Goal: Task Accomplishment & Management: Manage account settings

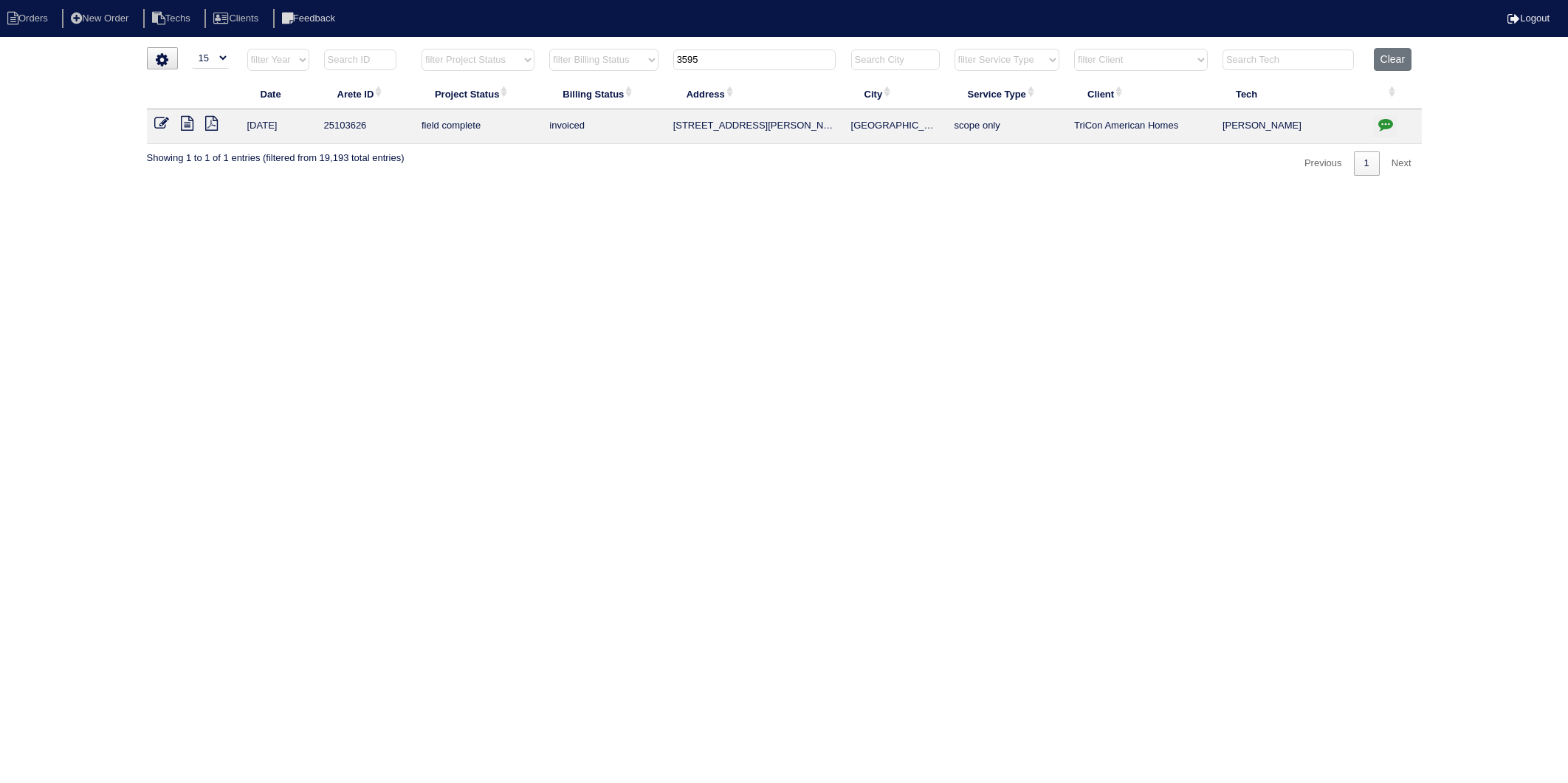
select select "15"
drag, startPoint x: 737, startPoint y: 64, endPoint x: 616, endPoint y: 70, distance: 121.1
click at [616, 70] on tr "filter Year -- Any Year -- 2025 2024 2023 2022 2021 2020 2019 filter Project St…" at bounding box center [784, 63] width 1275 height 30
type input "5014"
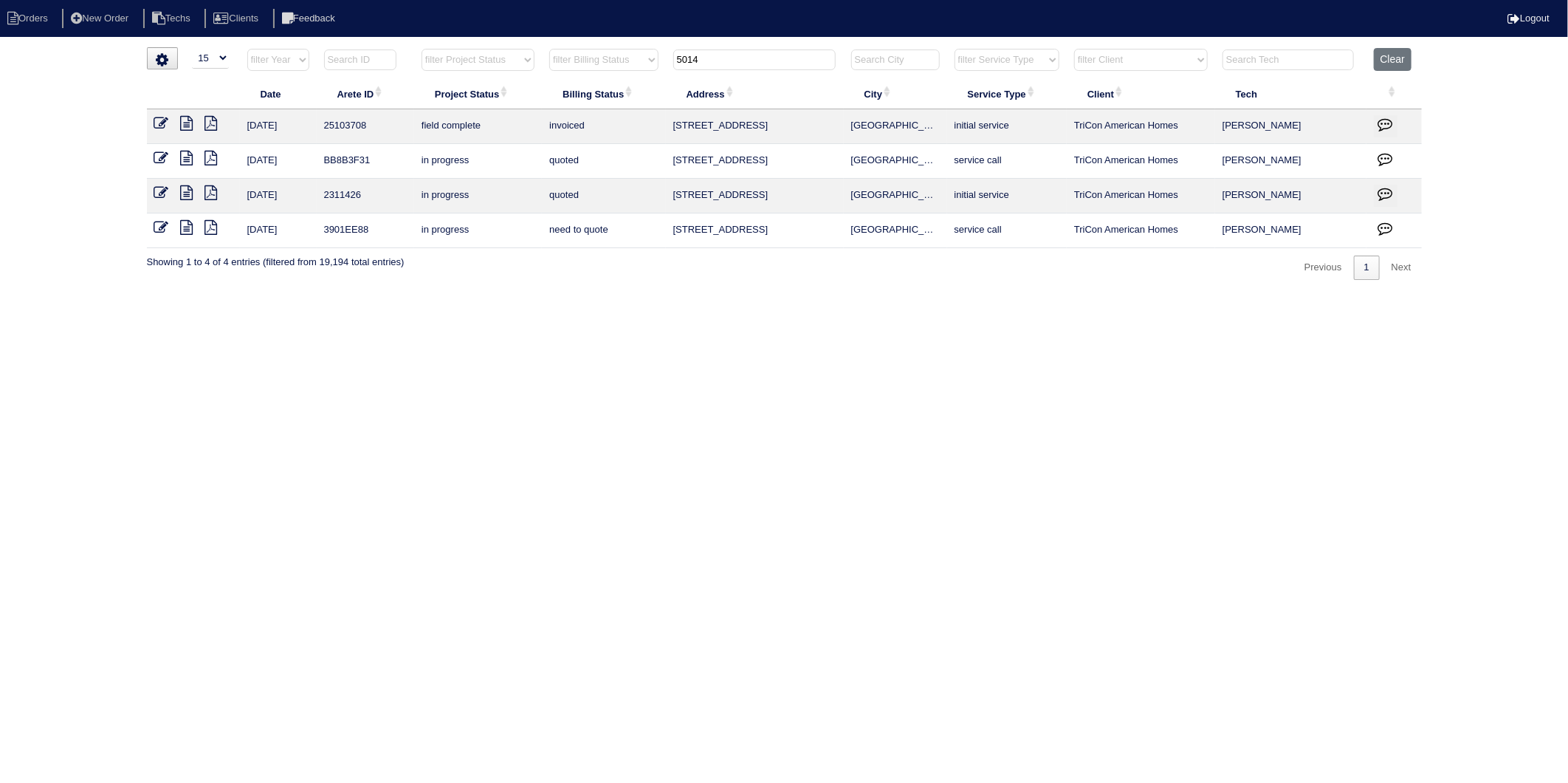
click at [156, 122] on icon at bounding box center [161, 123] width 15 height 15
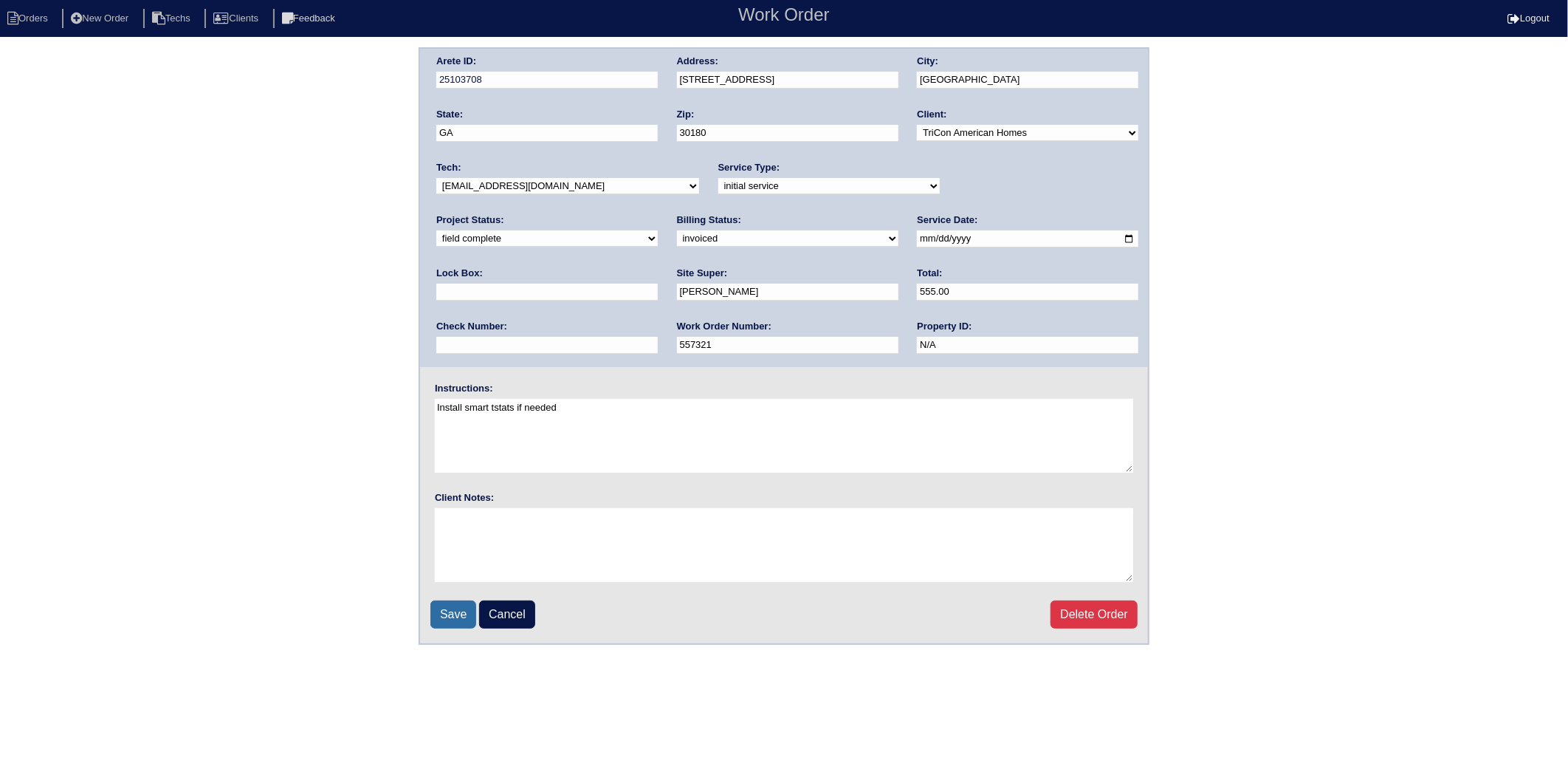
click at [453, 607] on input "Save" at bounding box center [453, 614] width 46 height 28
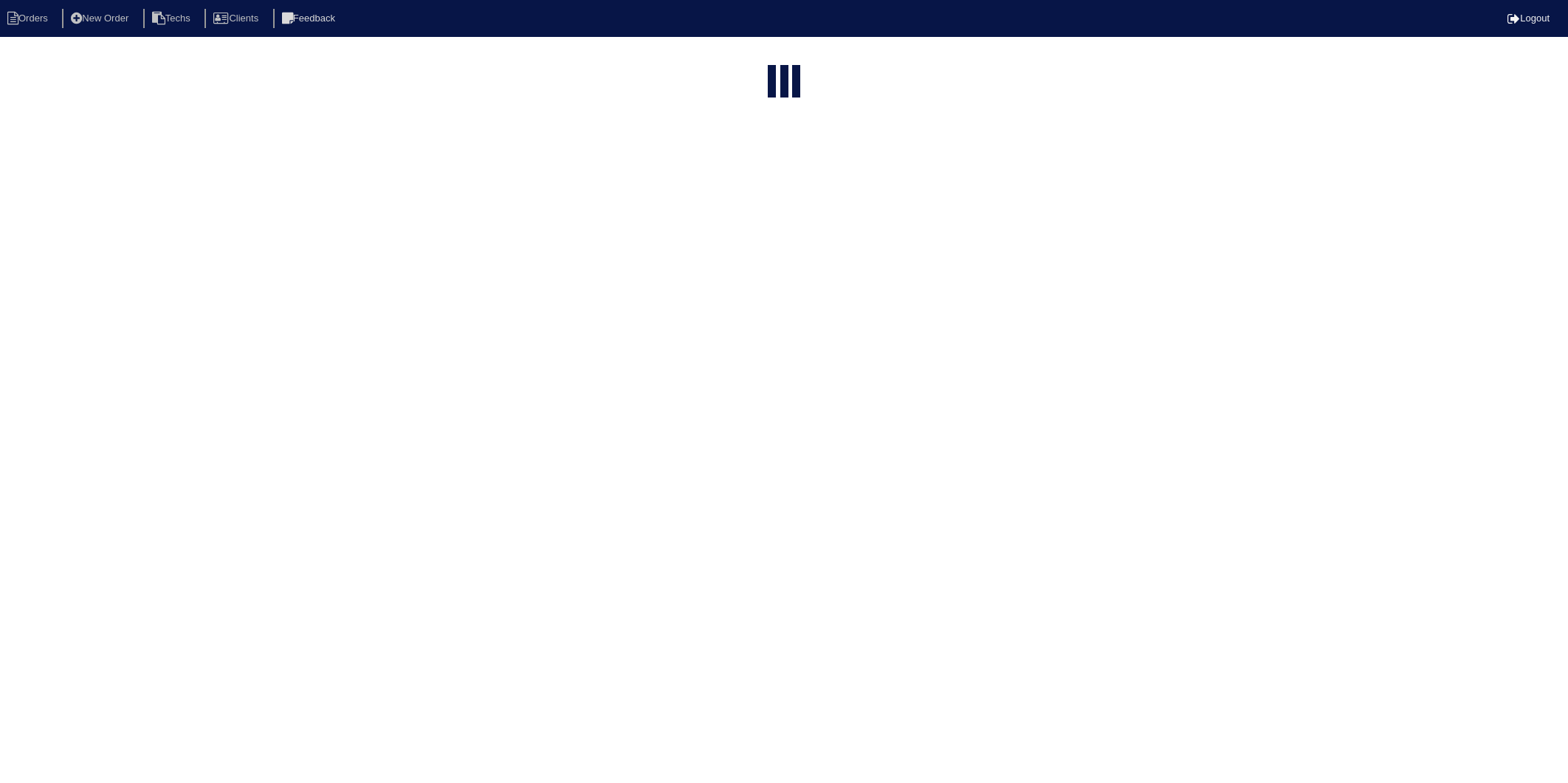
select select "15"
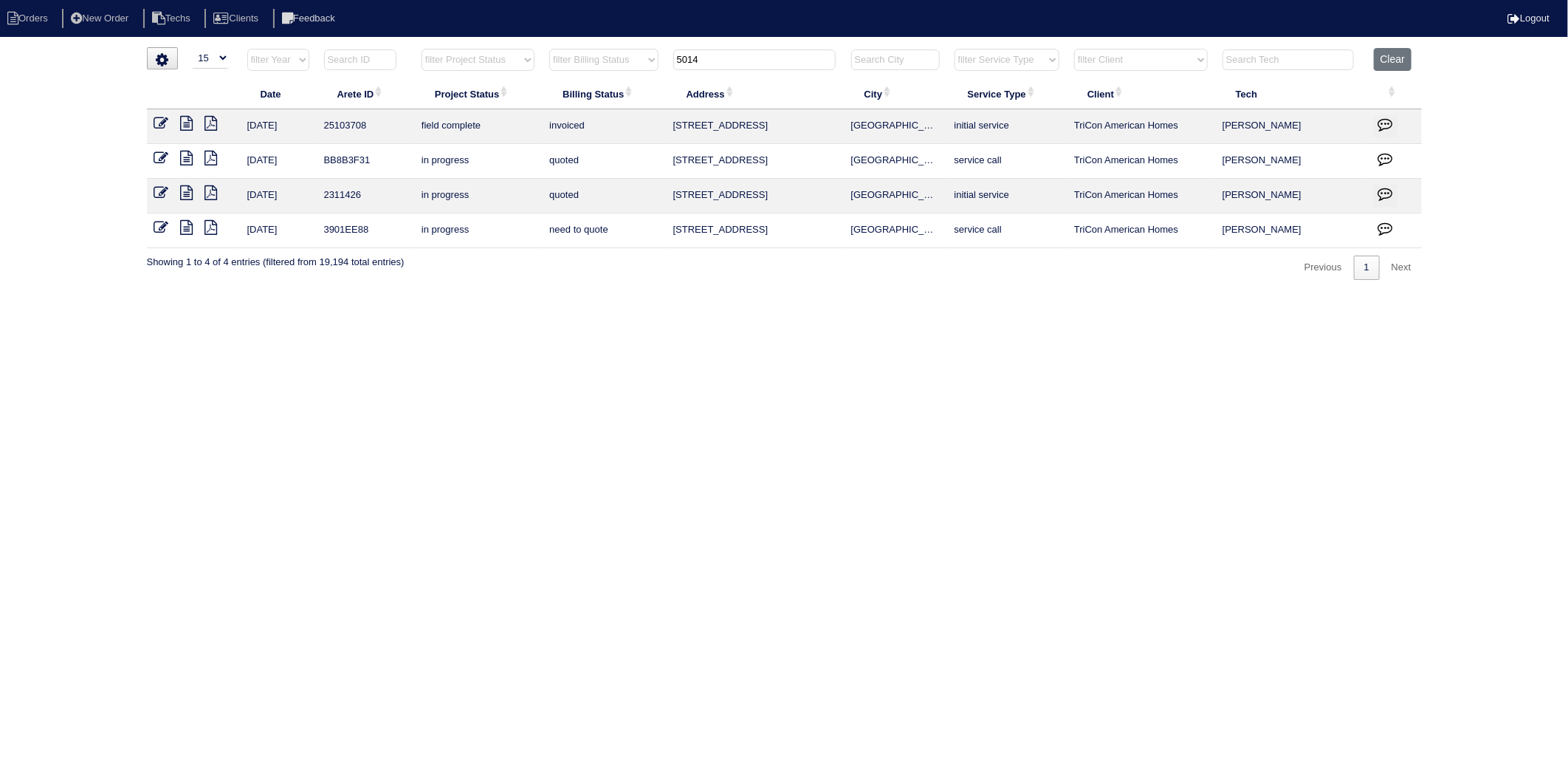
drag, startPoint x: 706, startPoint y: 63, endPoint x: 620, endPoint y: 156, distance: 126.7
click at [624, 134] on table "Date Arete ID Project Status Billing Status Address City Service Type Client Te…" at bounding box center [784, 149] width 1275 height 201
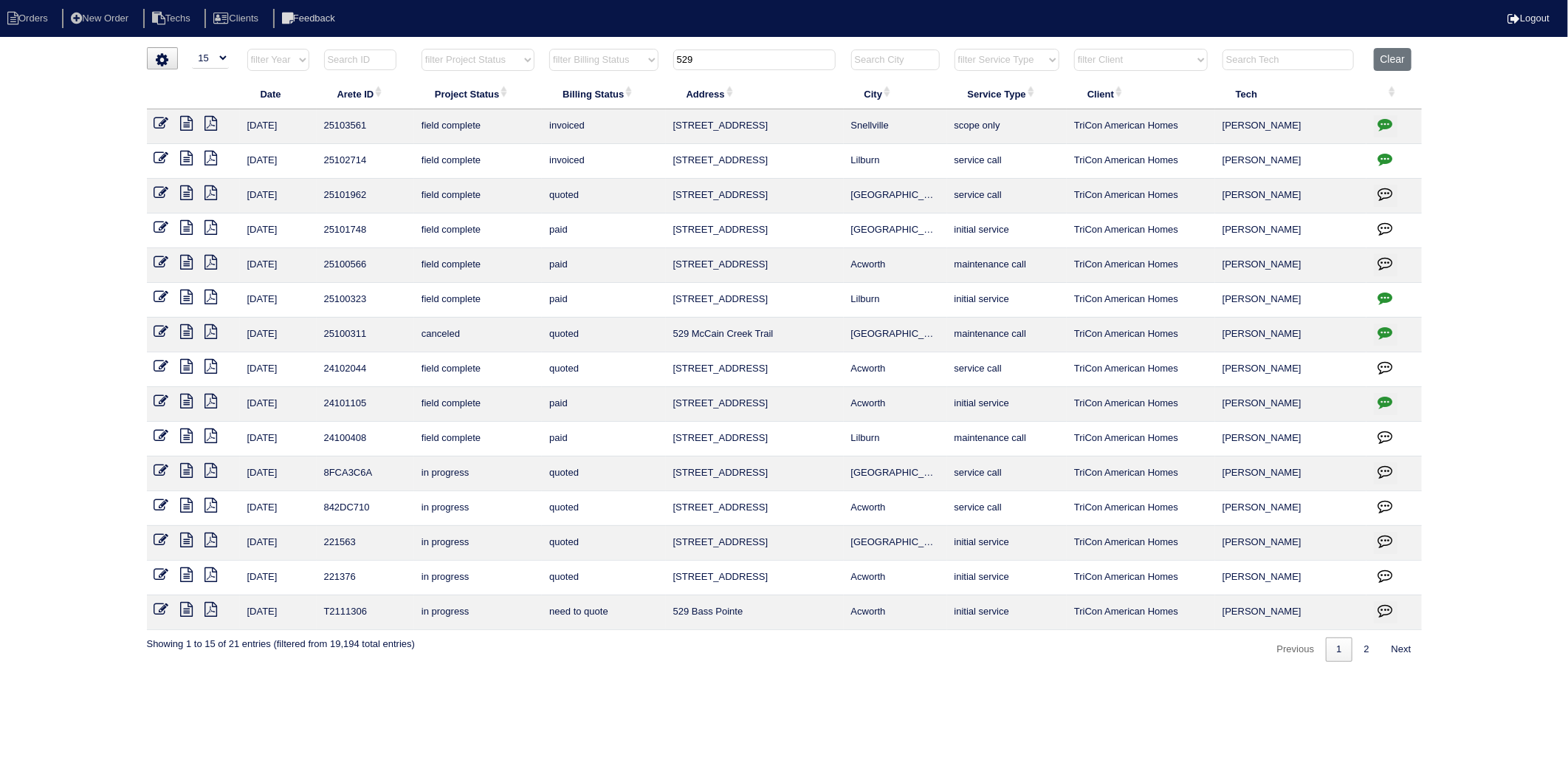
type input "529"
click at [160, 194] on icon at bounding box center [161, 192] width 15 height 15
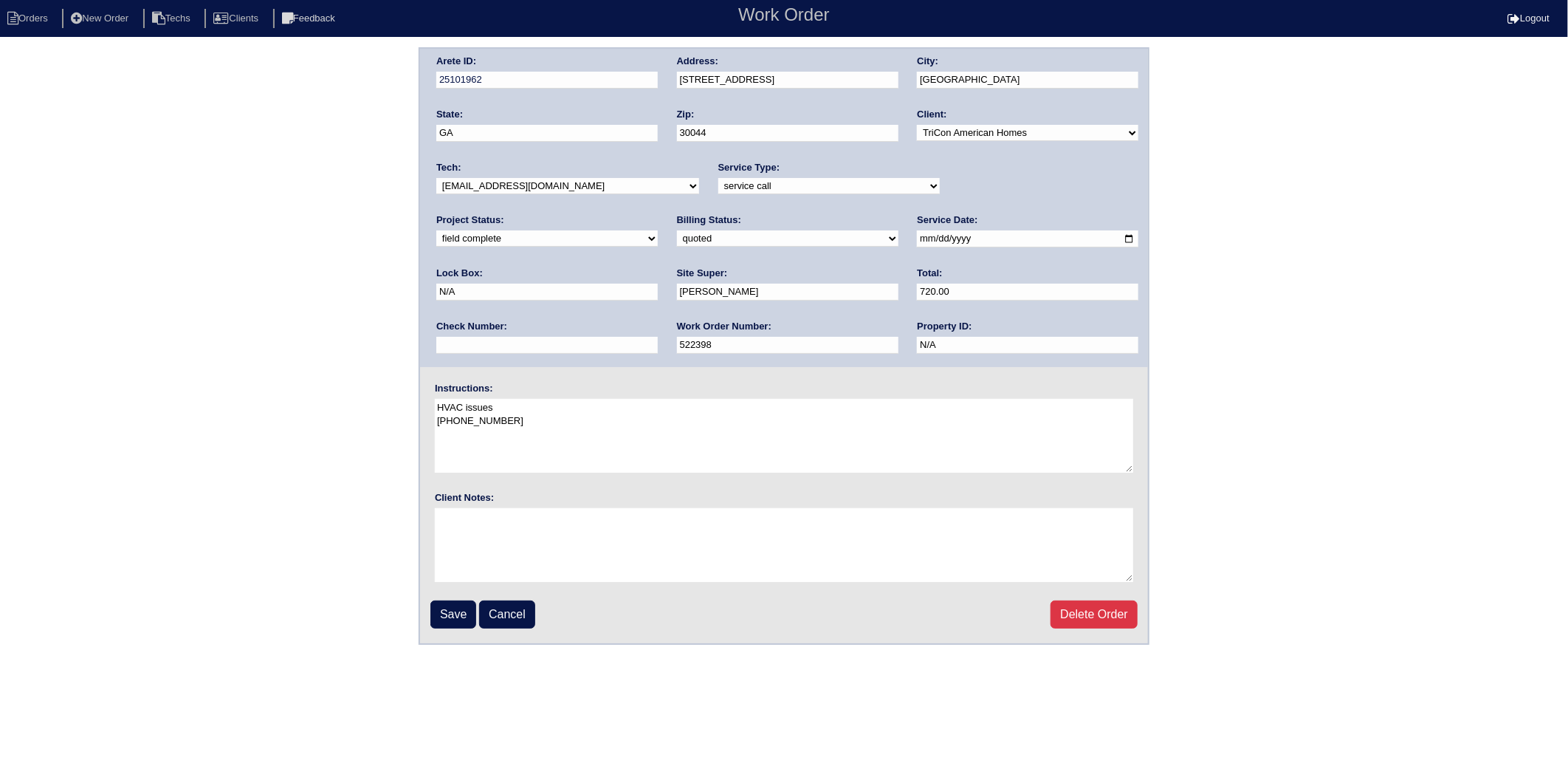
click at [677, 243] on select "need to quote quoted need to invoice invoiced paid warranty purchase order need…" at bounding box center [788, 239] width 222 height 16
select select "invoiced"
click at [677, 231] on select "need to quote quoted need to invoice invoiced paid warranty purchase order need…" at bounding box center [788, 239] width 222 height 16
click at [466, 608] on input "Save" at bounding box center [453, 614] width 46 height 28
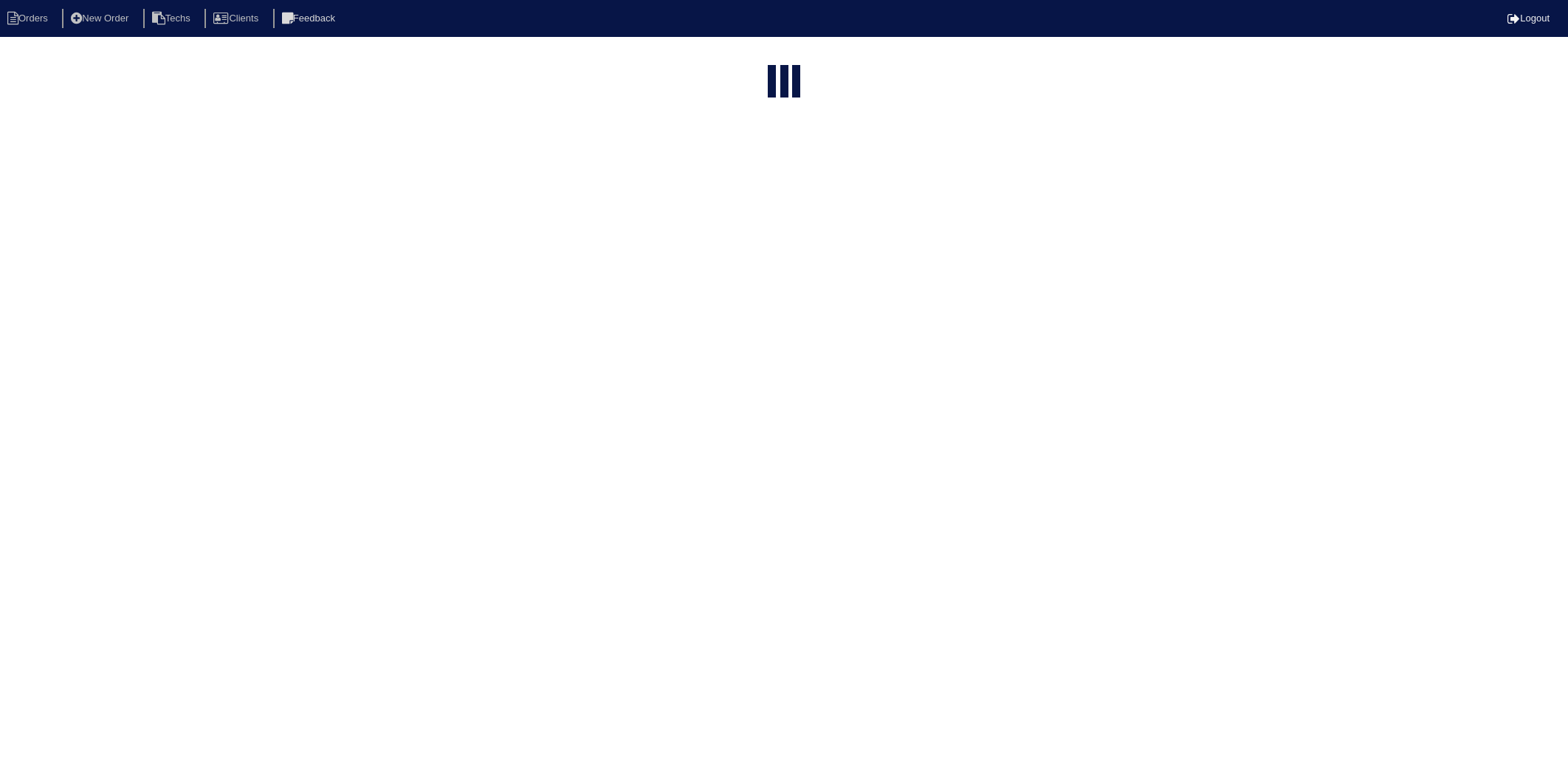
select select "15"
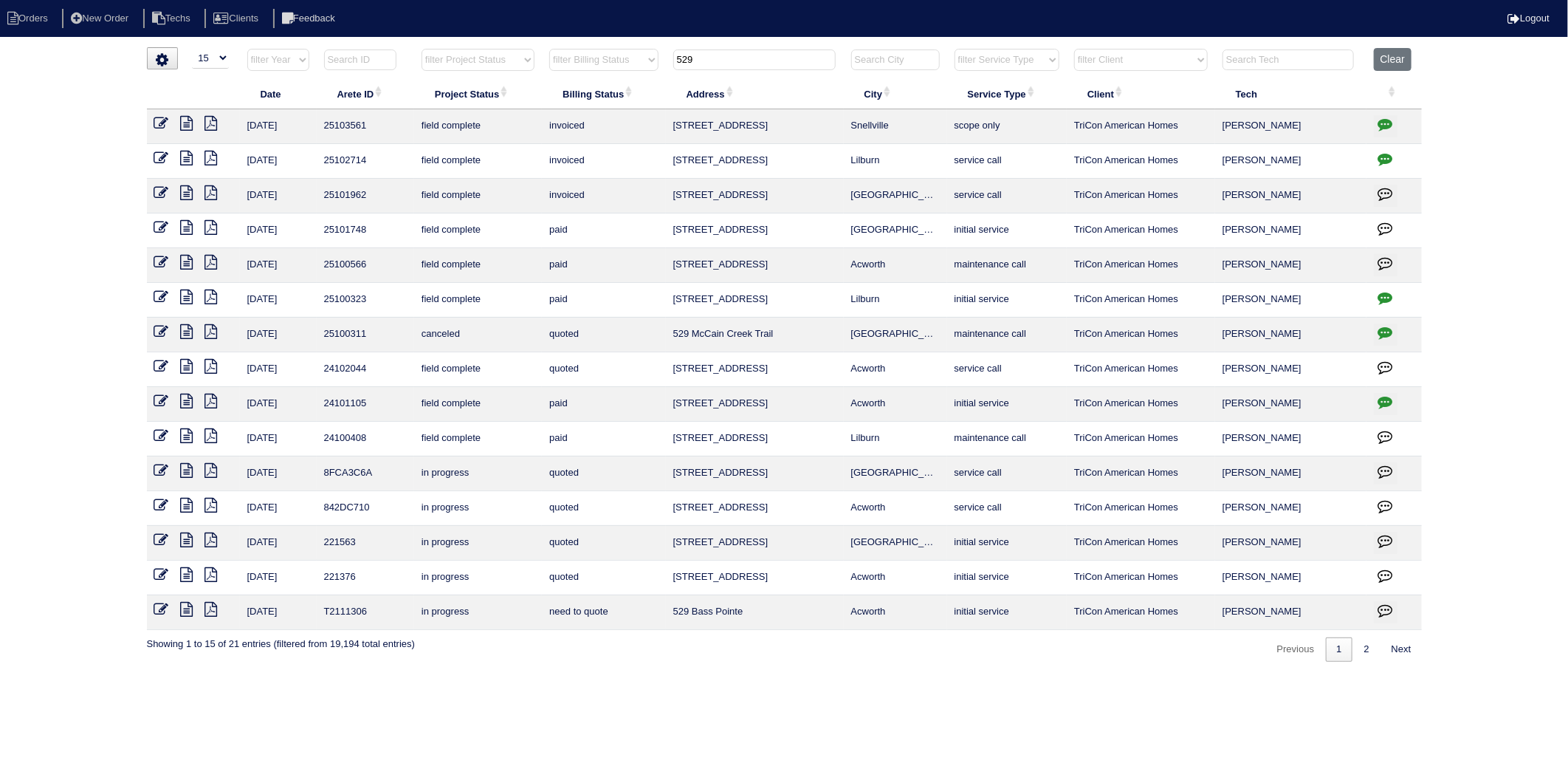
drag, startPoint x: 695, startPoint y: 57, endPoint x: 596, endPoint y: 79, distance: 101.4
click at [596, 79] on table "Date Arete ID Project Status Billing Status Address City Service Type Client Te…" at bounding box center [784, 339] width 1275 height 582
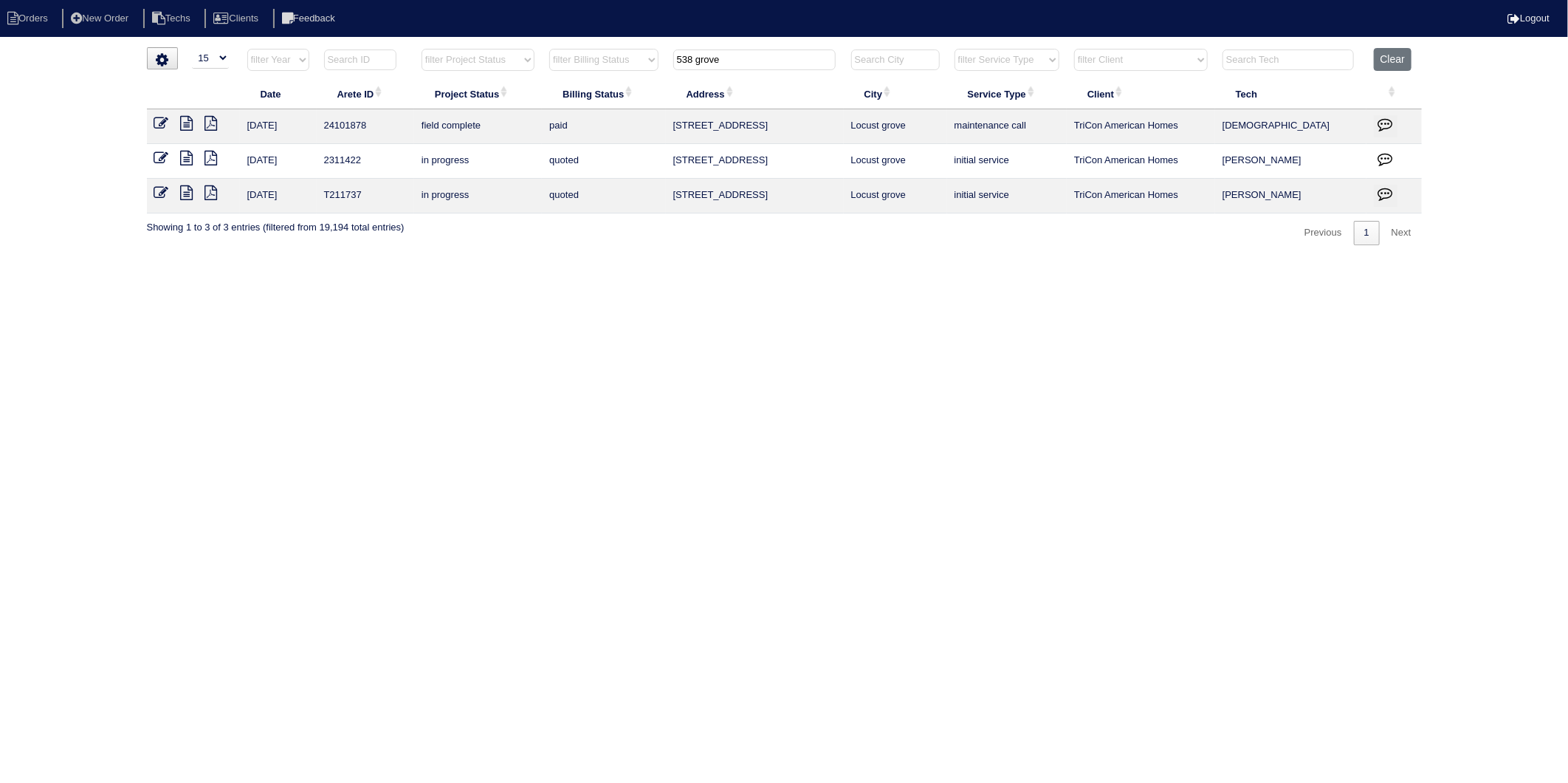
drag, startPoint x: 737, startPoint y: 60, endPoint x: 541, endPoint y: 83, distance: 197.3
click at [541, 83] on table "Date Arete ID Project Status Billing Status Address City Service Type Client Te…" at bounding box center [784, 130] width 1275 height 165
drag, startPoint x: 689, startPoint y: 64, endPoint x: 621, endPoint y: 72, distance: 68.5
click at [621, 72] on tr "filter Year -- Any Year -- 2025 2024 2023 2022 2021 2020 2019 filter Project St…" at bounding box center [784, 63] width 1275 height 30
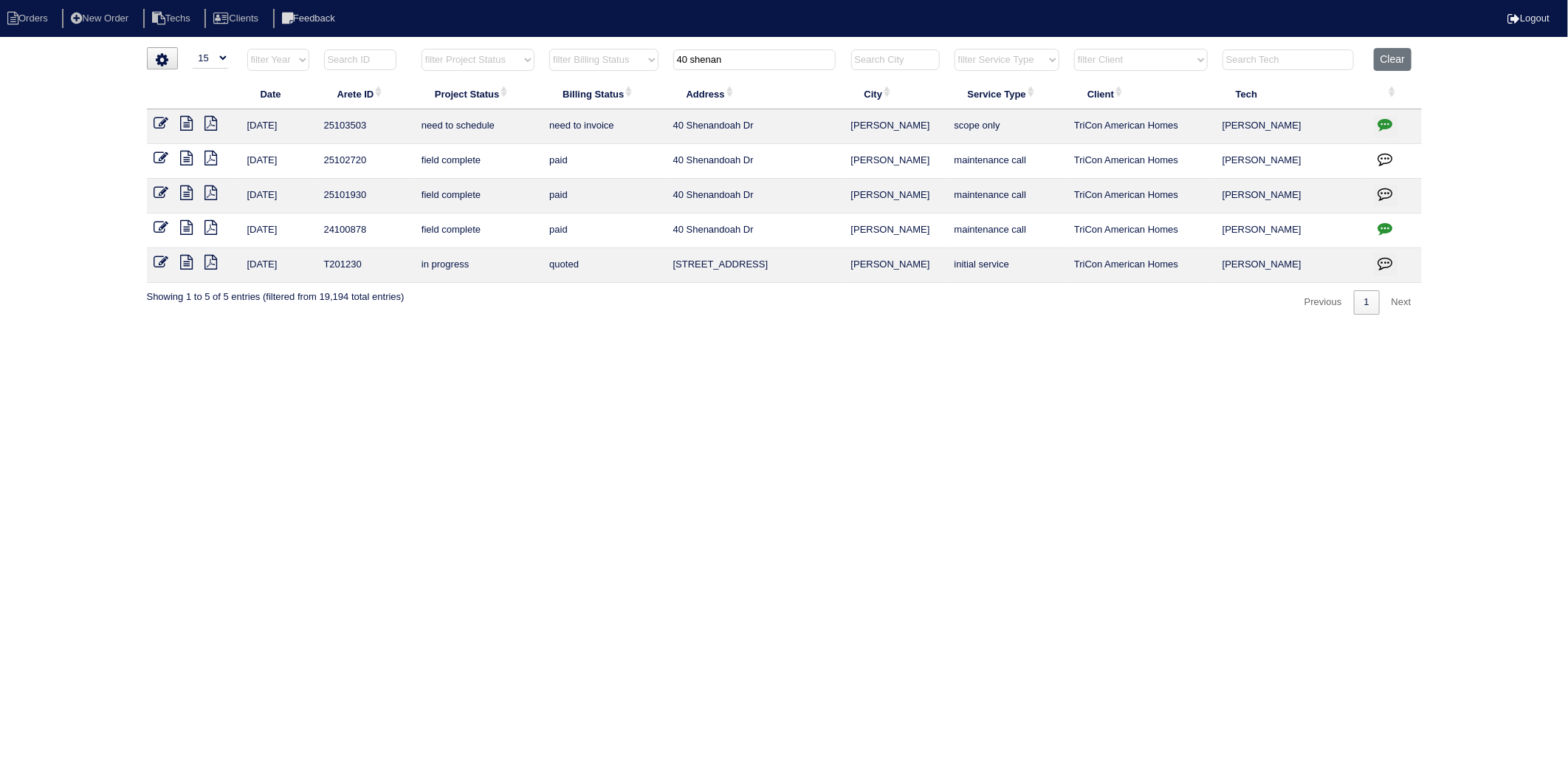
drag, startPoint x: 744, startPoint y: 64, endPoint x: 531, endPoint y: 84, distance: 213.9
click at [531, 84] on table "Date Arete ID Project Status Billing Status Address City Service Type Client Te…" at bounding box center [784, 166] width 1275 height 235
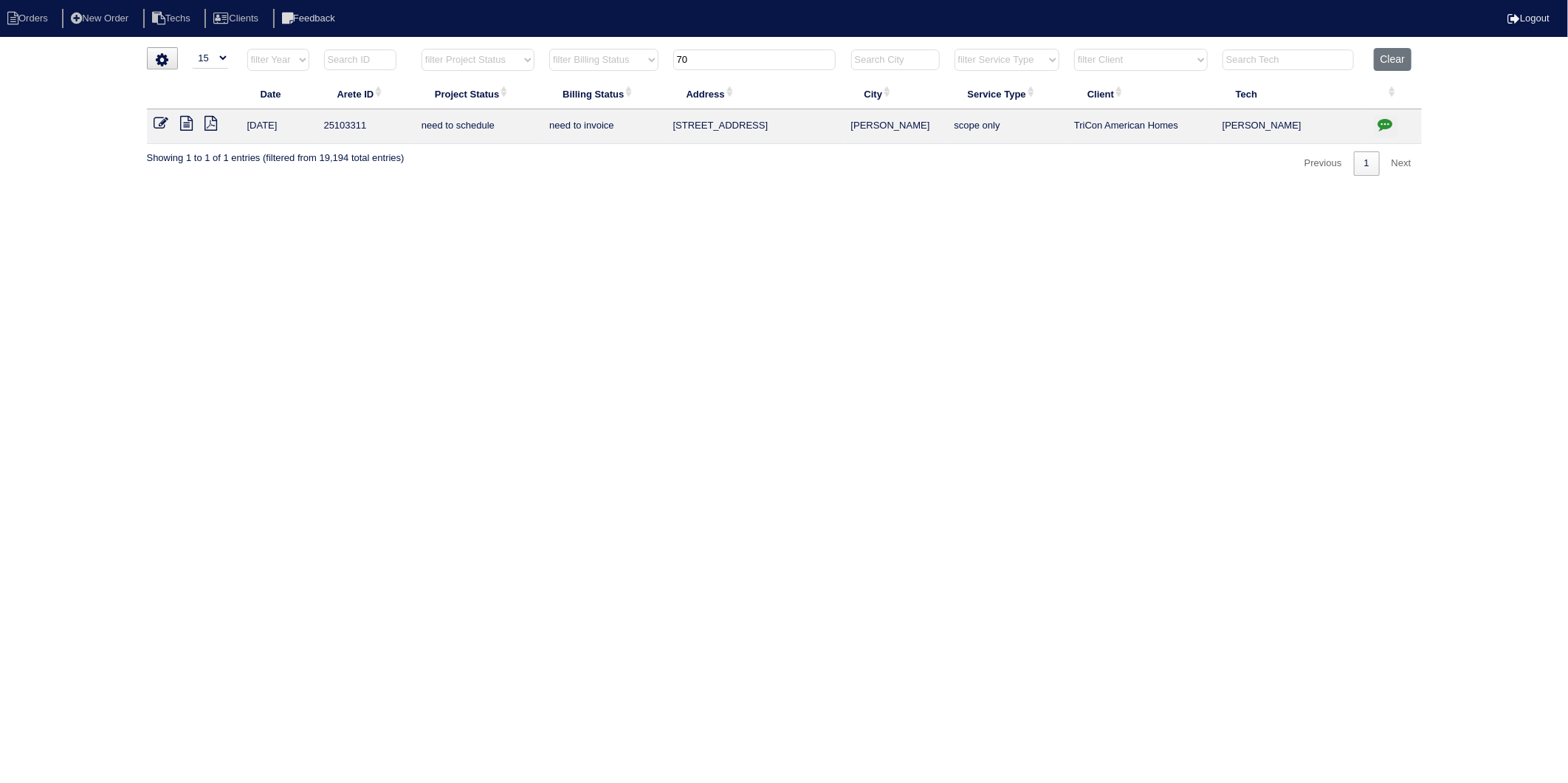
type input "7"
type input "4"
type input "3"
type input "8"
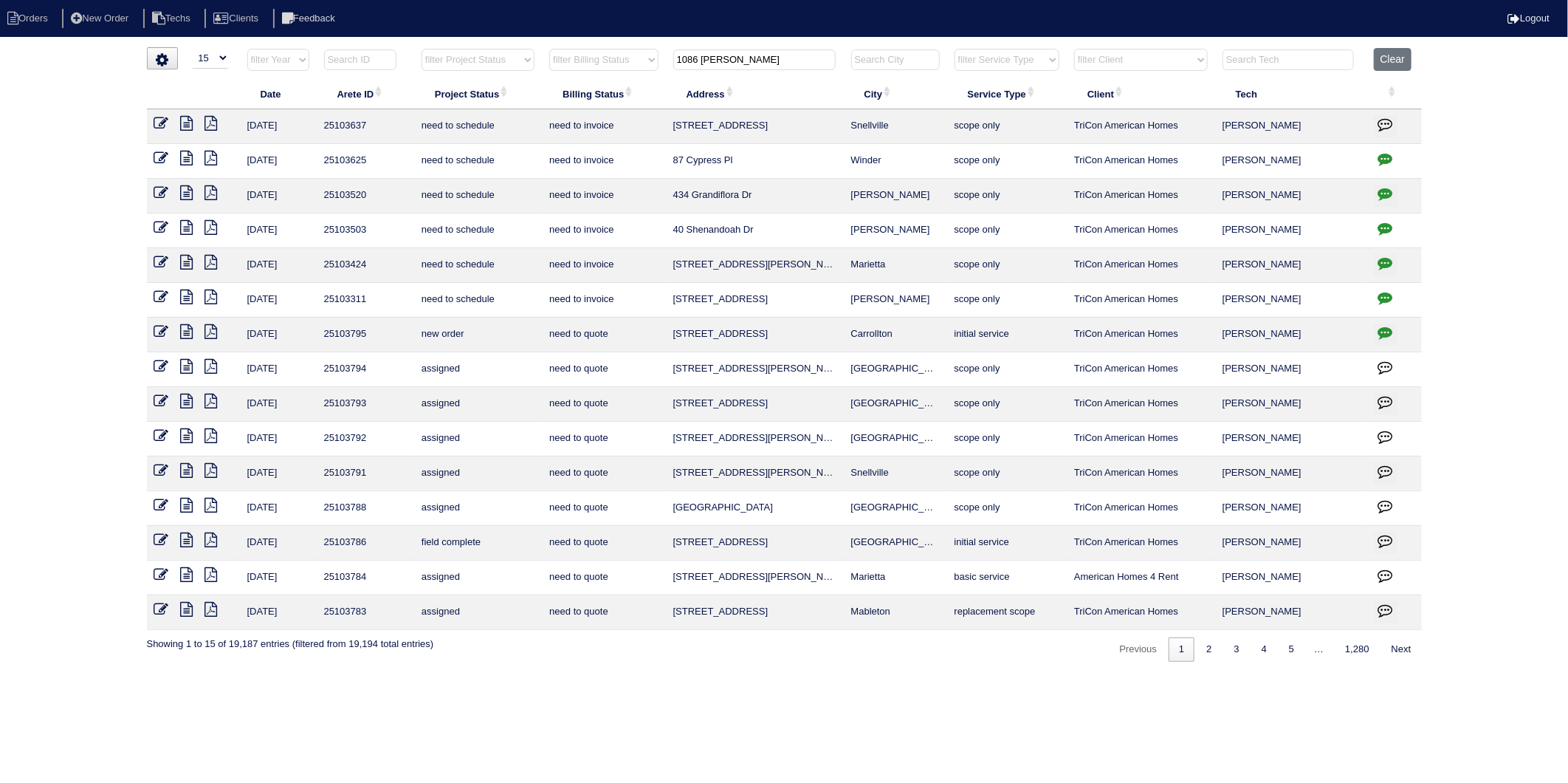
type input "1086 sutherland"
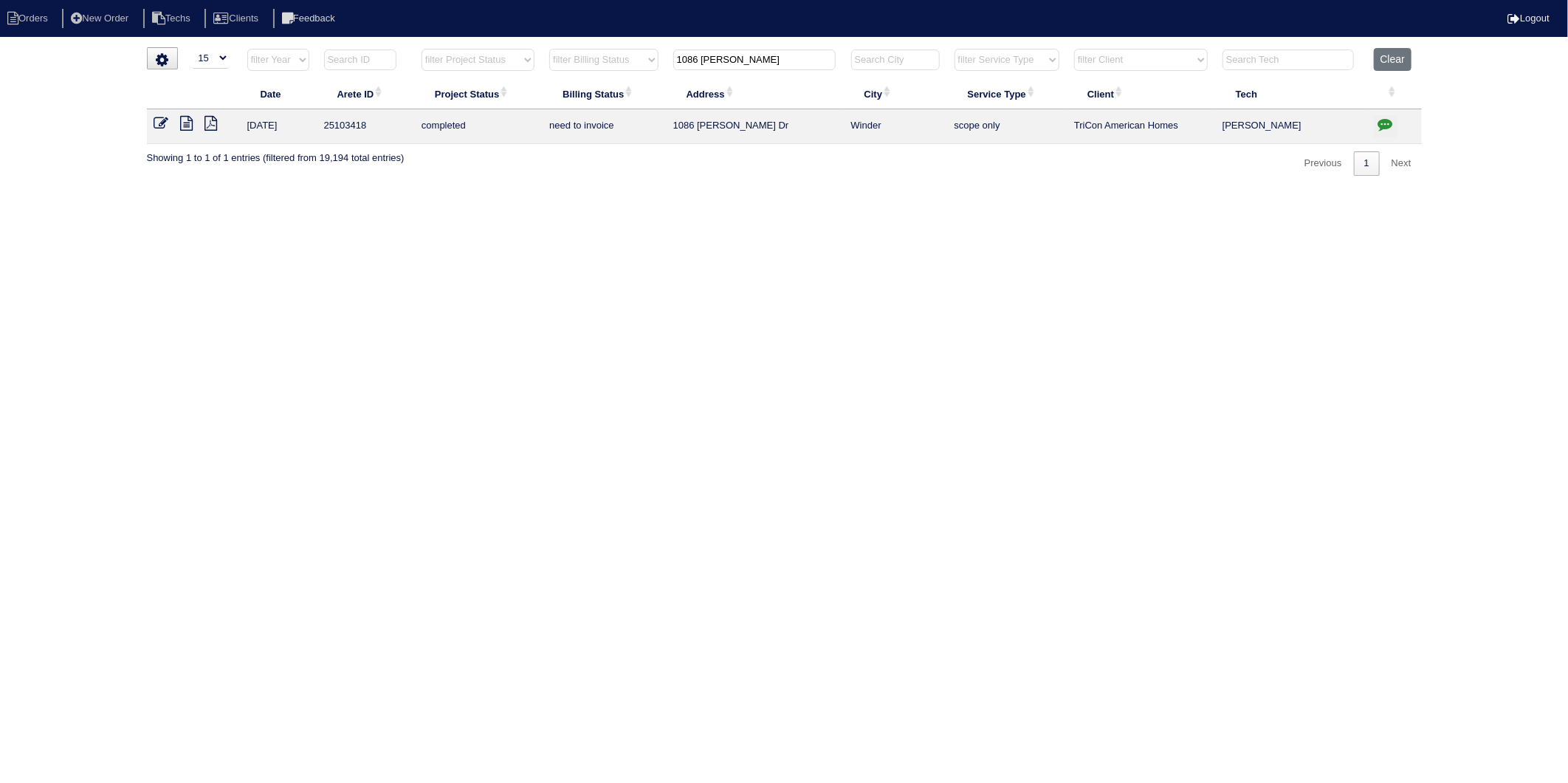
click at [161, 127] on icon at bounding box center [161, 123] width 15 height 15
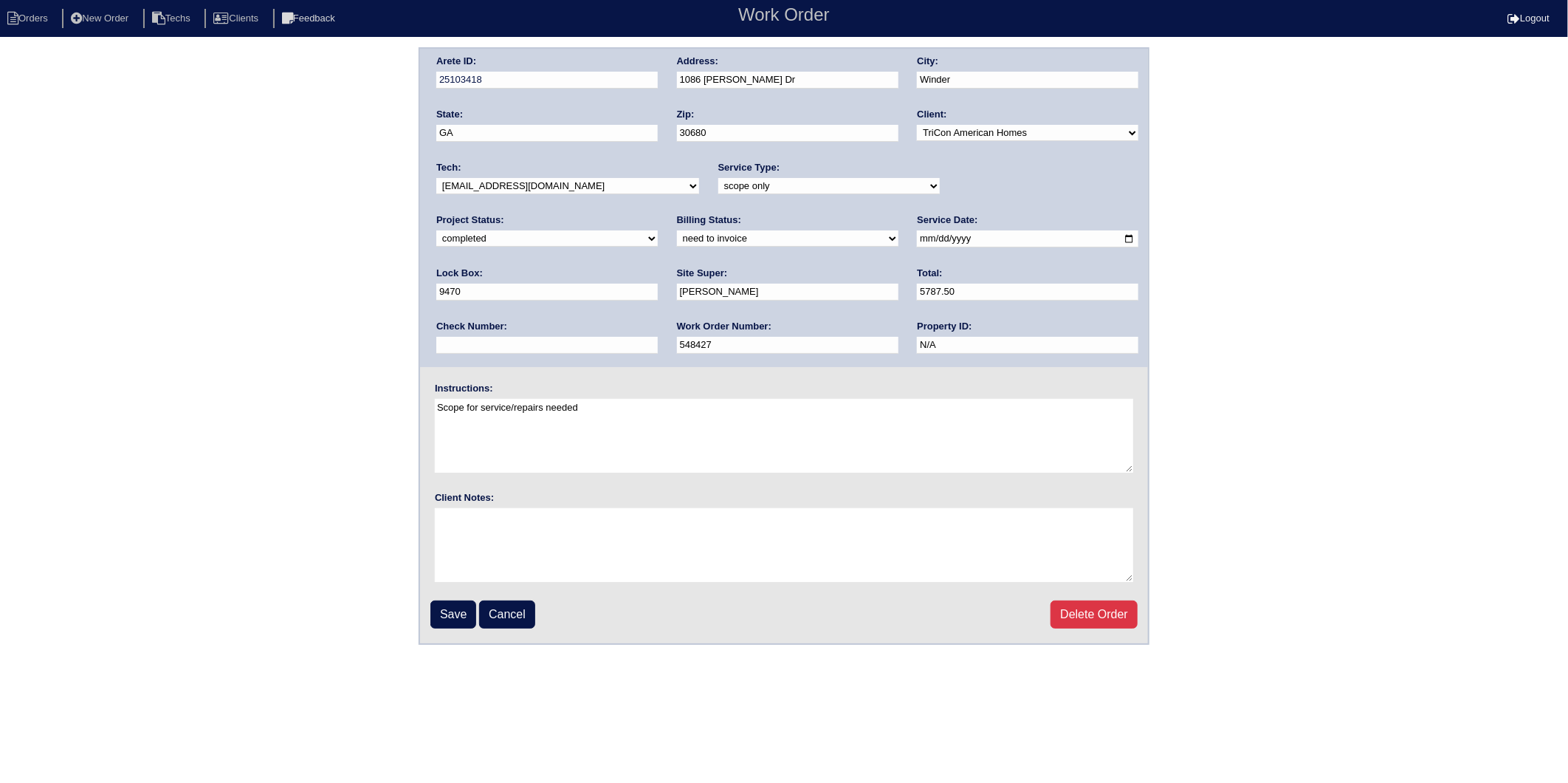
click at [677, 243] on select "need to quote quoted need to invoice invoiced paid warranty purchase order need…" at bounding box center [788, 239] width 222 height 16
select select "invoiced"
click at [677, 231] on select "need to quote quoted need to invoice invoiced paid warranty purchase order need…" at bounding box center [788, 239] width 222 height 16
click at [440, 608] on input "Save" at bounding box center [453, 614] width 46 height 28
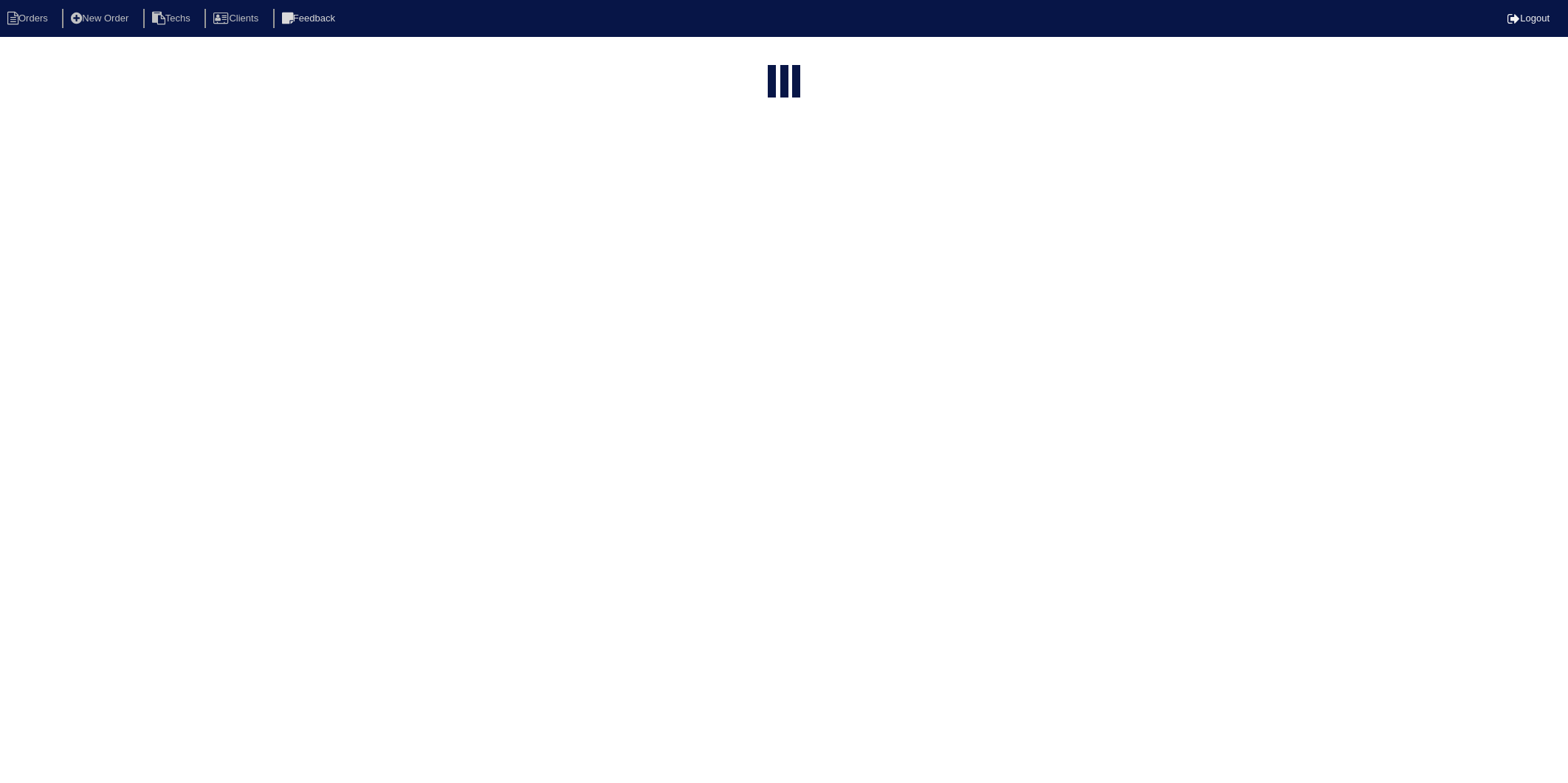
select select "15"
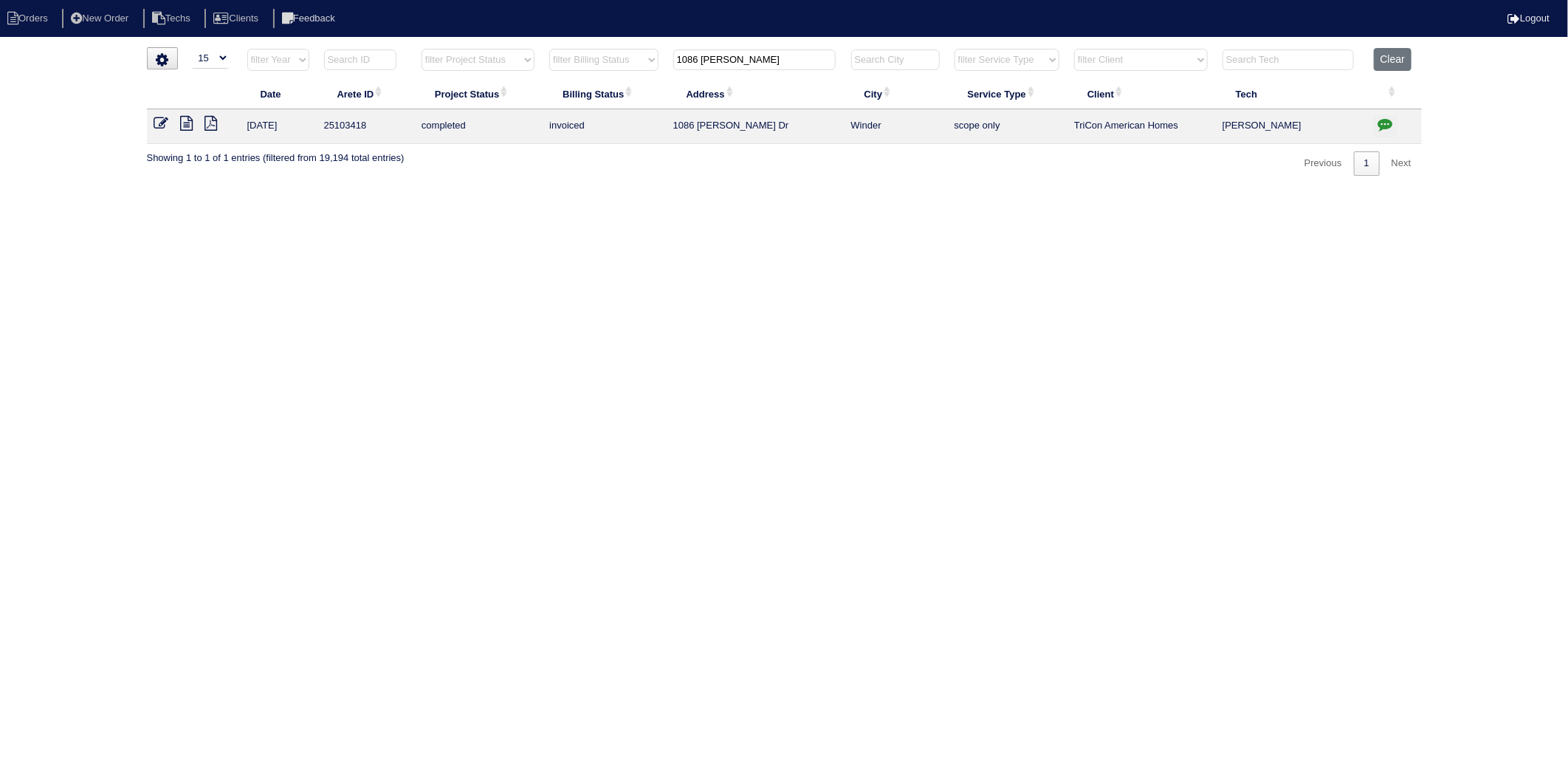
click at [459, 191] on html "Orders New Order Techs Clients Feedback Logout Orders New Order Users Clients M…" at bounding box center [784, 95] width 1568 height 191
drag, startPoint x: 769, startPoint y: 61, endPoint x: 515, endPoint y: 106, distance: 258.0
click at [515, 106] on table "Date Arete ID Project Status Billing Status Address City Service Type Client Te…" at bounding box center [784, 96] width 1275 height 96
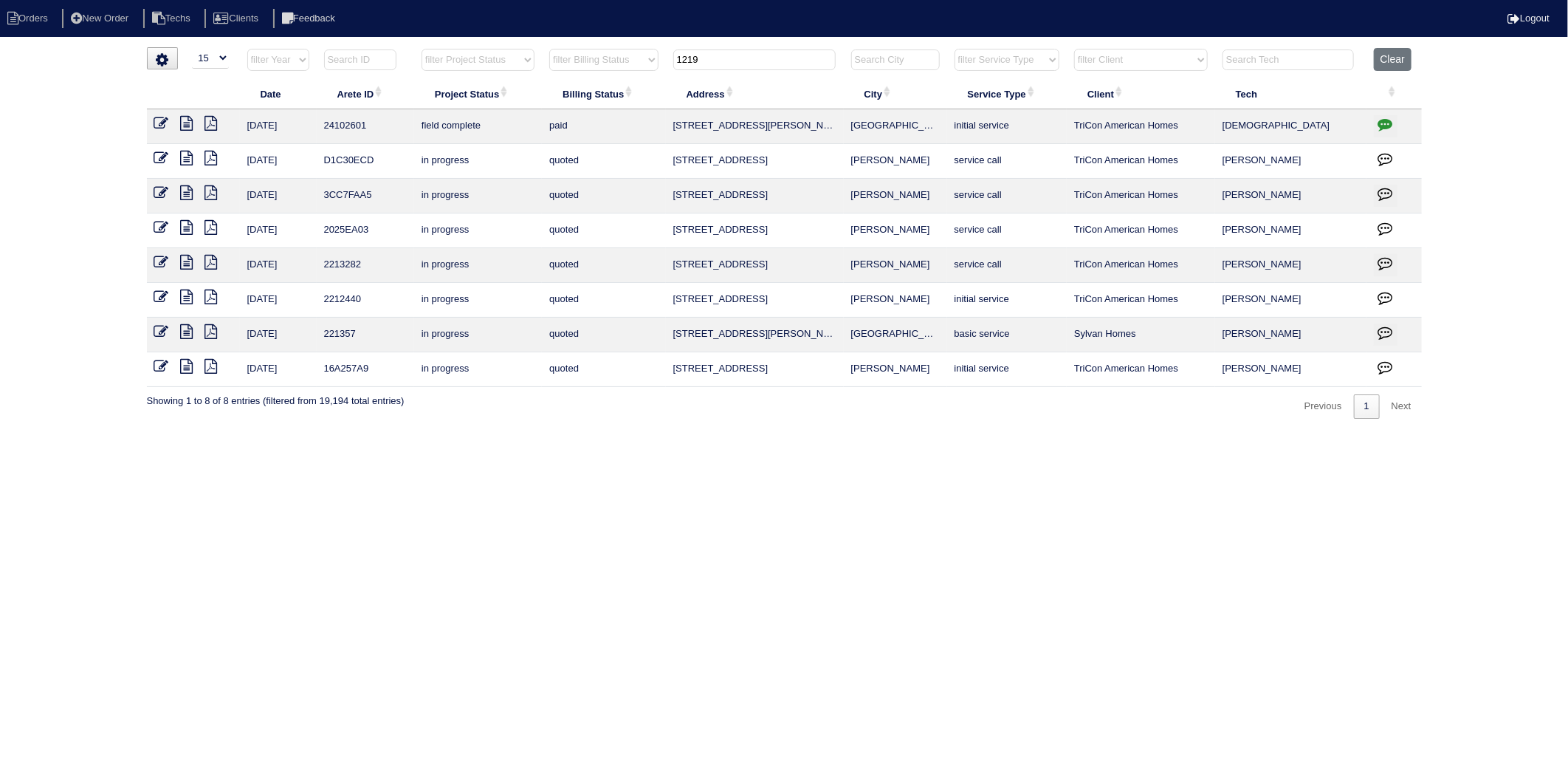
drag, startPoint x: 727, startPoint y: 64, endPoint x: 601, endPoint y: 88, distance: 128.3
click at [601, 88] on table "Date Arete ID Project Status Billing Status Address City Service Type Client Te…" at bounding box center [784, 218] width 1275 height 339
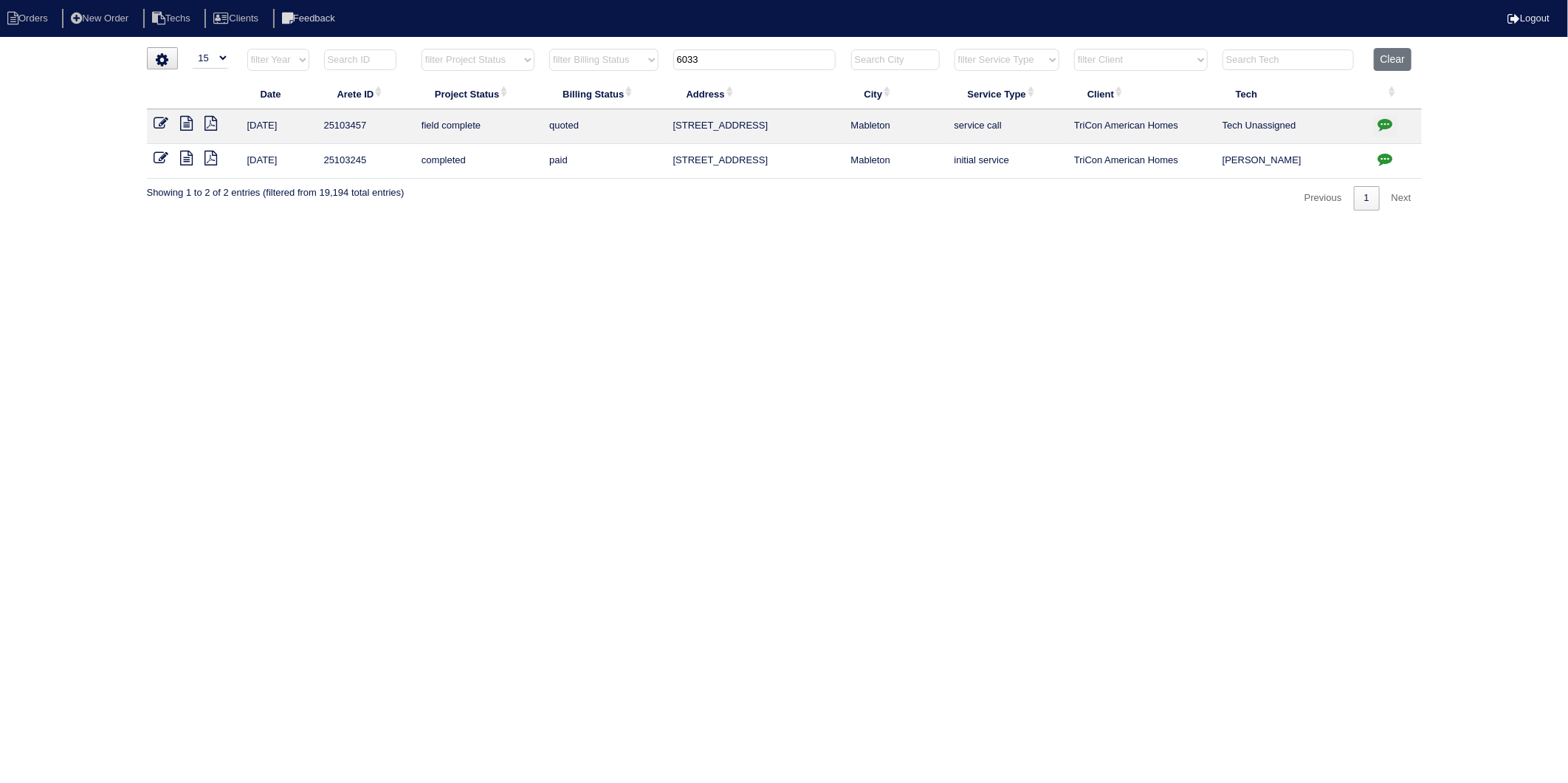
drag, startPoint x: 728, startPoint y: 59, endPoint x: 595, endPoint y: 70, distance: 133.5
click at [595, 70] on tr "filter Year -- Any Year -- 2025 2024 2023 2022 2021 2020 2019 filter Project St…" at bounding box center [784, 63] width 1275 height 30
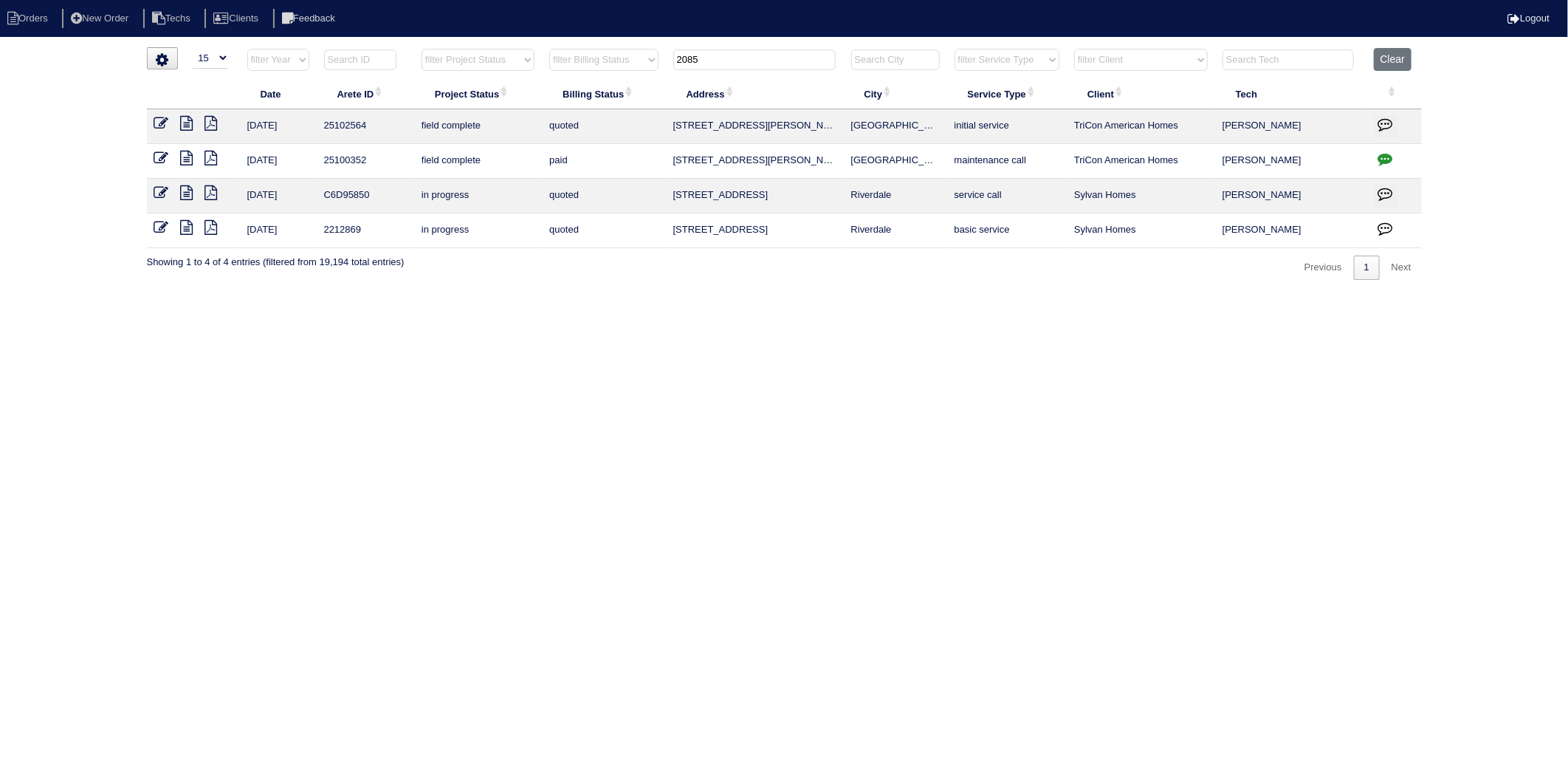
drag, startPoint x: 717, startPoint y: 60, endPoint x: 559, endPoint y: 69, distance: 158.3
click at [559, 69] on tr "filter Year -- Any Year -- 2025 2024 2023 2022 2021 2020 2019 filter Project St…" at bounding box center [784, 63] width 1275 height 30
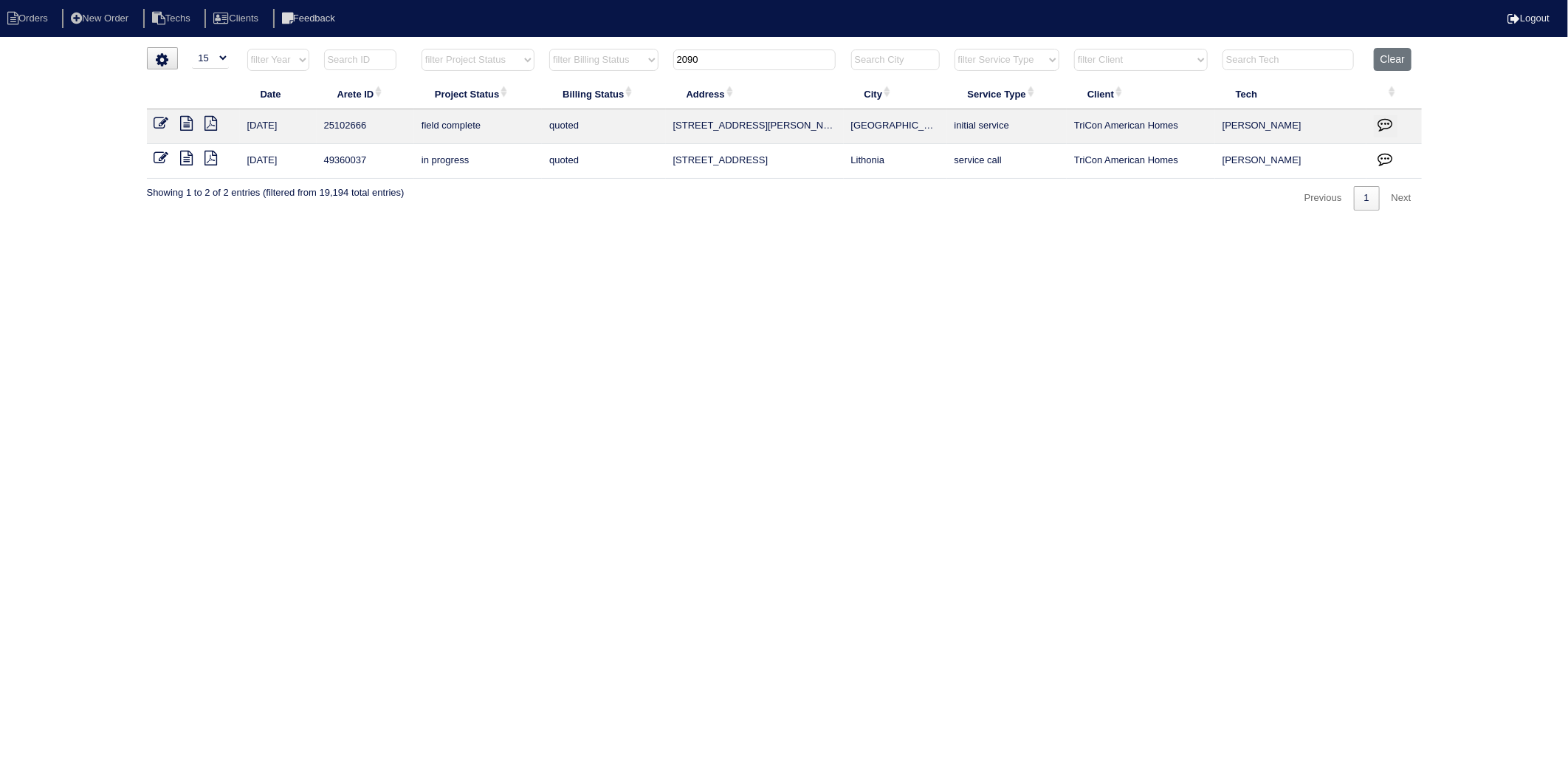
drag, startPoint x: 733, startPoint y: 57, endPoint x: 468, endPoint y: 91, distance: 267.2
click at [468, 91] on table "Date Arete ID Project Status Billing Status Address City Service Type Client Te…" at bounding box center [784, 113] width 1275 height 130
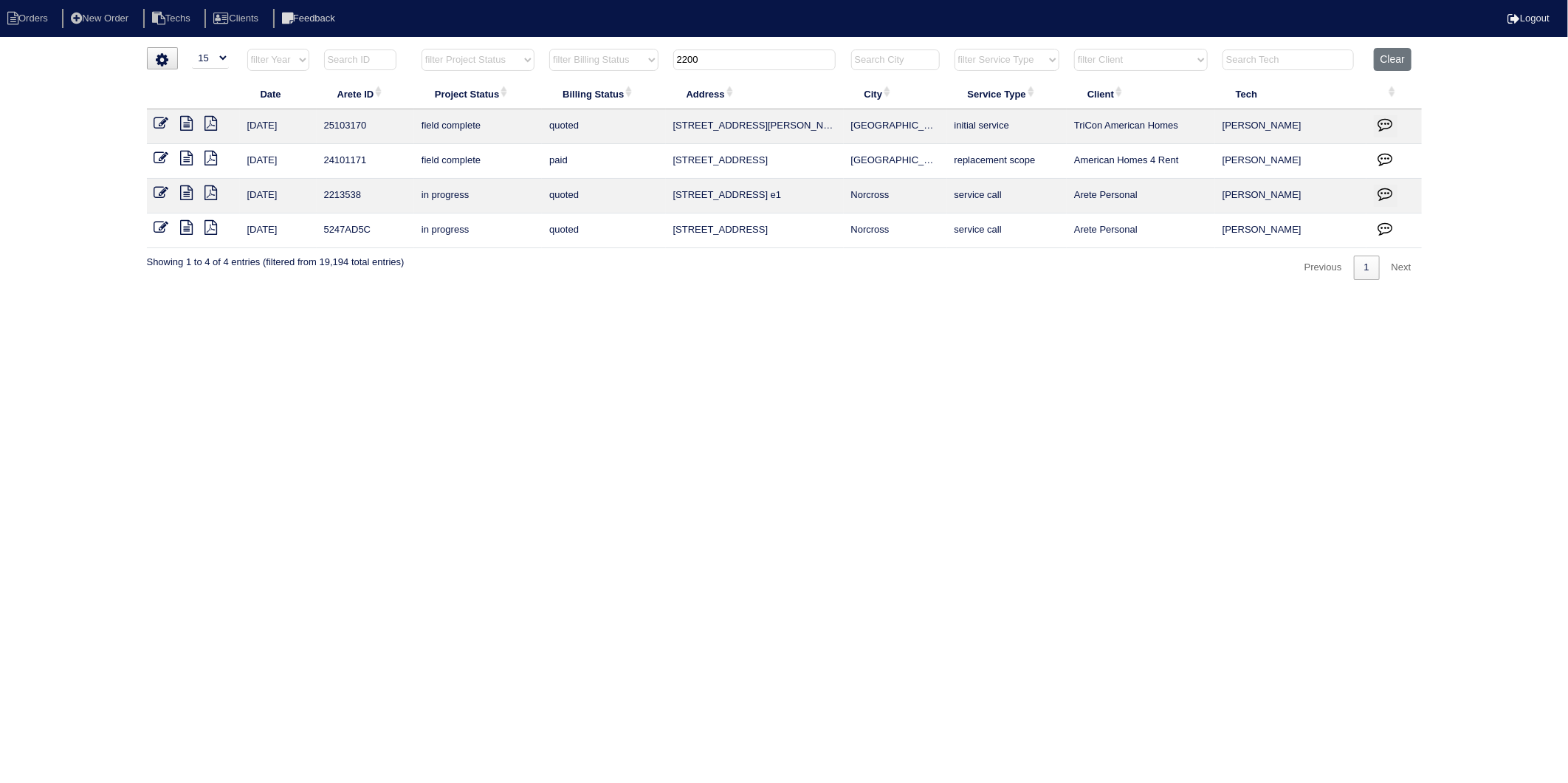
drag, startPoint x: 724, startPoint y: 62, endPoint x: 554, endPoint y: 59, distance: 170.0
click at [554, 59] on tr "filter Year -- Any Year -- 2025 2024 2023 2022 2021 2020 2019 filter Project St…" at bounding box center [784, 63] width 1275 height 30
type input "4153"
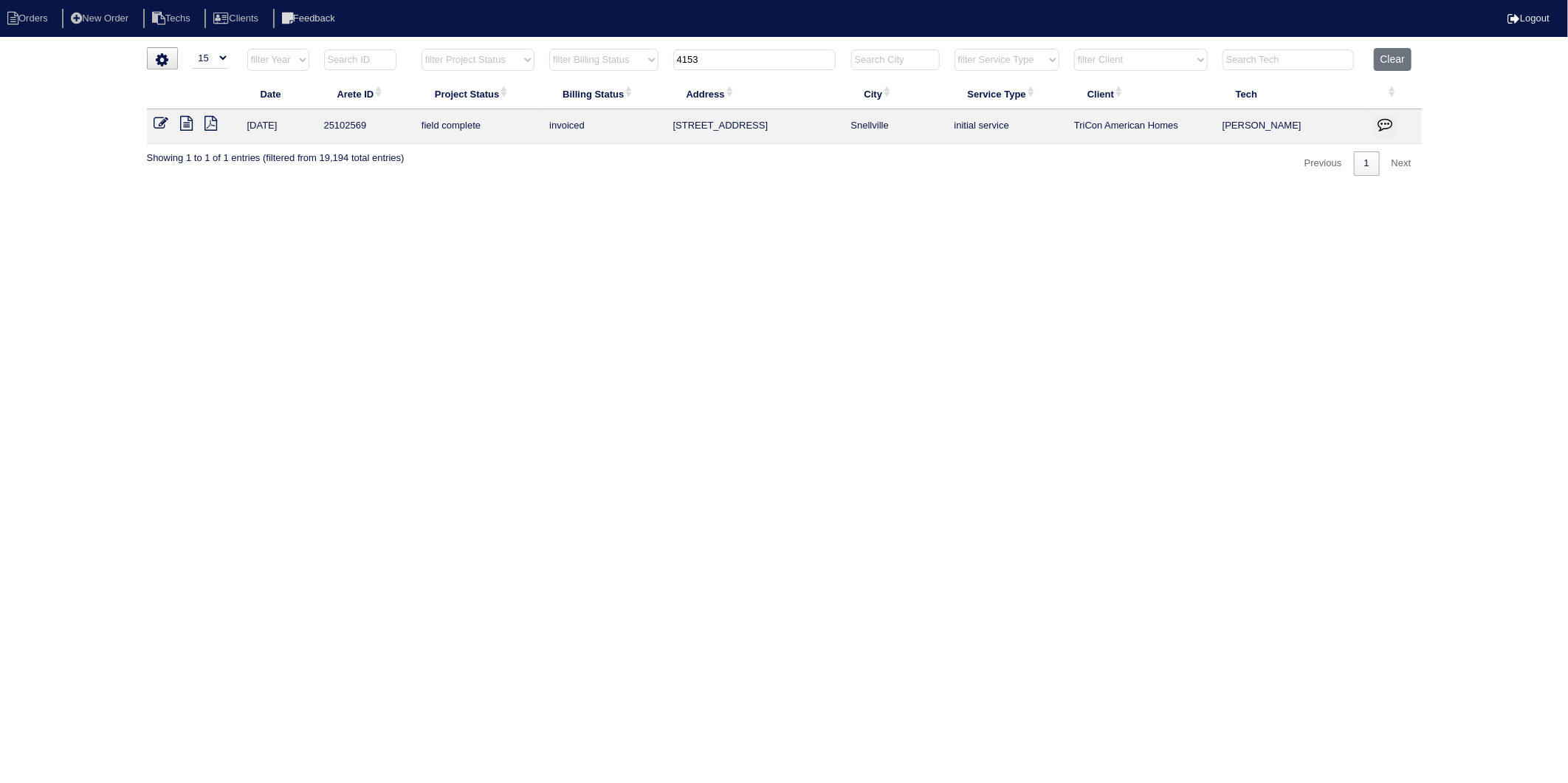
drag, startPoint x: 725, startPoint y: 59, endPoint x: 552, endPoint y: 81, distance: 174.4
click at [552, 81] on table "Date Arete ID Project Status Billing Status Address City Service Type Client Te…" at bounding box center [784, 96] width 1275 height 96
drag, startPoint x: 445, startPoint y: 225, endPoint x: 431, endPoint y: 219, distance: 15.2
click at [437, 191] on html "Orders New Order Techs Clients Feedback Logout Orders New Order Users Clients M…" at bounding box center [784, 95] width 1568 height 191
click at [158, 122] on icon at bounding box center [161, 123] width 15 height 15
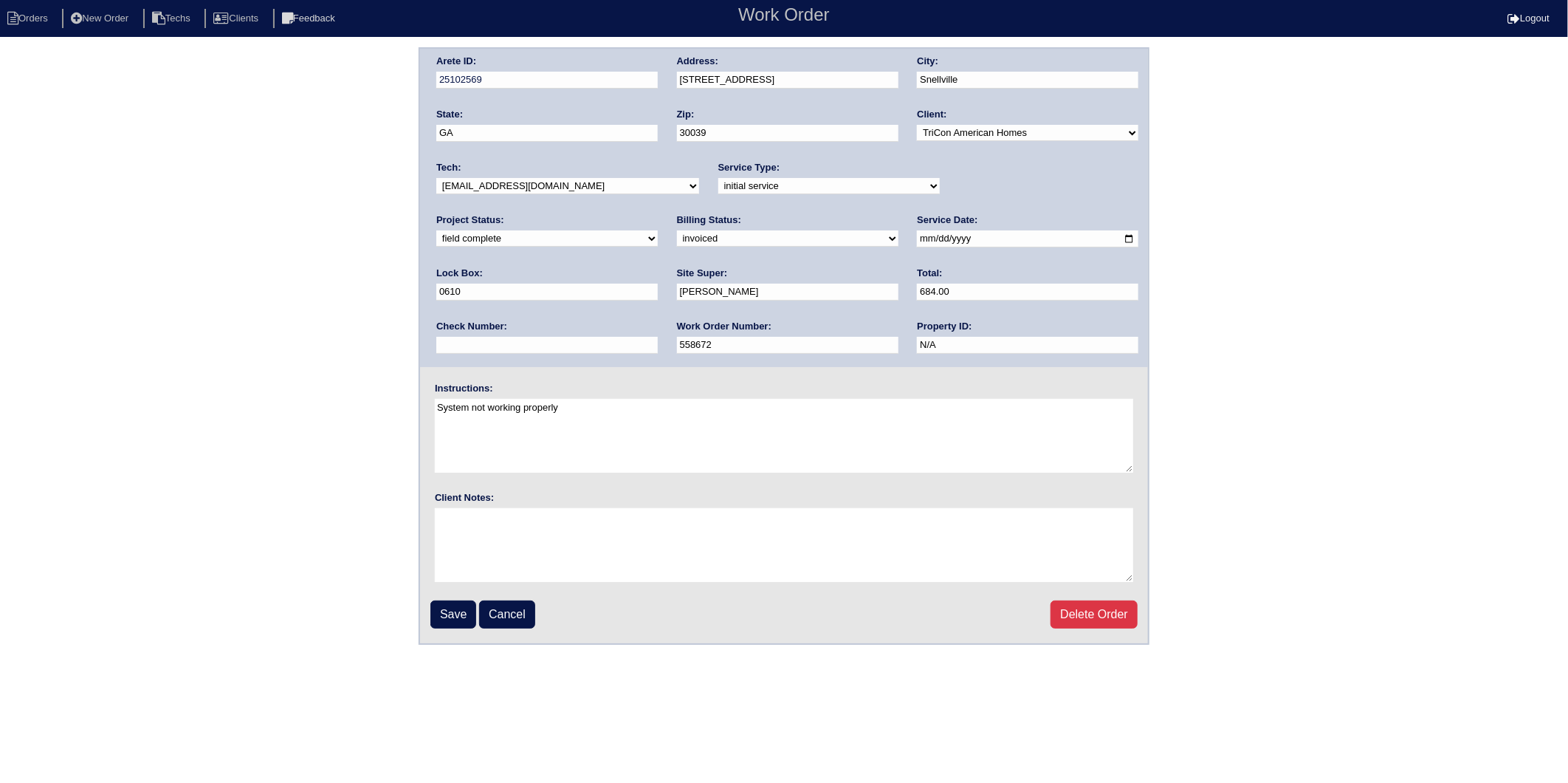
click at [460, 601] on input "Save" at bounding box center [453, 614] width 46 height 28
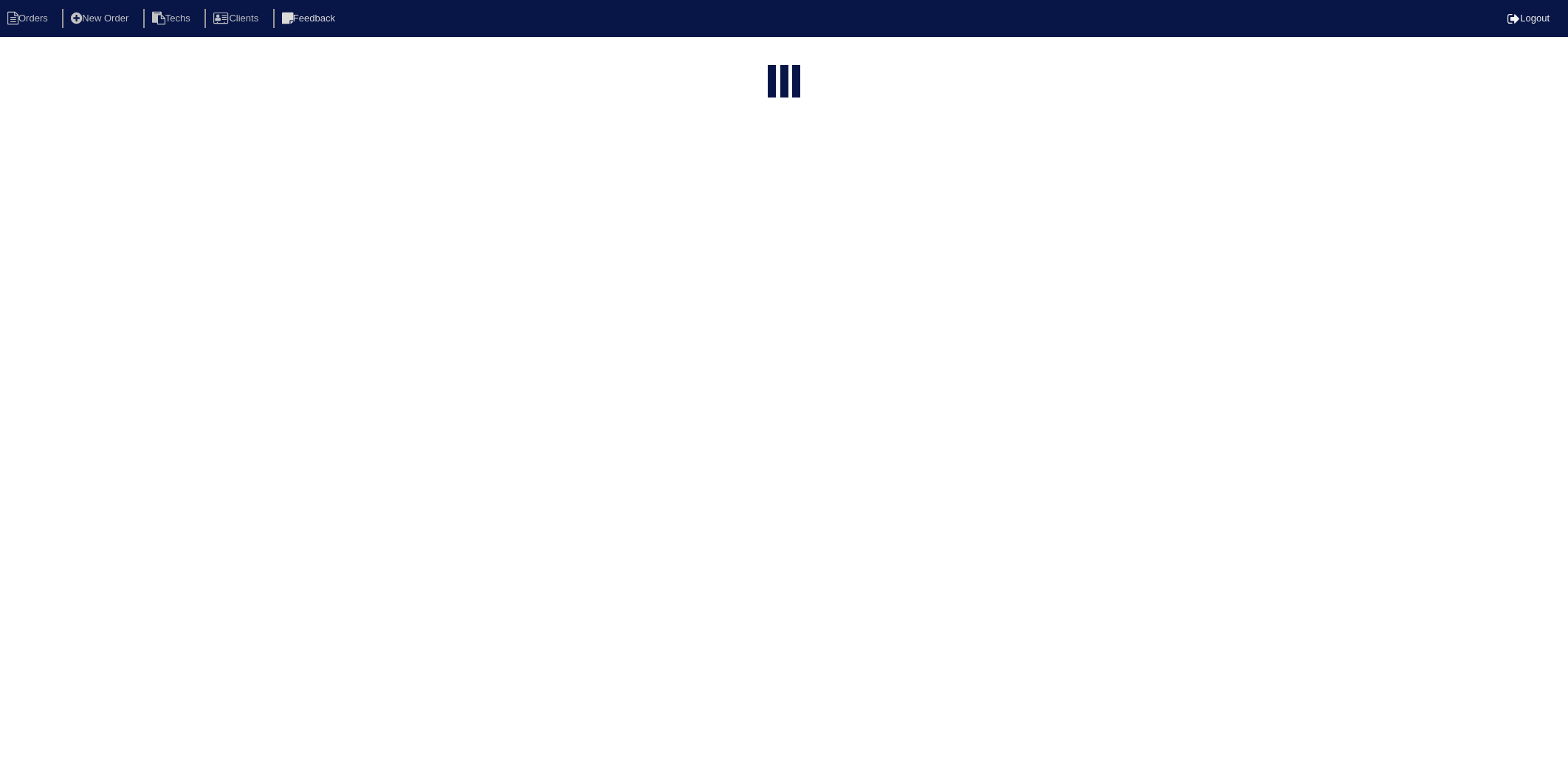
select select "15"
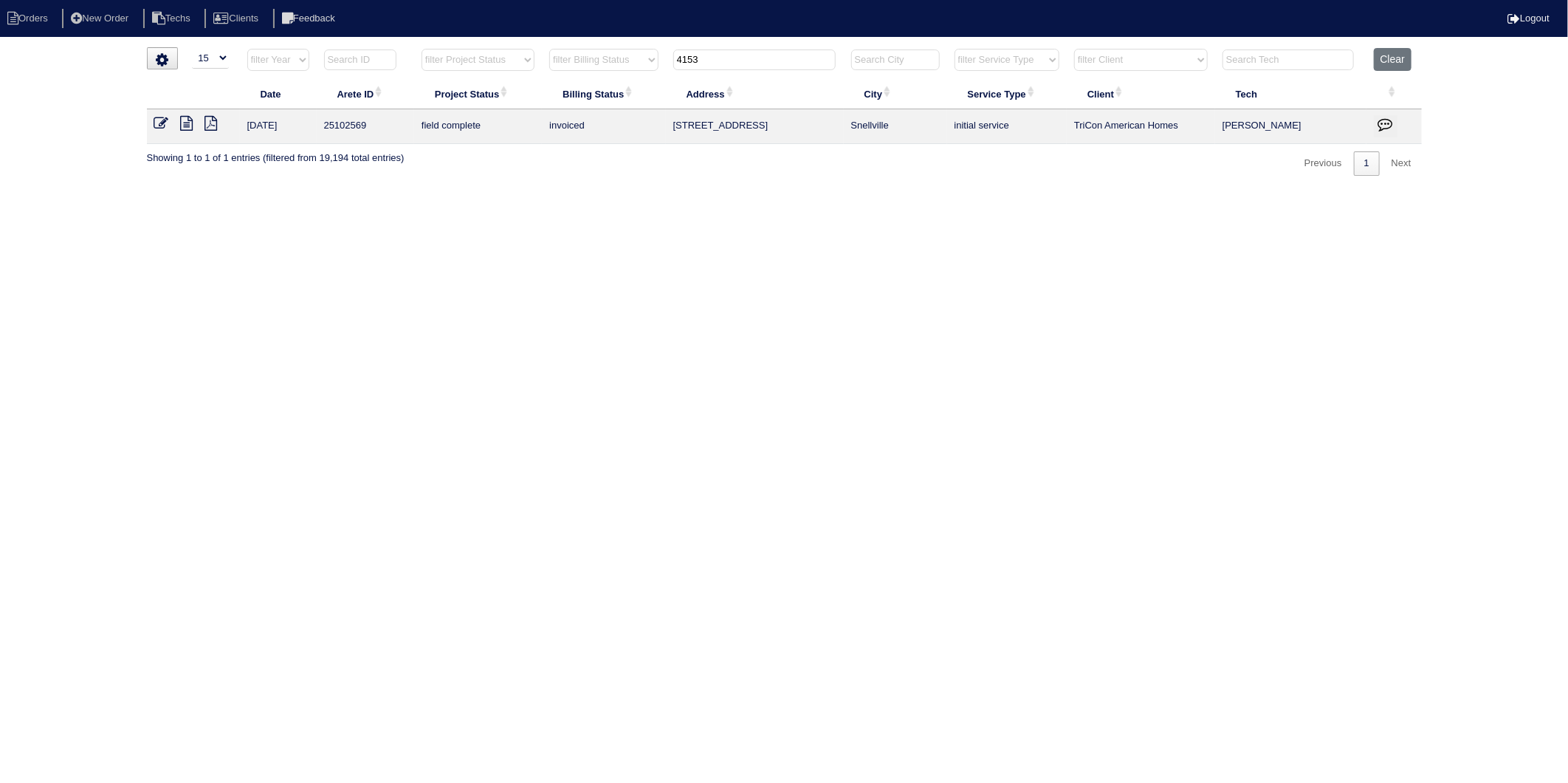
drag, startPoint x: 748, startPoint y: 61, endPoint x: 570, endPoint y: 82, distance: 179.2
click at [570, 82] on table "Date Arete ID Project Status Billing Status Address City Service Type Client Te…" at bounding box center [784, 96] width 1275 height 96
type input "800"
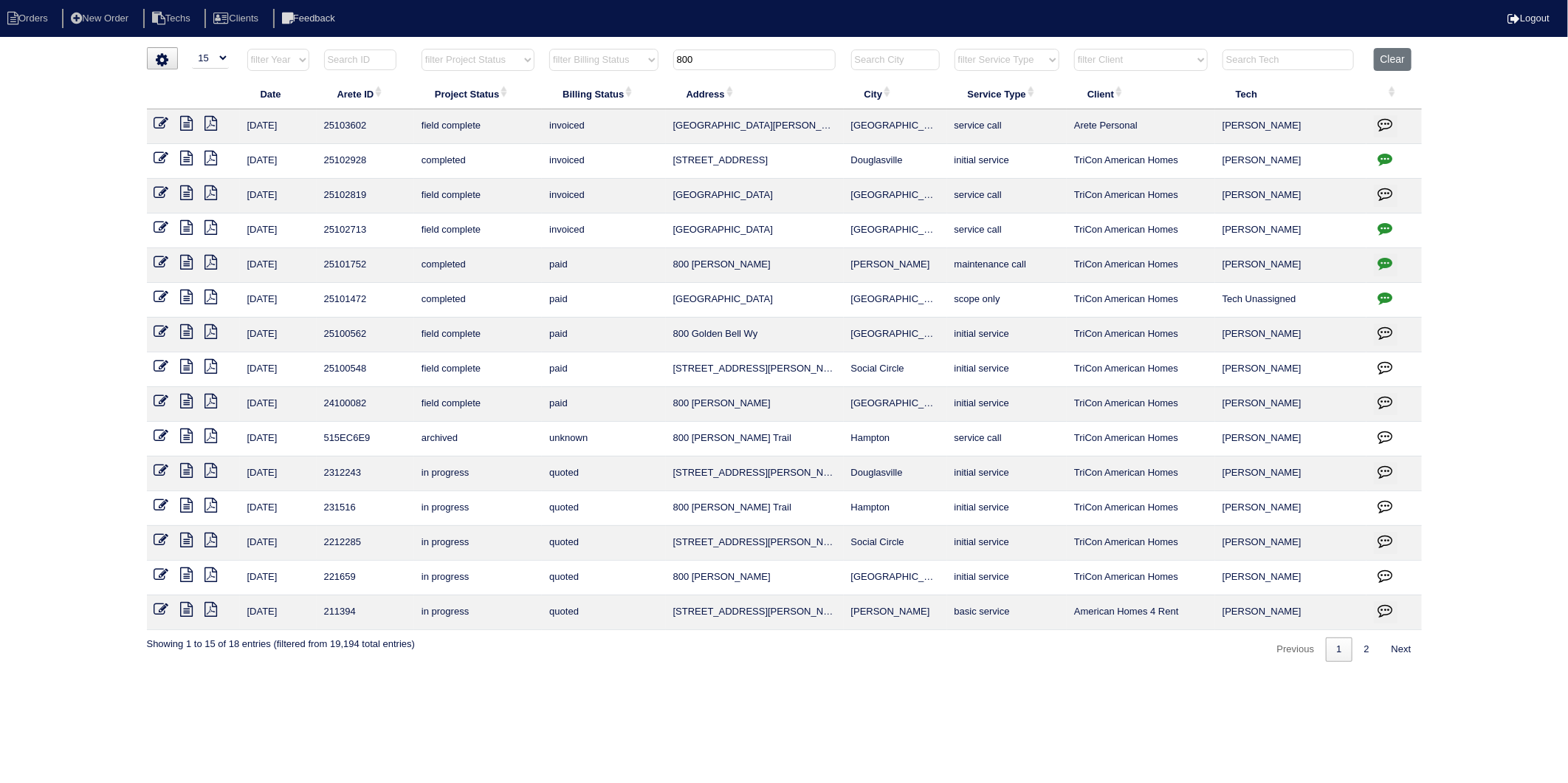
click at [162, 193] on icon at bounding box center [161, 192] width 15 height 15
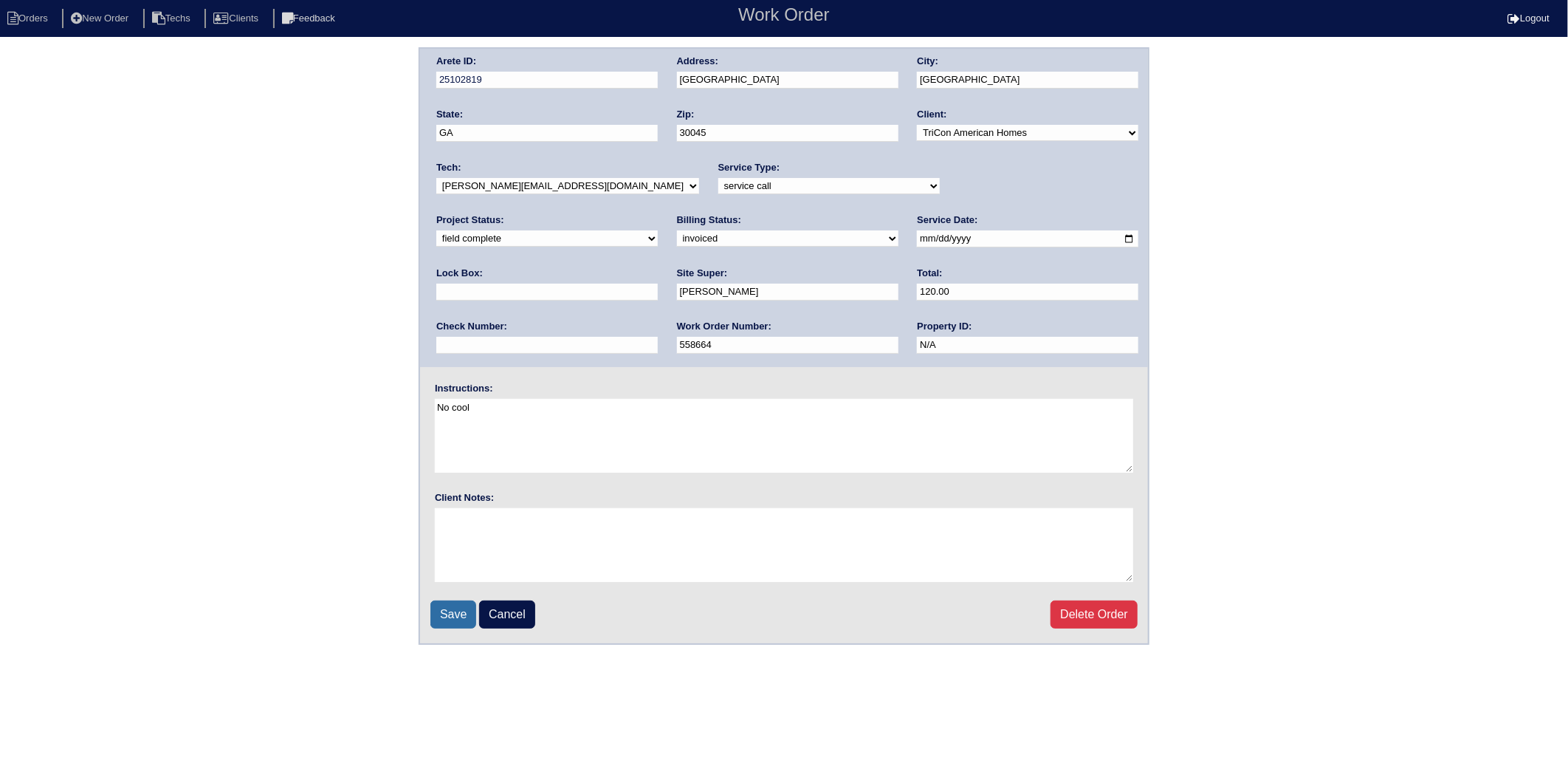
click at [459, 606] on input "Save" at bounding box center [453, 614] width 46 height 28
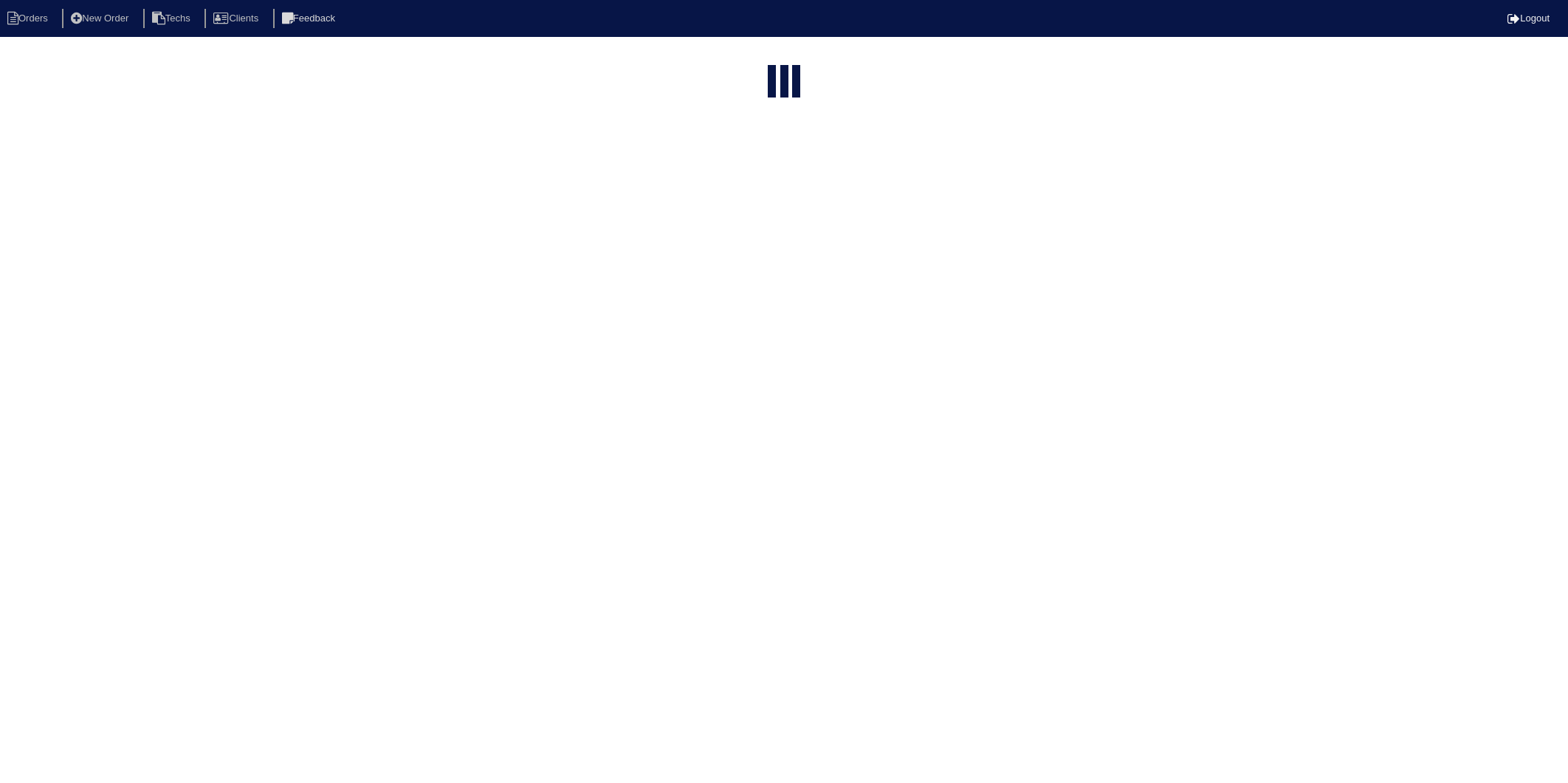
select select "15"
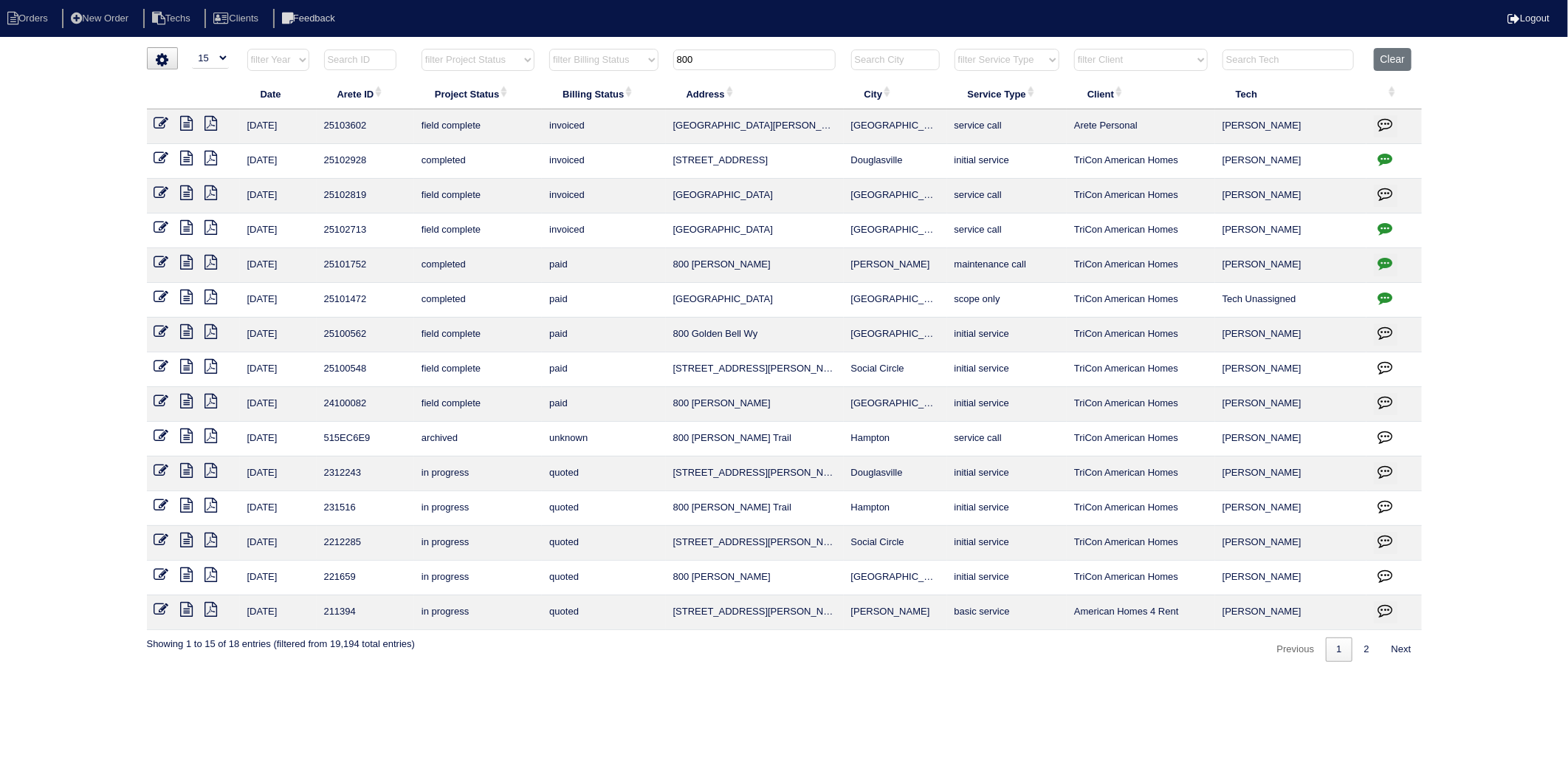
drag, startPoint x: 725, startPoint y: 61, endPoint x: 623, endPoint y: 68, distance: 102.2
click at [623, 68] on tr "filter Year -- Any Year -- 2025 2024 2023 2022 2021 2020 2019 filter Project St…" at bounding box center [784, 63] width 1275 height 30
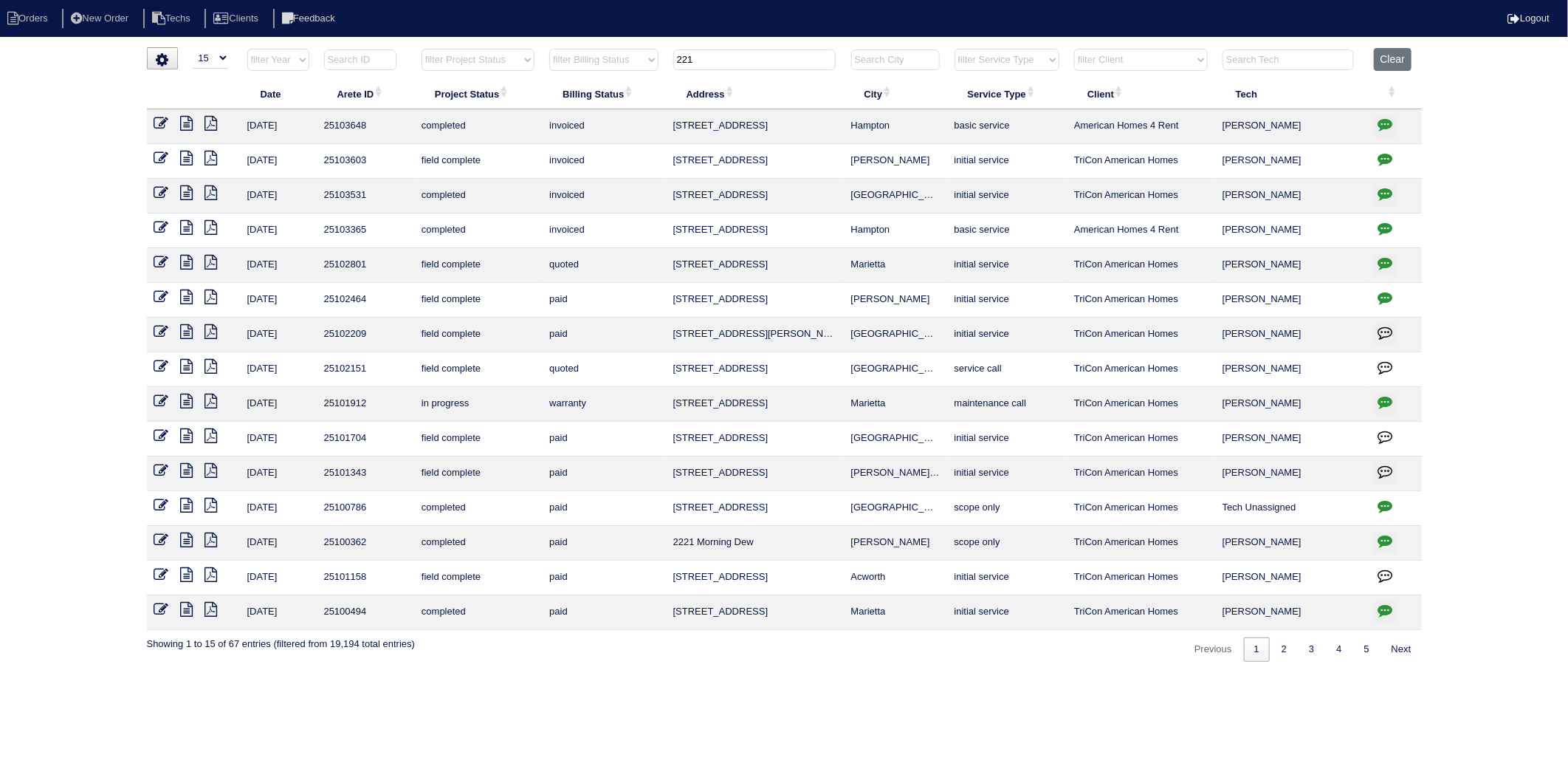
drag, startPoint x: 709, startPoint y: 64, endPoint x: 592, endPoint y: 64, distance: 117.0
click at [592, 64] on tr "filter Year -- Any Year -- 2025 2024 2023 2022 2021 2020 2019 filter Project St…" at bounding box center [784, 63] width 1275 height 30
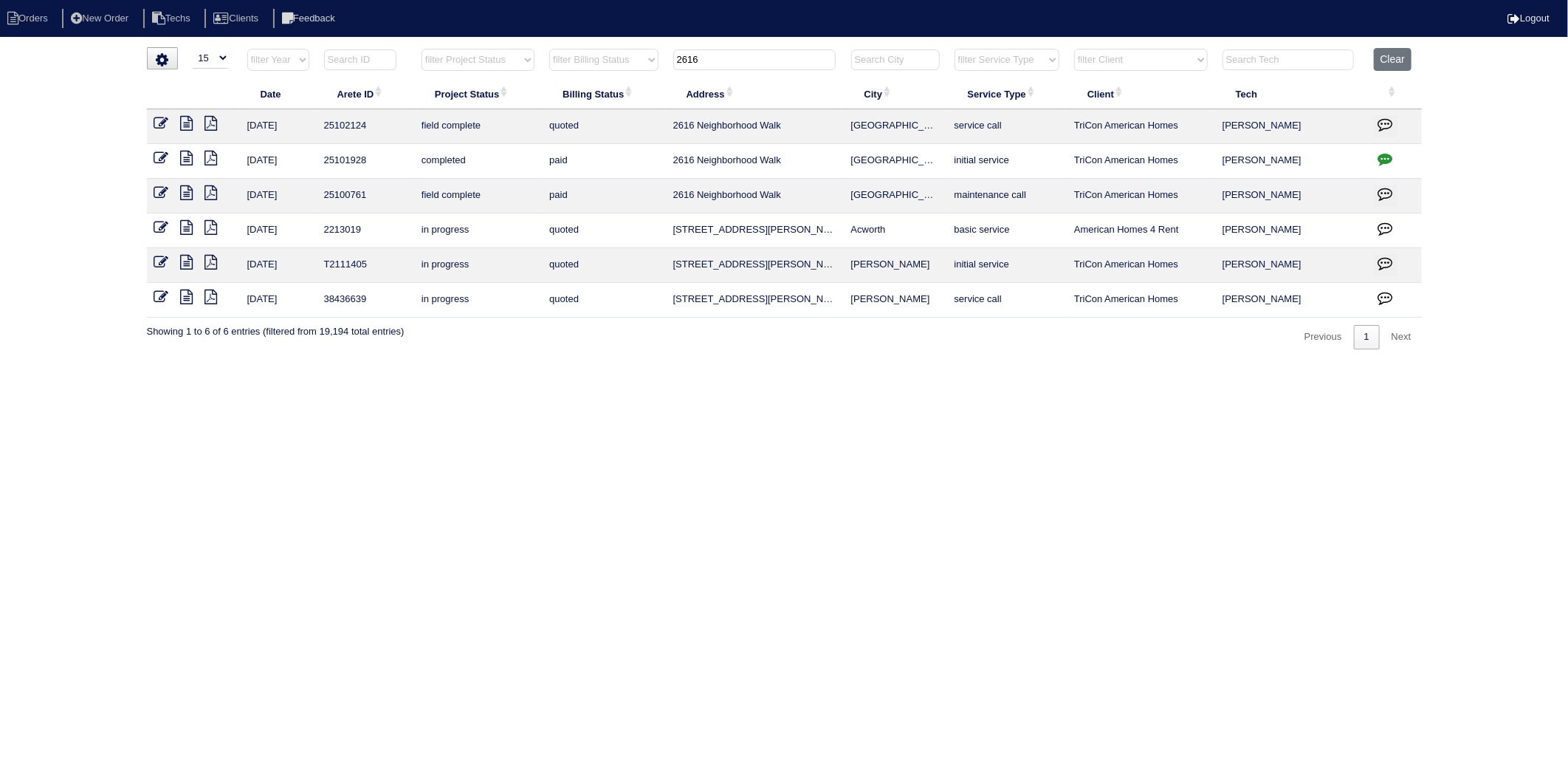
drag, startPoint x: 725, startPoint y: 64, endPoint x: 643, endPoint y: 67, distance: 82.1
click at [643, 67] on tr "filter Year -- Any Year -- 2025 2024 2023 2022 2021 2020 2019 filter Project St…" at bounding box center [784, 63] width 1275 height 30
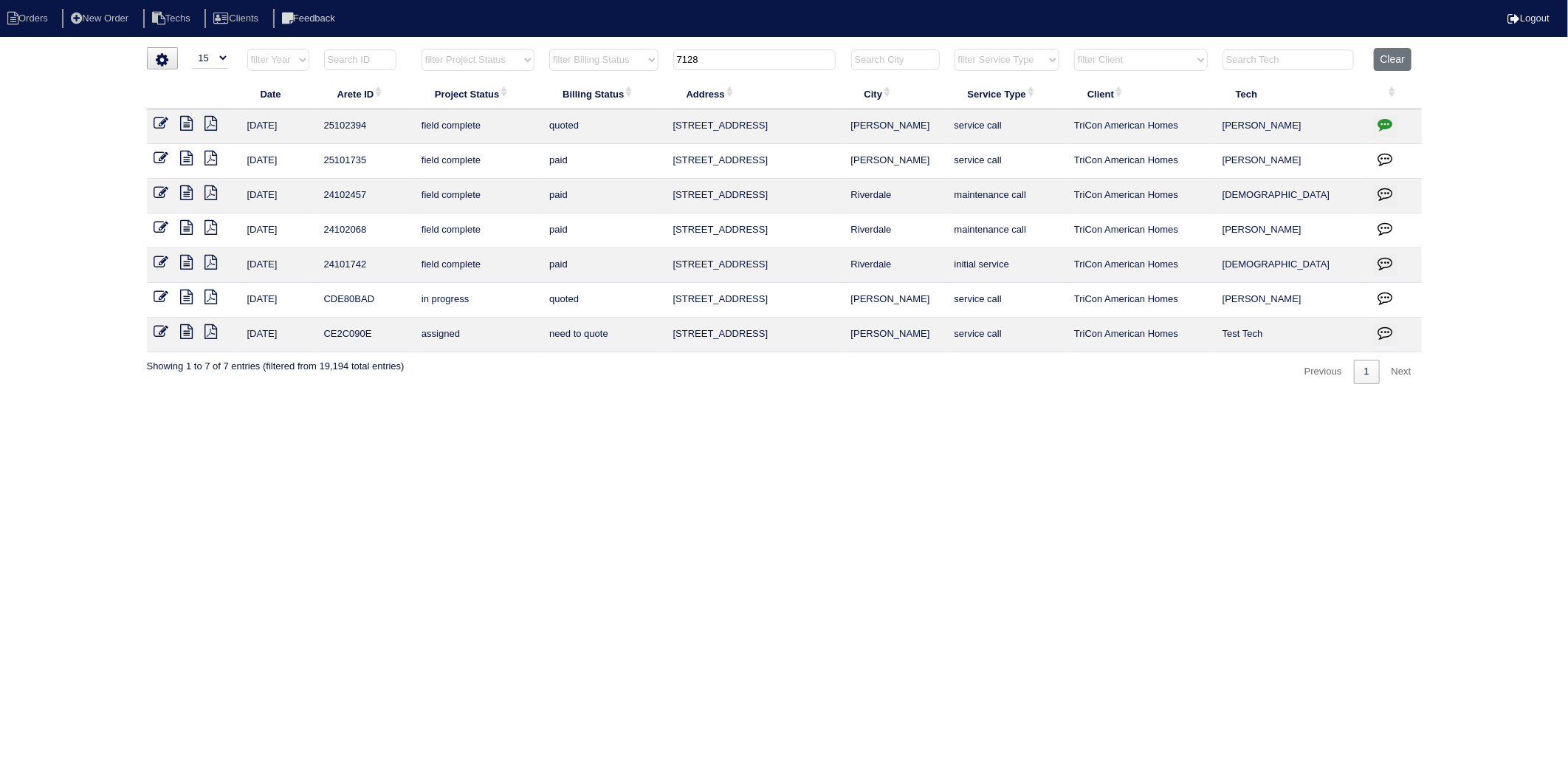
drag, startPoint x: 714, startPoint y: 60, endPoint x: 599, endPoint y: 70, distance: 115.4
click at [599, 70] on tr "filter Year -- Any Year -- 2025 2024 2023 2022 2021 2020 2019 filter Project St…" at bounding box center [784, 63] width 1275 height 30
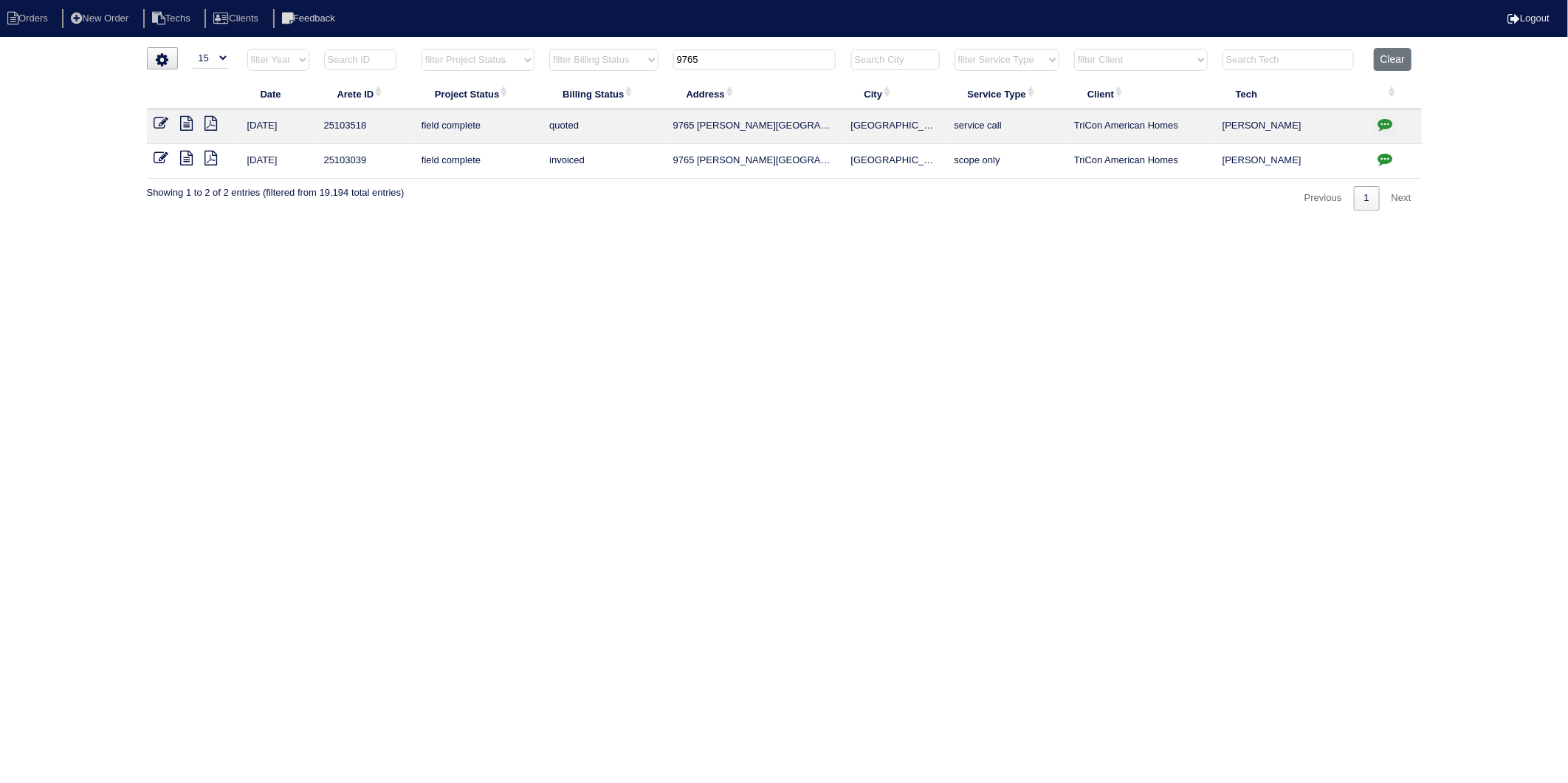
drag, startPoint x: 720, startPoint y: 60, endPoint x: 520, endPoint y: 82, distance: 201.2
click at [529, 83] on table "Date Arete ID Project Status Billing Status Address City Service Type Client Te…" at bounding box center [784, 113] width 1275 height 130
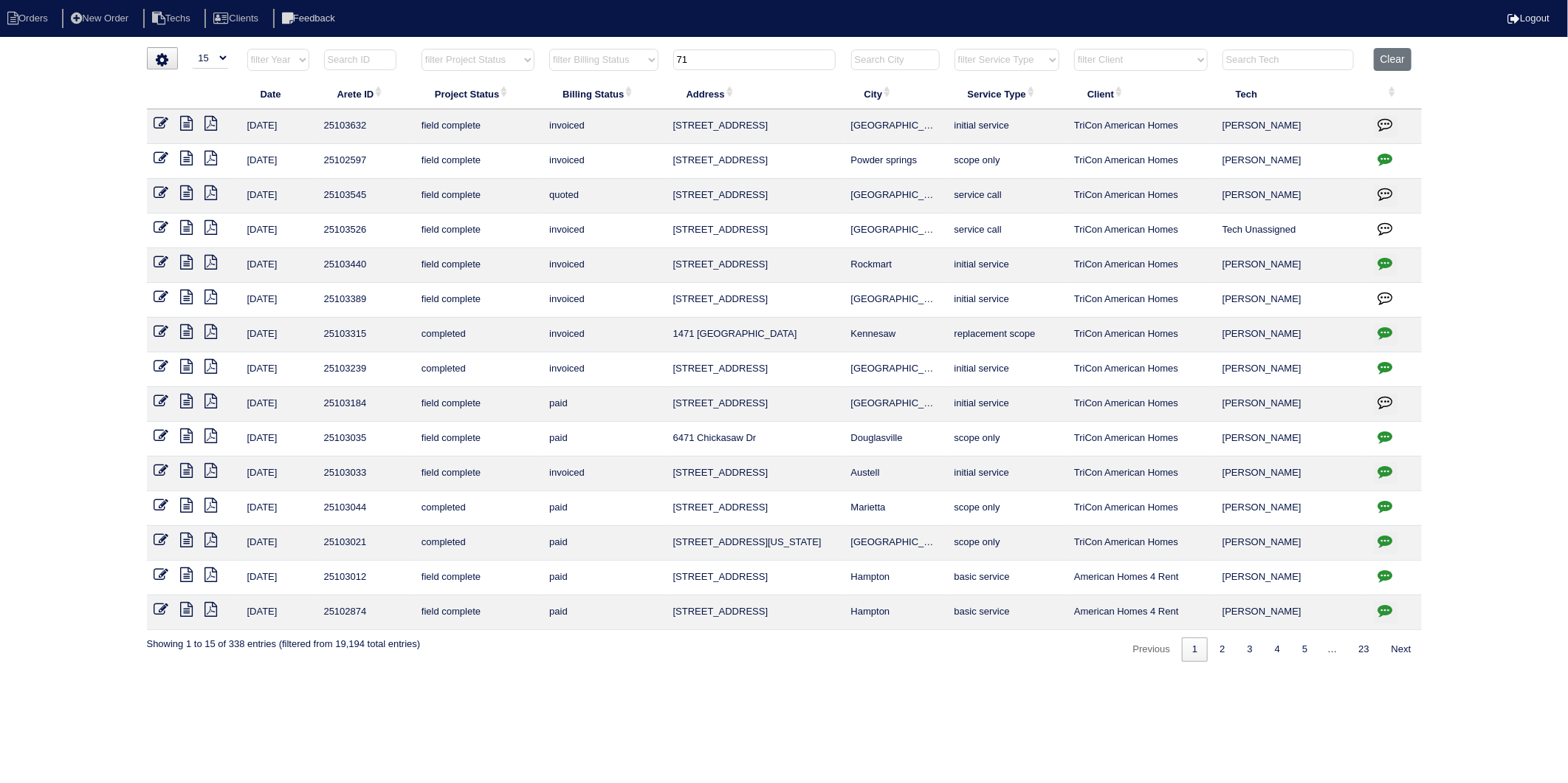
drag, startPoint x: 697, startPoint y: 60, endPoint x: 562, endPoint y: 67, distance: 135.2
click at [562, 67] on tr "filter Year -- Any Year -- 2025 2024 2023 2022 2021 2020 2019 filter Project St…" at bounding box center [784, 63] width 1275 height 30
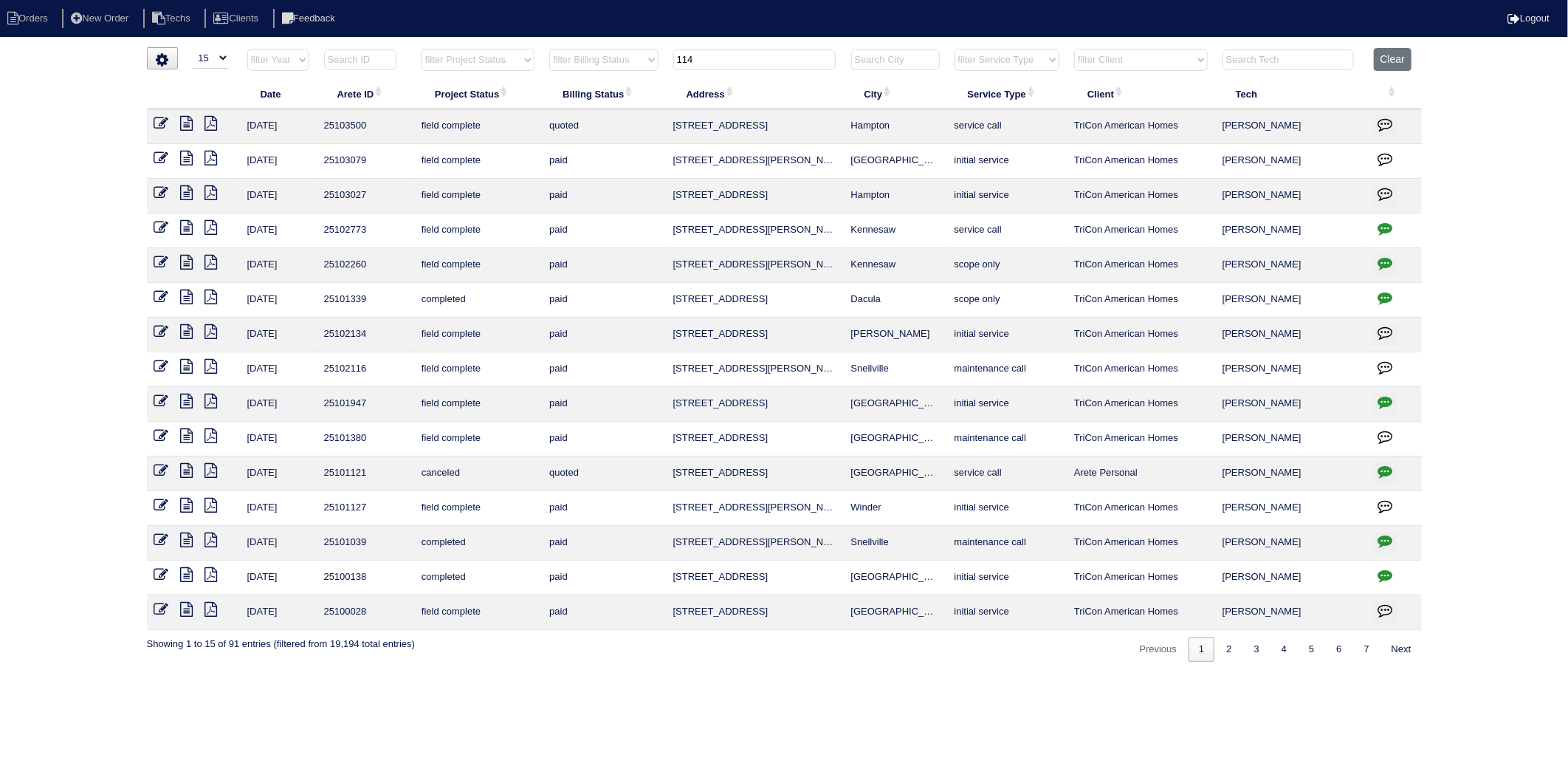
drag, startPoint x: 726, startPoint y: 57, endPoint x: 543, endPoint y: 76, distance: 184.0
click at [543, 76] on tr "filter Year -- Any Year -- 2025 2024 2023 2022 2021 2020 2019 filter Project St…" at bounding box center [784, 63] width 1275 height 30
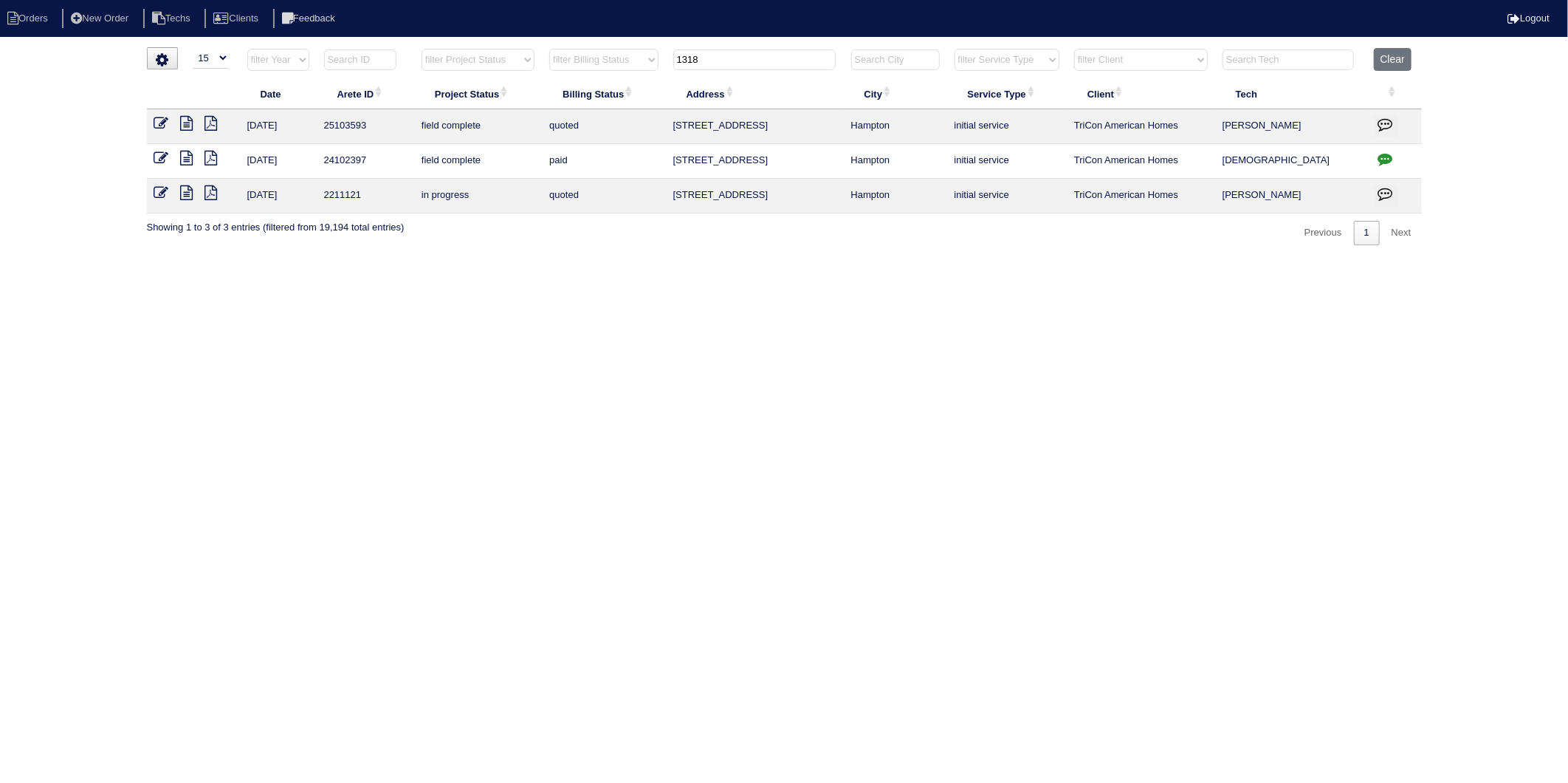
drag, startPoint x: 726, startPoint y: 57, endPoint x: 463, endPoint y: 85, distance: 264.5
click at [463, 85] on table "Date Arete ID Project Status Billing Status Address City Service Type Client Te…" at bounding box center [784, 130] width 1275 height 165
type input "97"
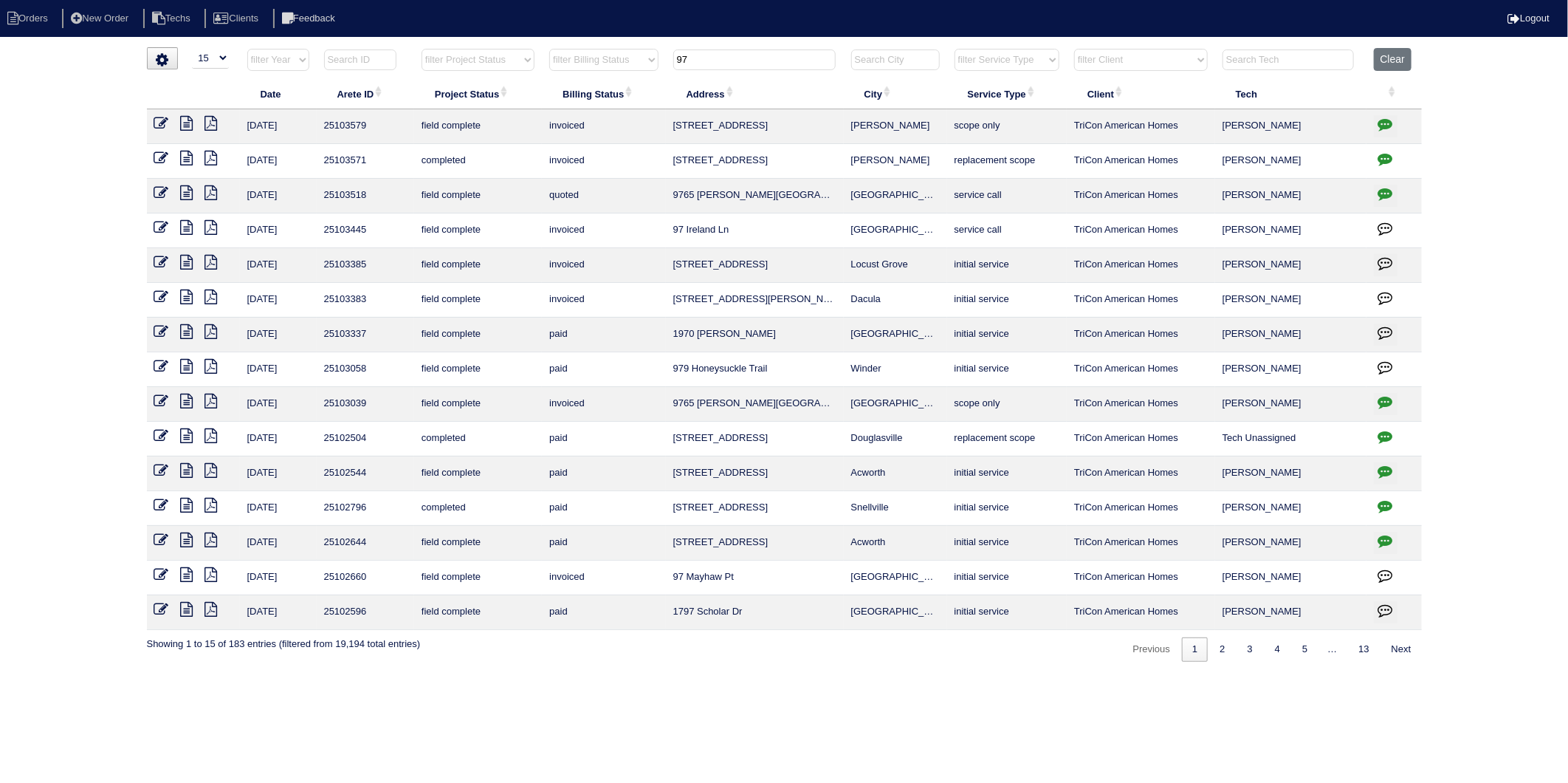
click at [160, 223] on icon at bounding box center [161, 227] width 15 height 15
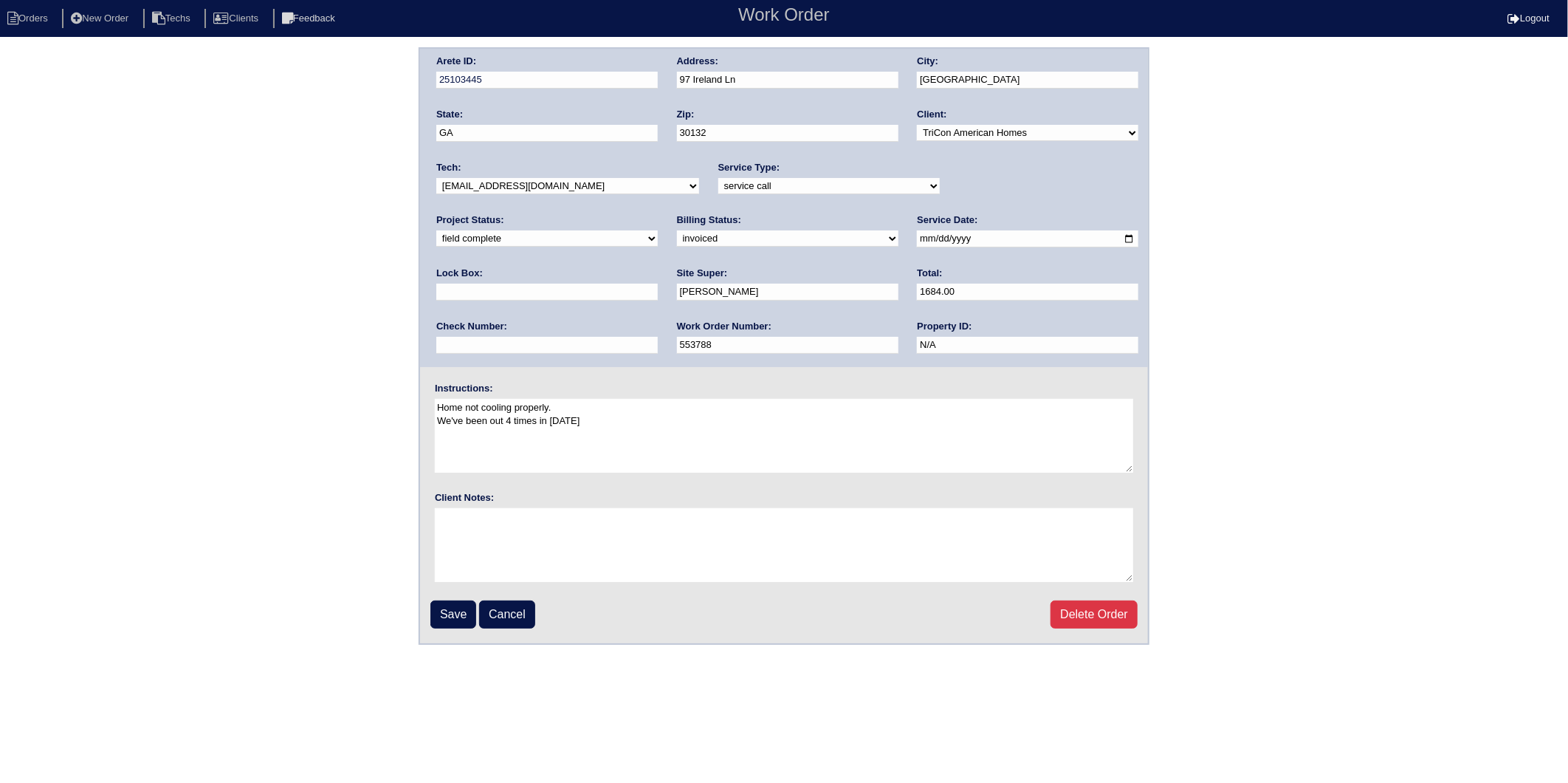
drag, startPoint x: 458, startPoint y: 603, endPoint x: 511, endPoint y: 517, distance: 101.0
click at [458, 603] on input "Save" at bounding box center [453, 614] width 46 height 28
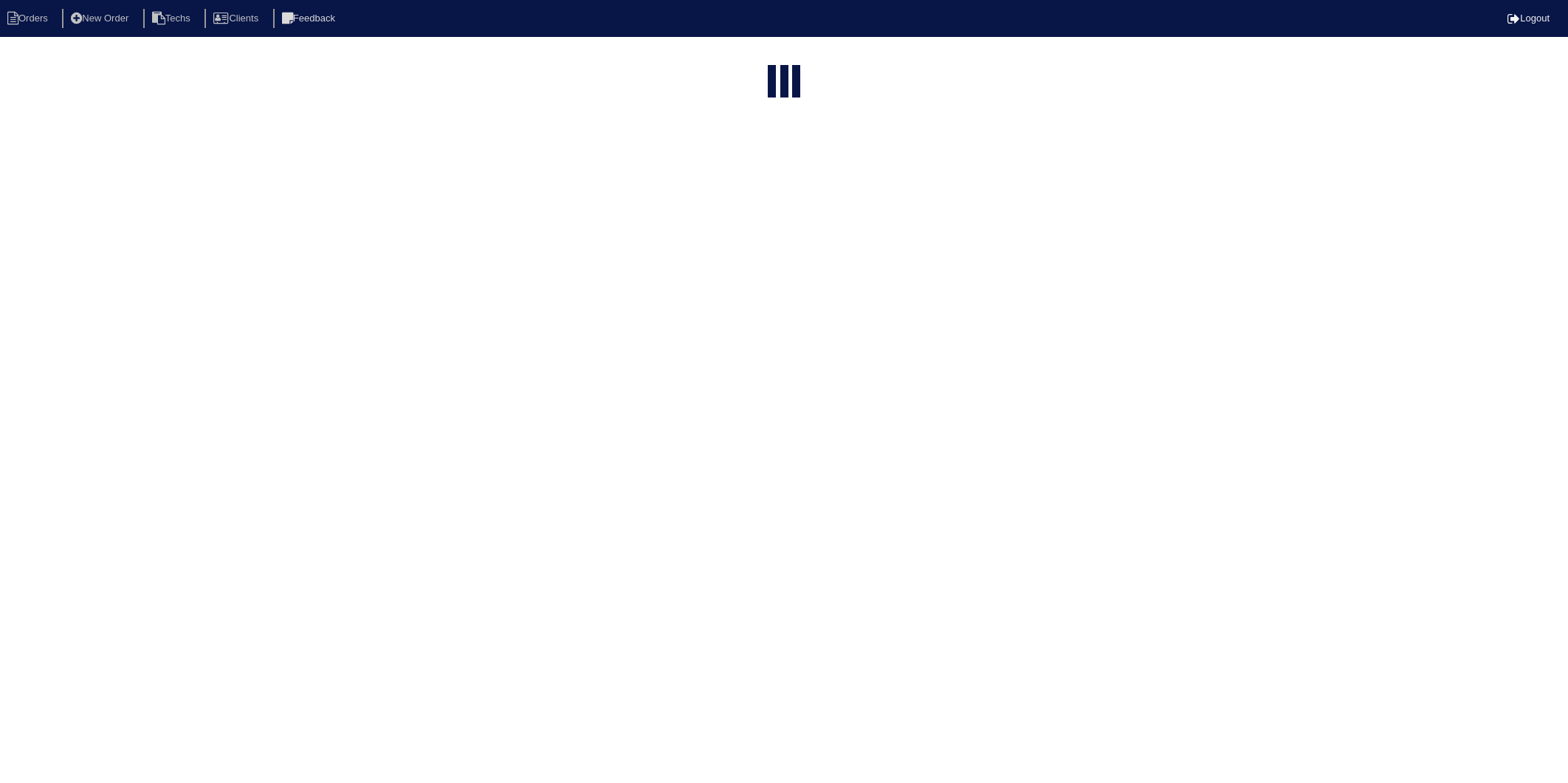
select select "15"
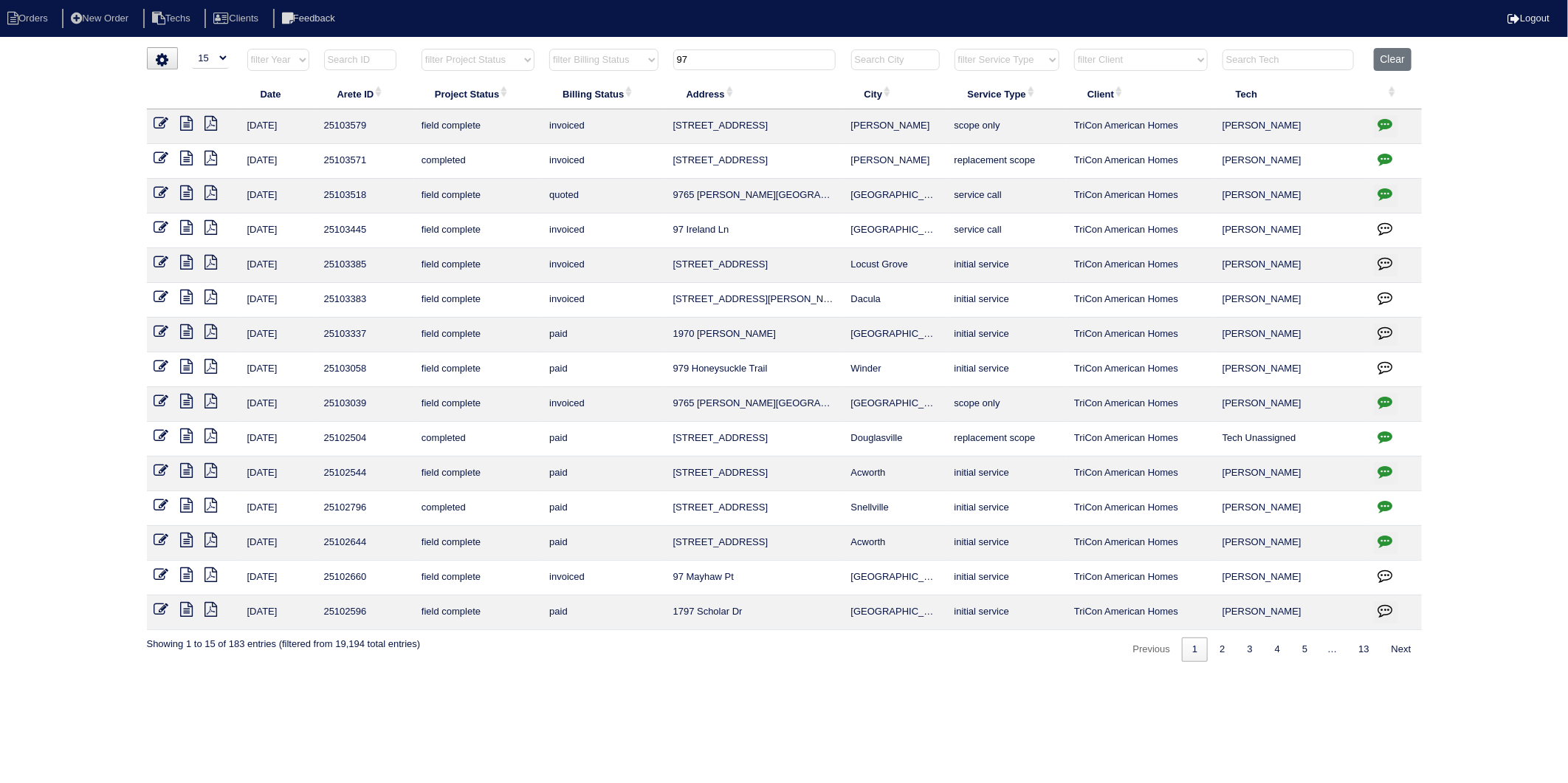
click at [714, 64] on input "97" at bounding box center [755, 59] width 162 height 21
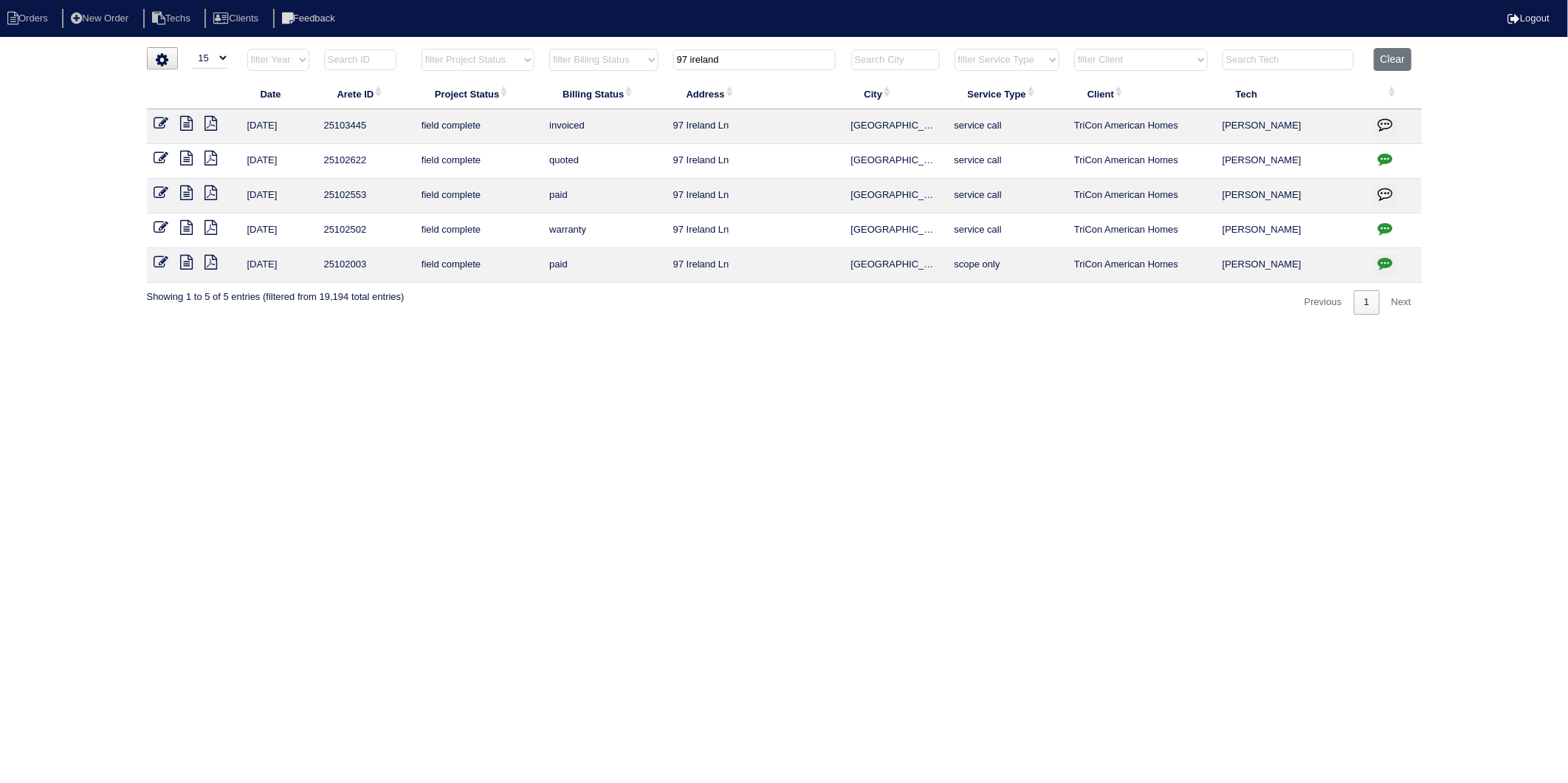
drag, startPoint x: 751, startPoint y: 62, endPoint x: 586, endPoint y: 81, distance: 166.1
click at [586, 81] on table "Date Arete ID Project Status Billing Status Address City Service Type Client Te…" at bounding box center [784, 166] width 1275 height 235
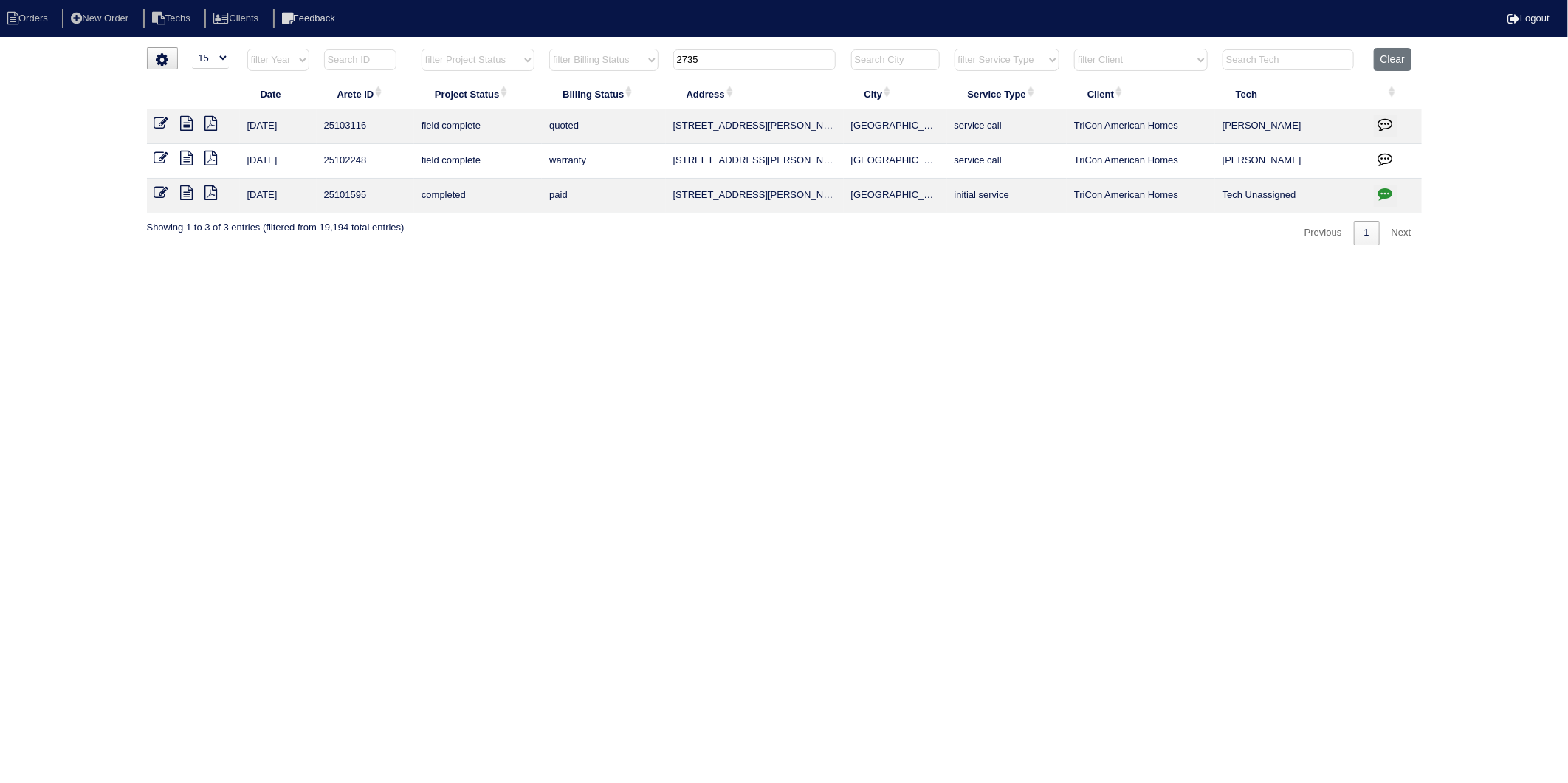
drag, startPoint x: 713, startPoint y: 61, endPoint x: 595, endPoint y: 70, distance: 118.3
click at [595, 70] on tr "filter Year -- Any Year -- 2025 2024 2023 2022 2021 2020 2019 filter Project St…" at bounding box center [784, 63] width 1275 height 30
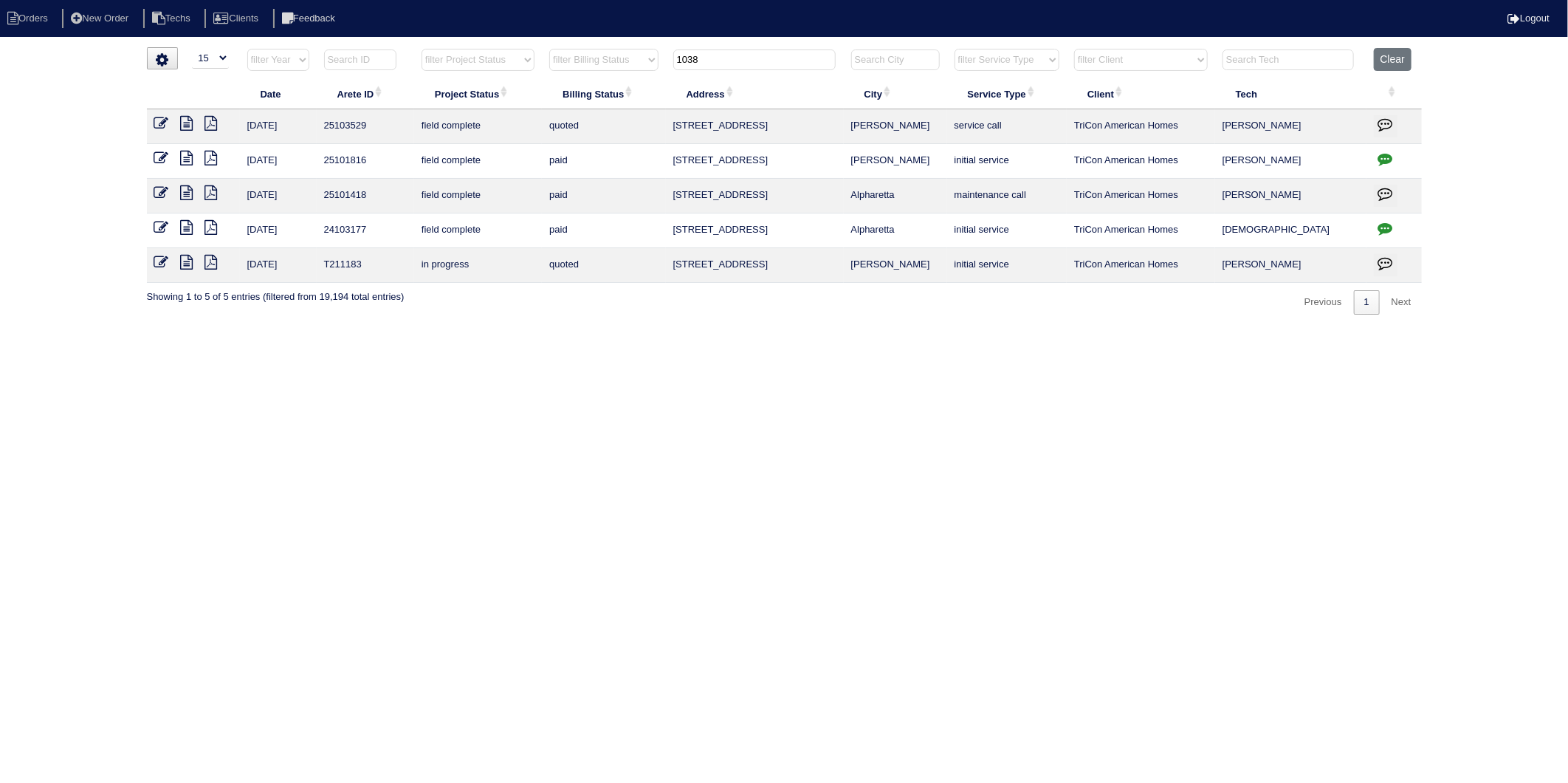
drag, startPoint x: 740, startPoint y: 62, endPoint x: 621, endPoint y: 62, distance: 119.0
click at [621, 62] on tr "filter Year -- Any Year -- 2025 2024 2023 2022 2021 2020 2019 filter Project St…" at bounding box center [784, 63] width 1275 height 30
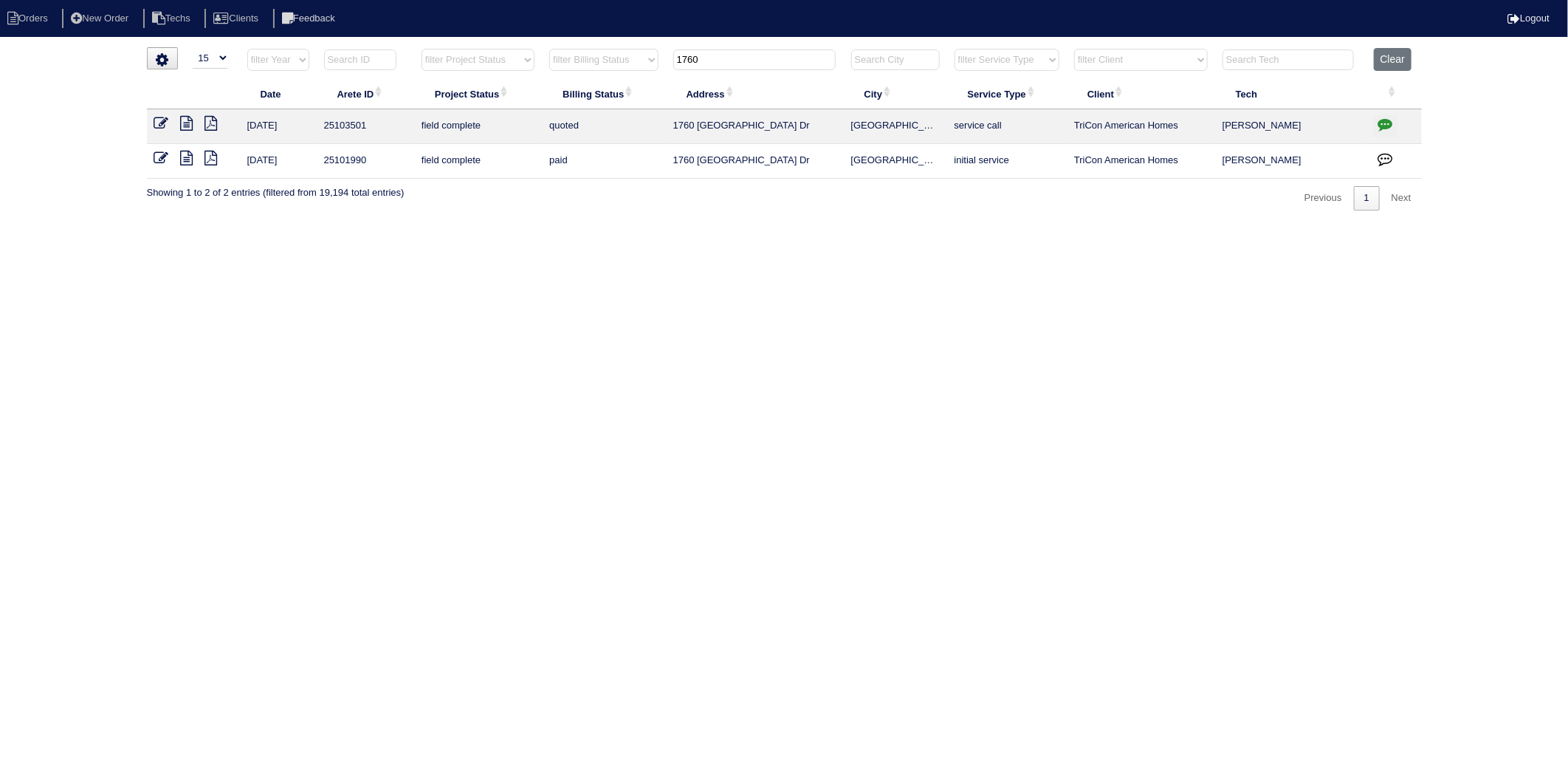
drag, startPoint x: 741, startPoint y: 61, endPoint x: 560, endPoint y: 71, distance: 181.3
click at [560, 71] on tr "filter Year -- Any Year -- 2025 2024 2023 2022 2021 2020 2019 filter Project St…" at bounding box center [784, 63] width 1275 height 30
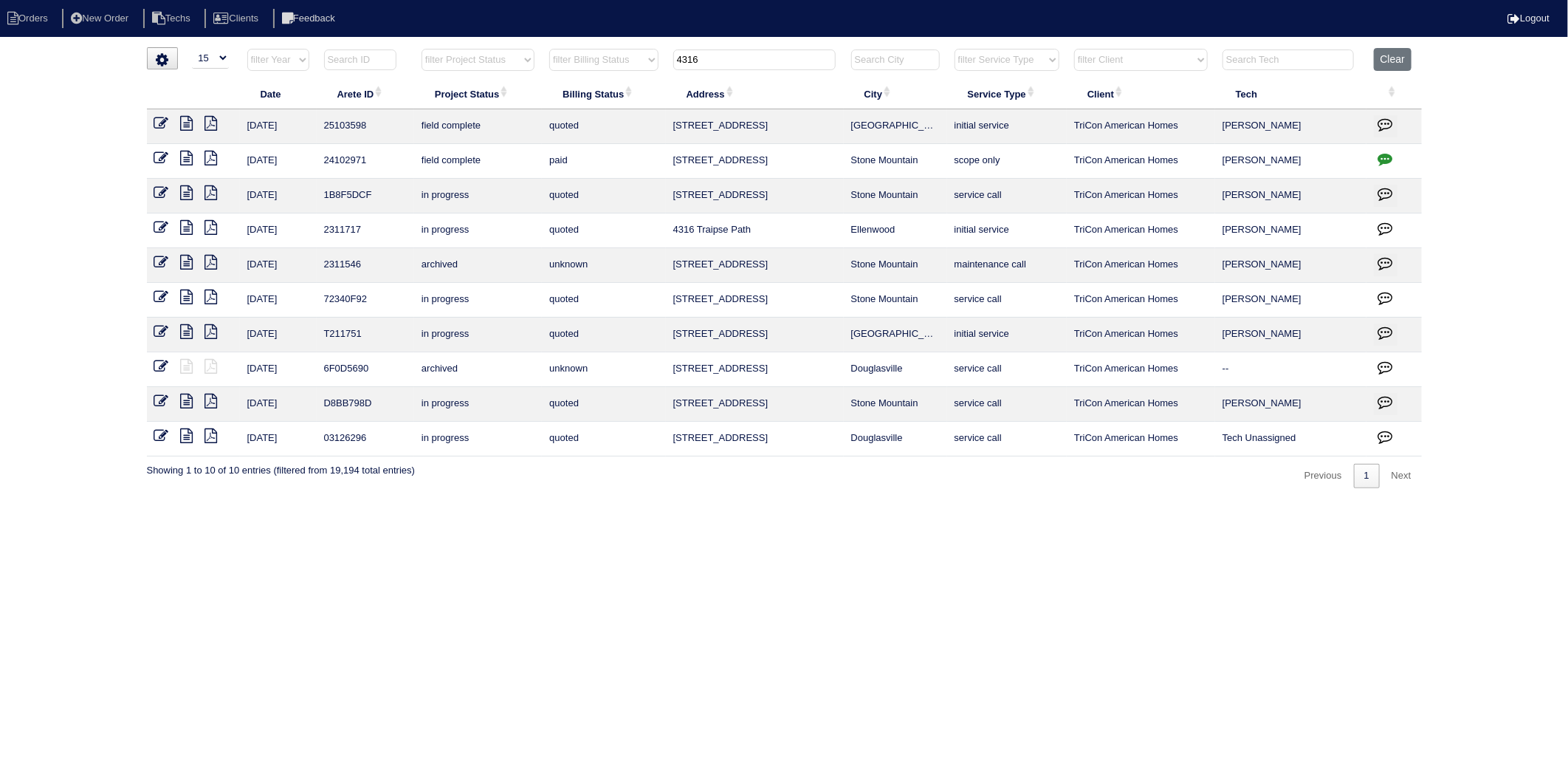
drag, startPoint x: 714, startPoint y: 62, endPoint x: 639, endPoint y: 71, distance: 75.5
click at [639, 71] on tr "filter Year -- Any Year -- 2025 2024 2023 2022 2021 2020 2019 filter Project St…" at bounding box center [784, 63] width 1275 height 30
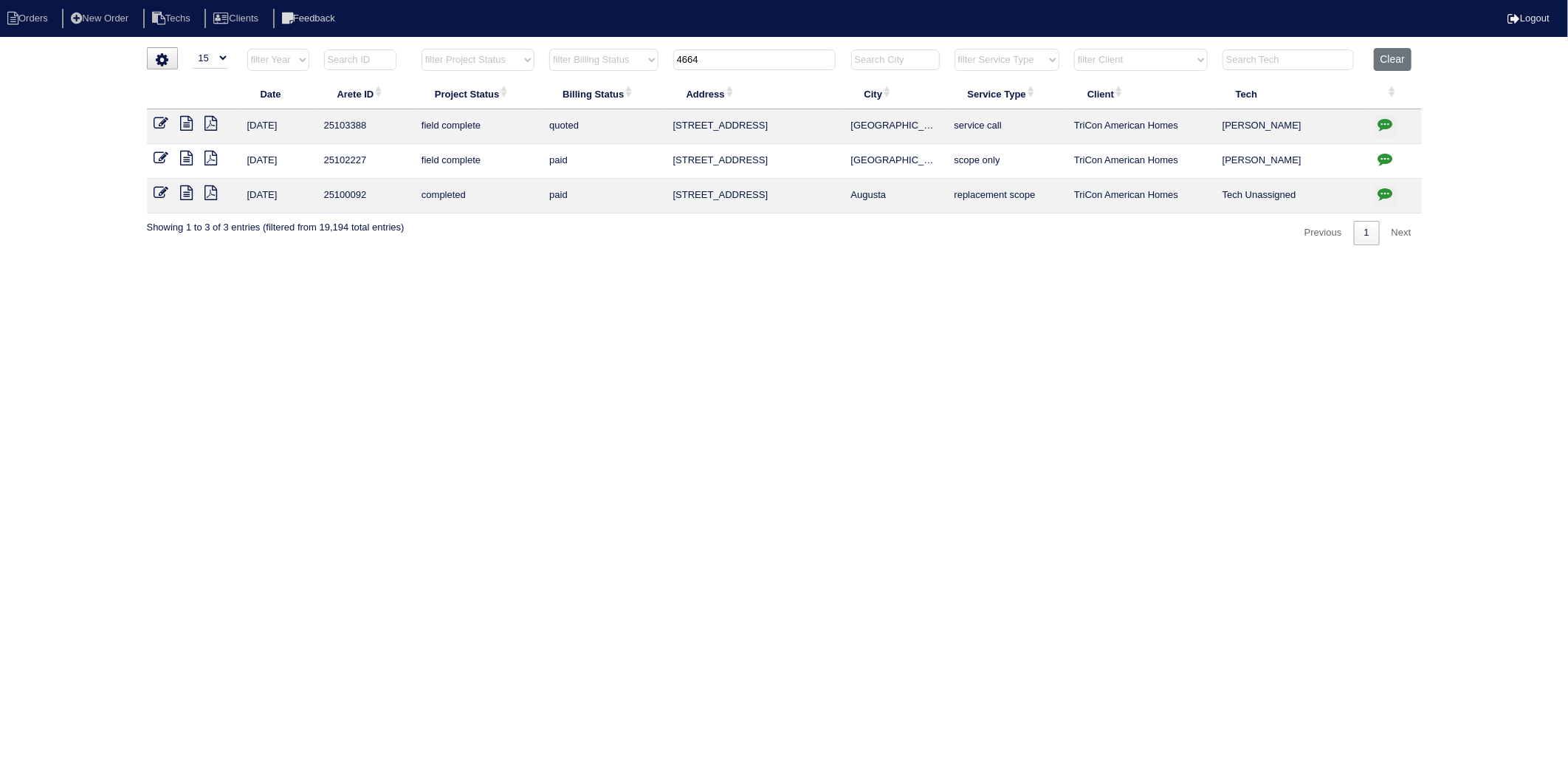
drag, startPoint x: 725, startPoint y: 60, endPoint x: 625, endPoint y: 76, distance: 101.3
click at [625, 76] on tr "filter Year -- Any Year -- 2025 2024 2023 2022 2021 2020 2019 filter Project St…" at bounding box center [784, 63] width 1275 height 30
type input "305"
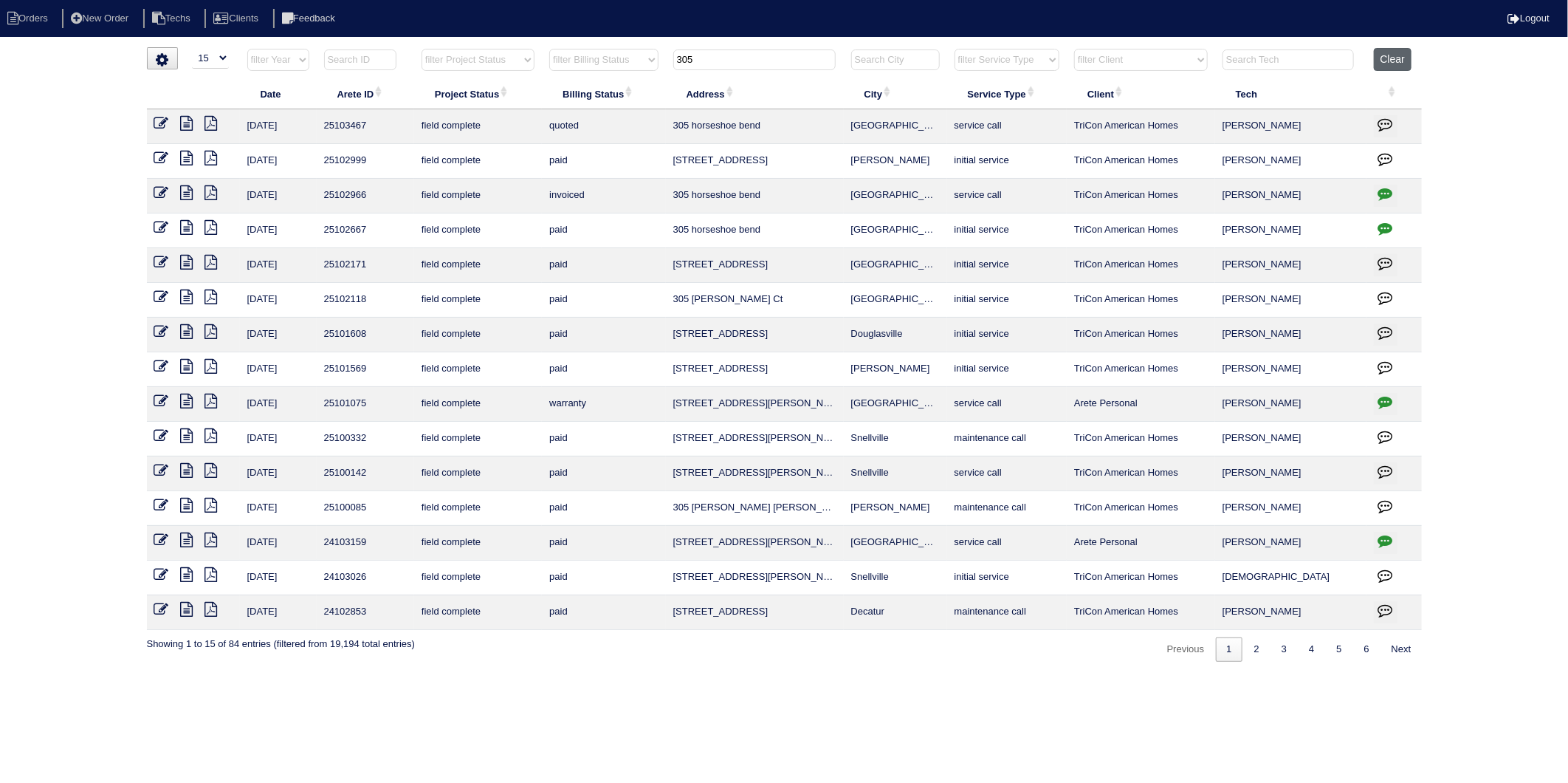
click at [1403, 55] on button "Clear" at bounding box center [1392, 59] width 37 height 23
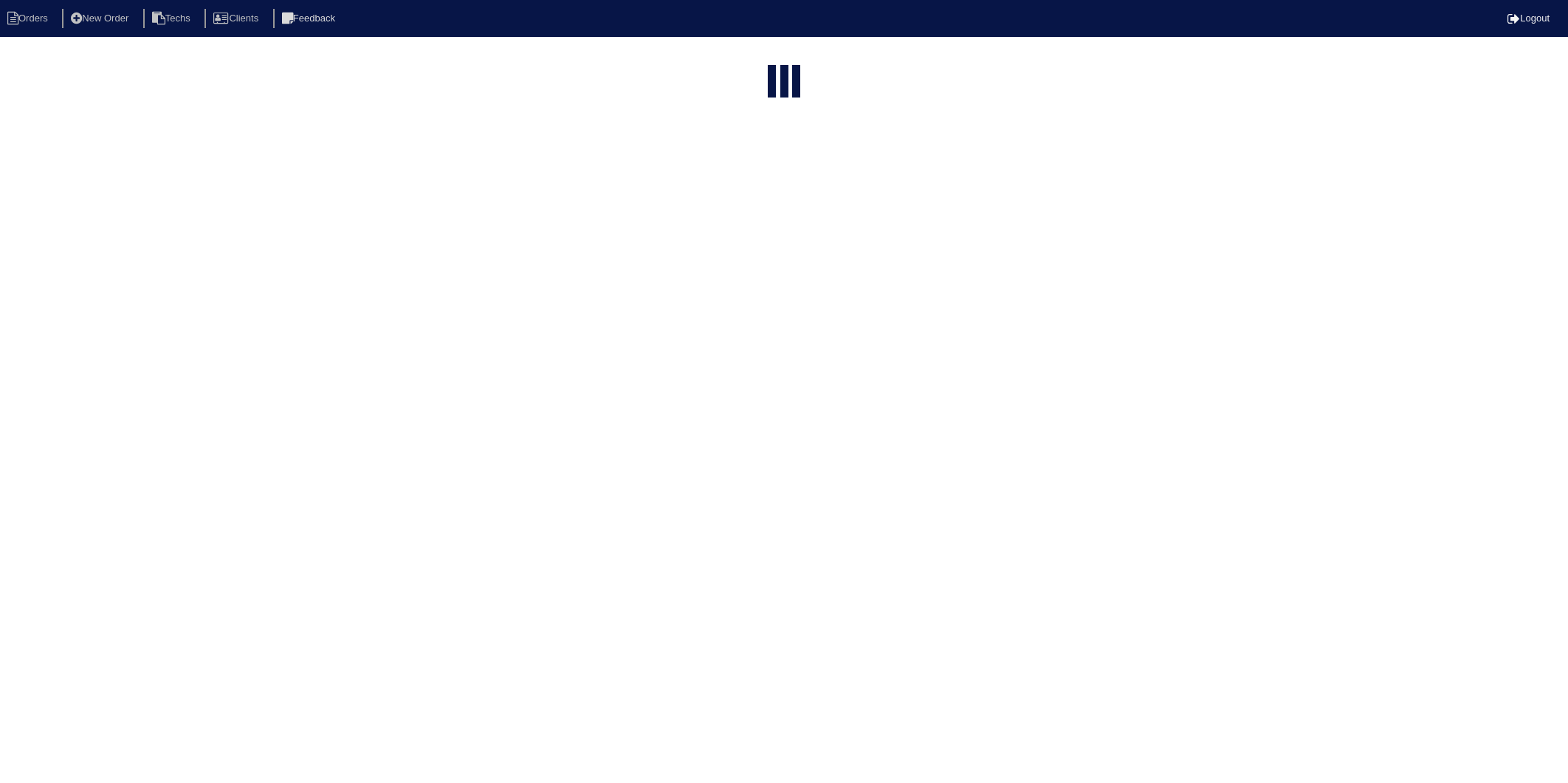
select select "15"
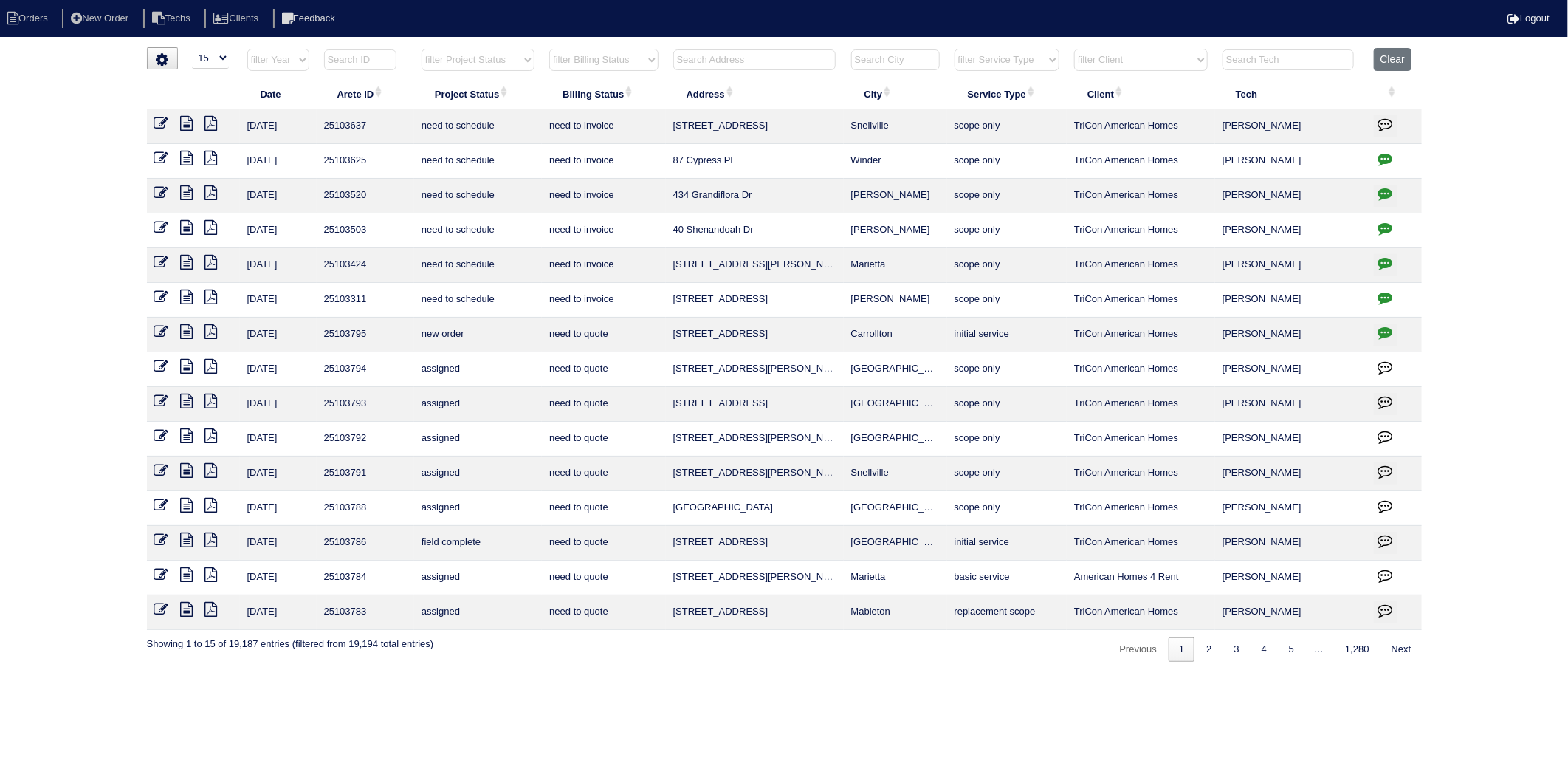
click at [712, 57] on input "text" at bounding box center [755, 59] width 162 height 21
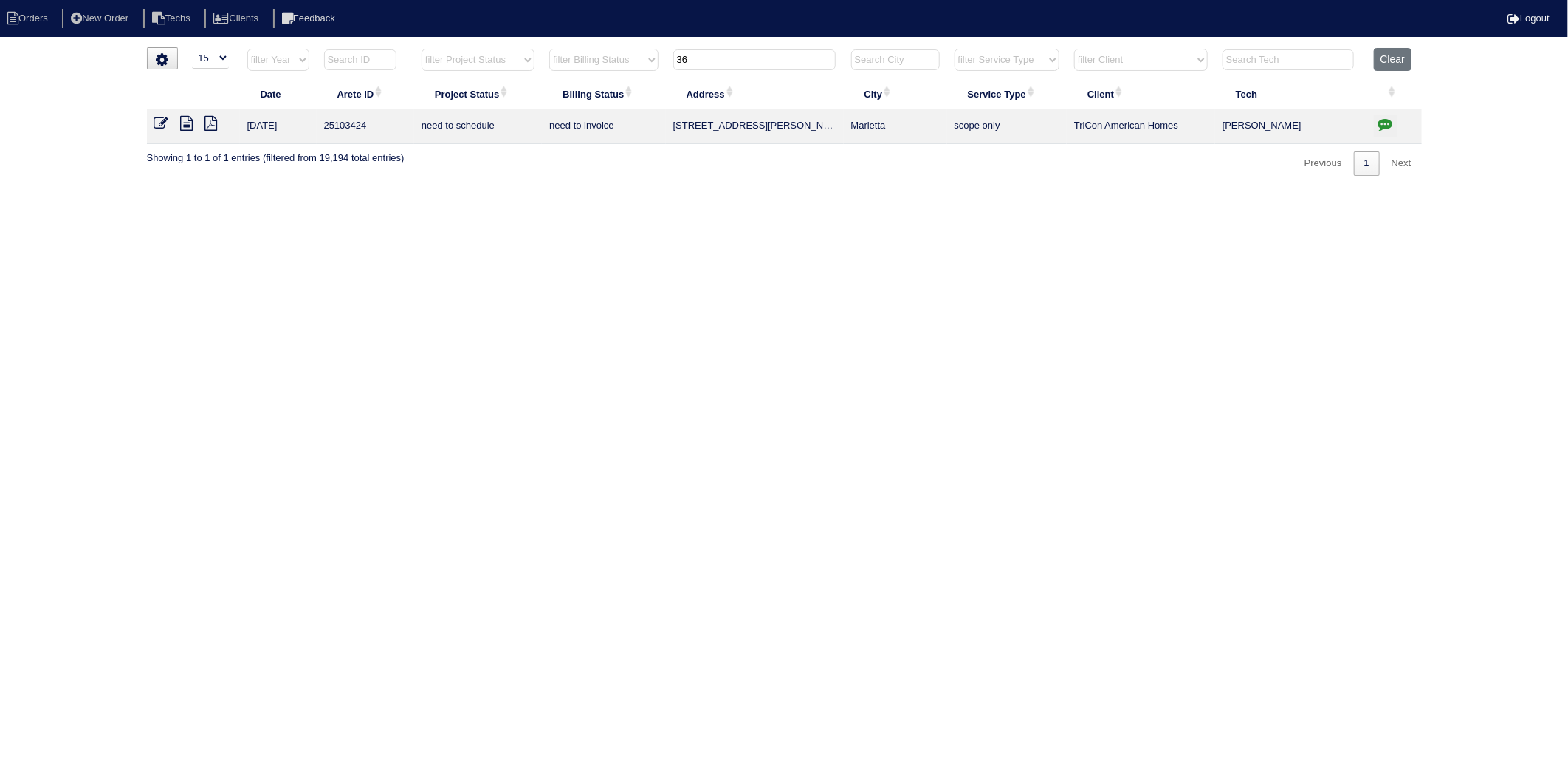
type input "3"
type input "8"
type input "7"
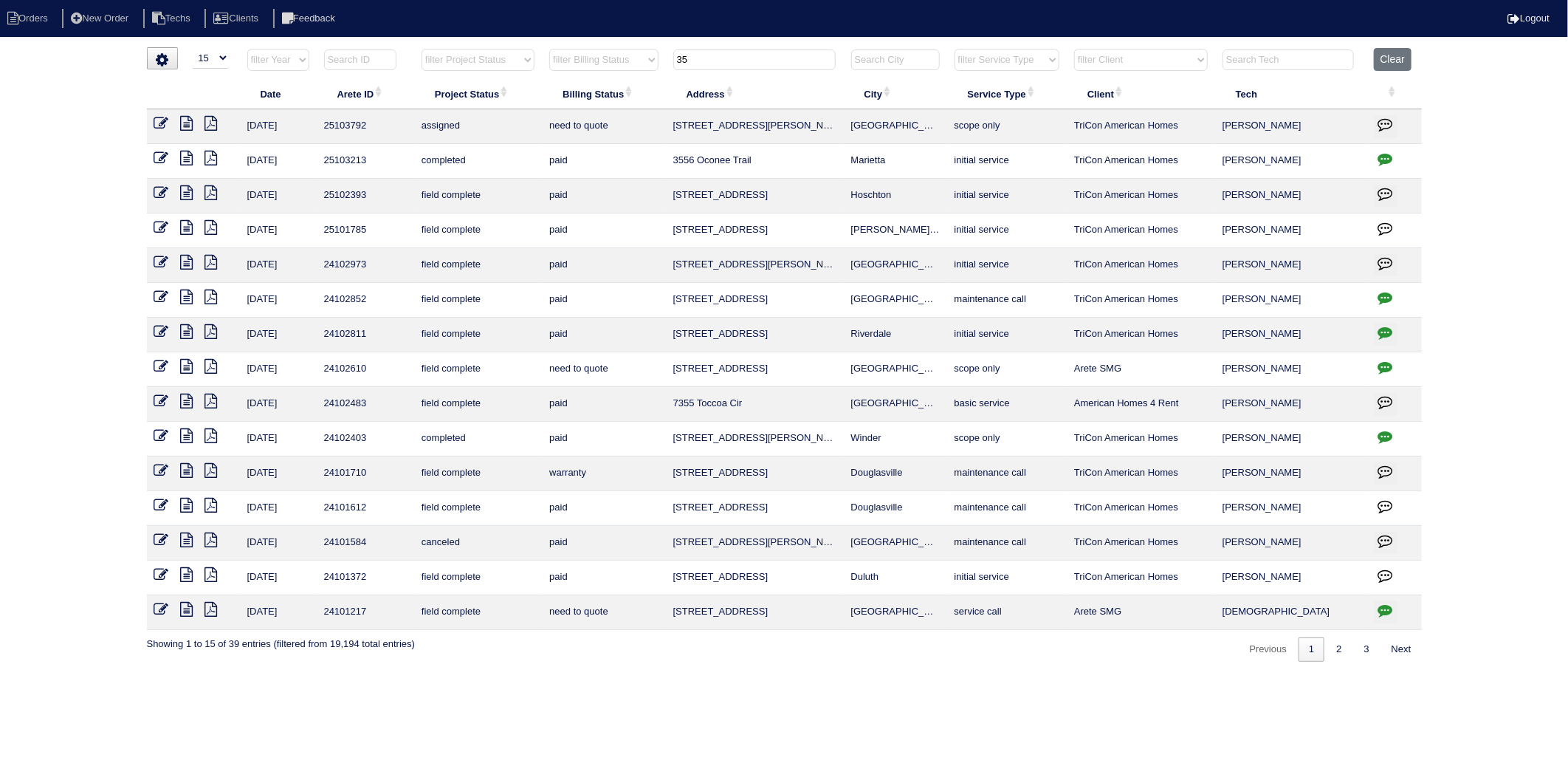
type input "3"
type input "2"
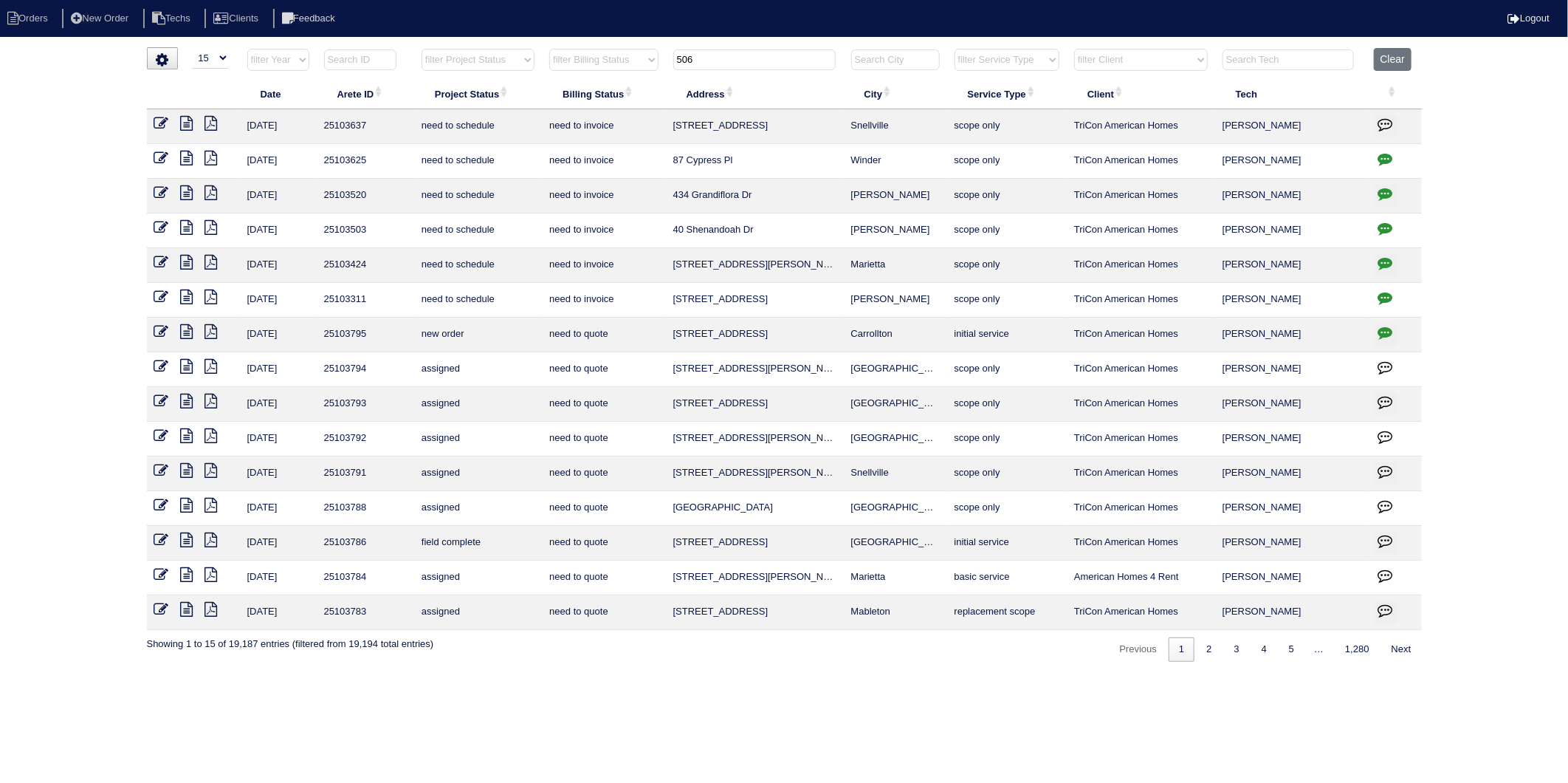
type input "506"
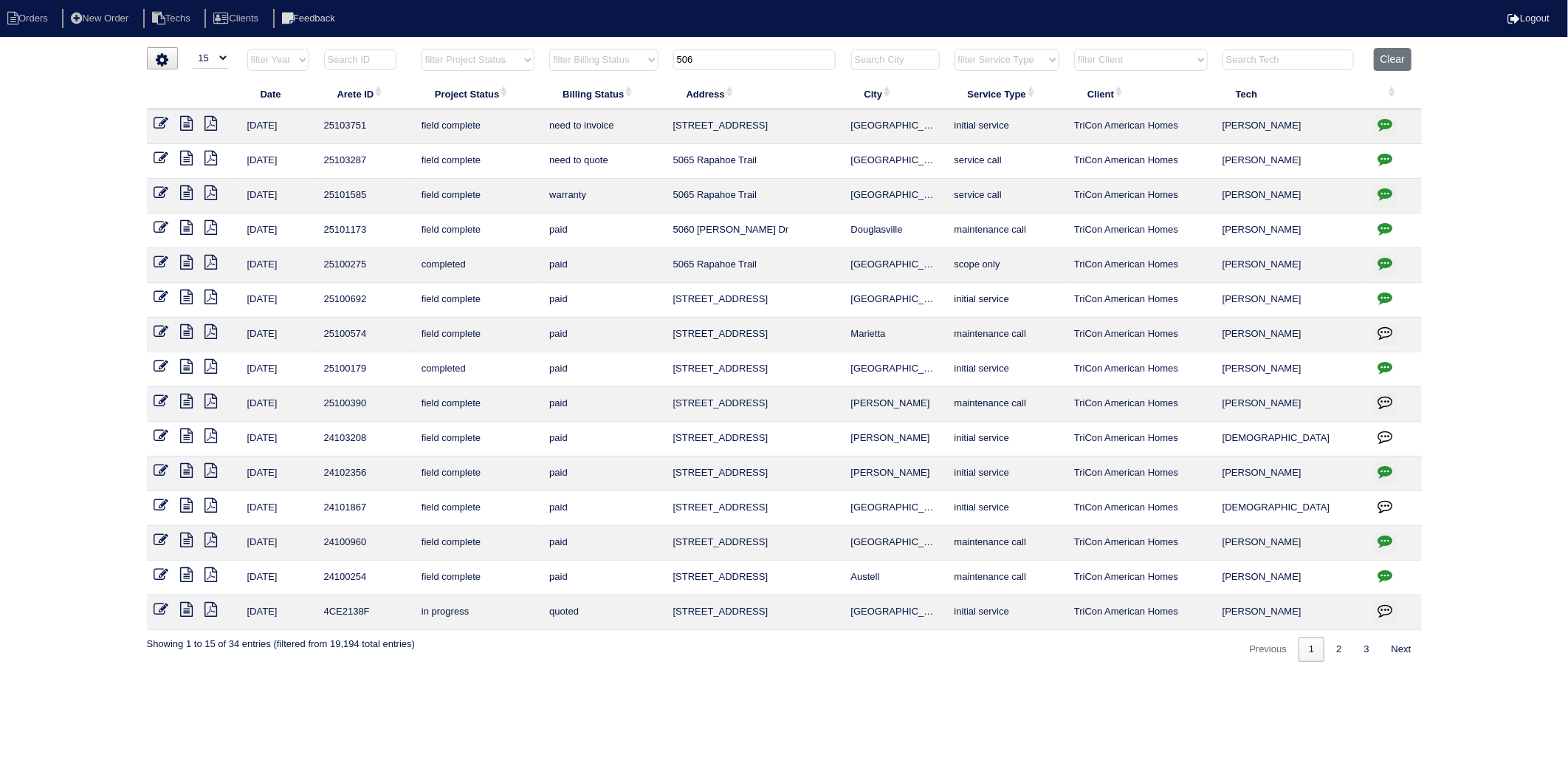
click at [158, 127] on icon at bounding box center [161, 123] width 15 height 15
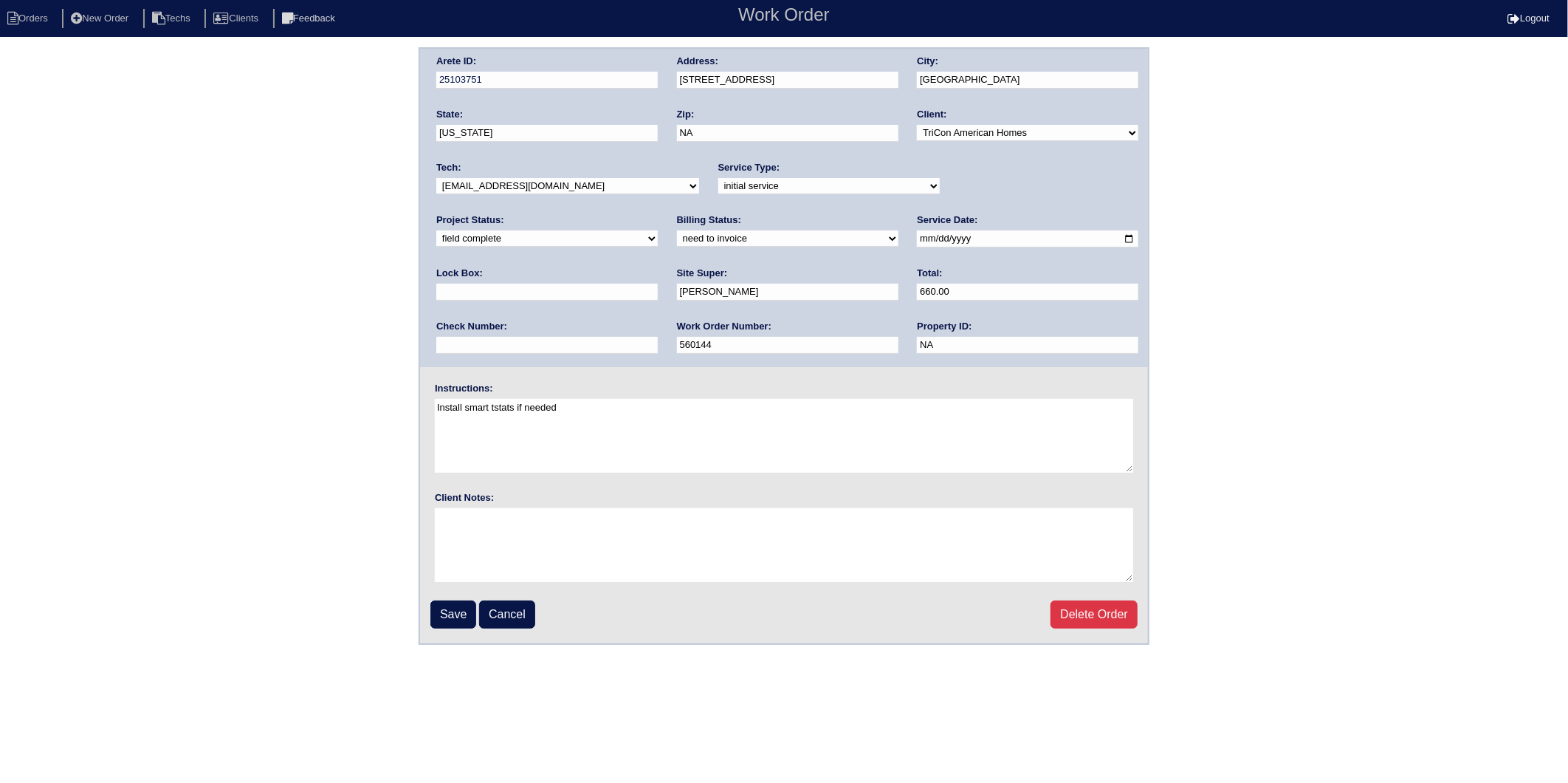
click at [677, 231] on select "need to quote quoted need to invoice invoiced paid warranty purchase order need…" at bounding box center [788, 239] width 222 height 16
select select "invoiced"
click at [677, 231] on select "need to quote quoted need to invoice invoiced paid warranty purchase order need…" at bounding box center [788, 239] width 222 height 16
click at [454, 615] on input "Save" at bounding box center [453, 614] width 46 height 28
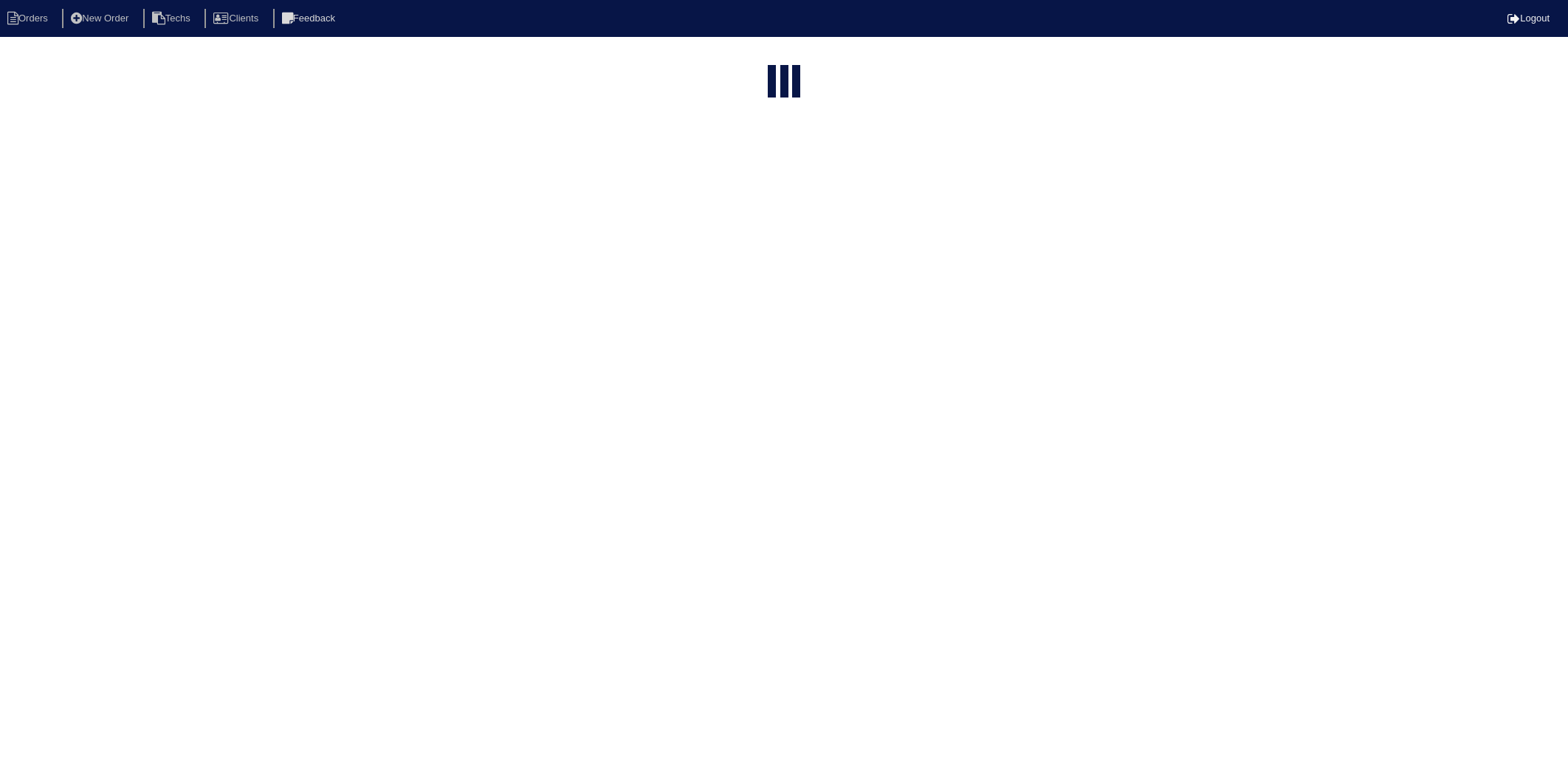
select select "15"
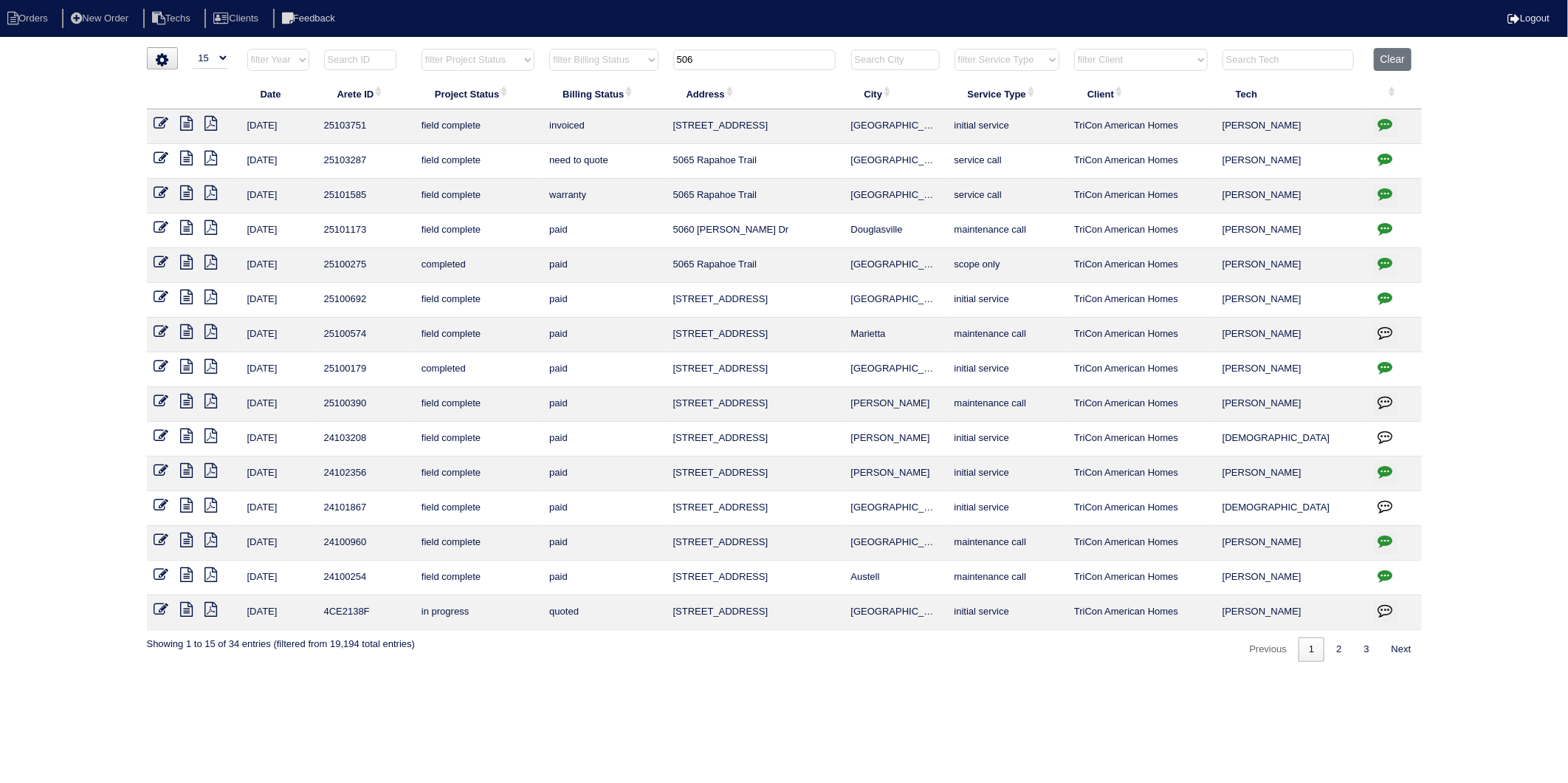
drag, startPoint x: 710, startPoint y: 54, endPoint x: 598, endPoint y: 85, distance: 116.2
click at [598, 85] on table "Date Arete ID Project Status Billing Status Address City Service Type Client Te…" at bounding box center [784, 339] width 1275 height 582
type input "709"
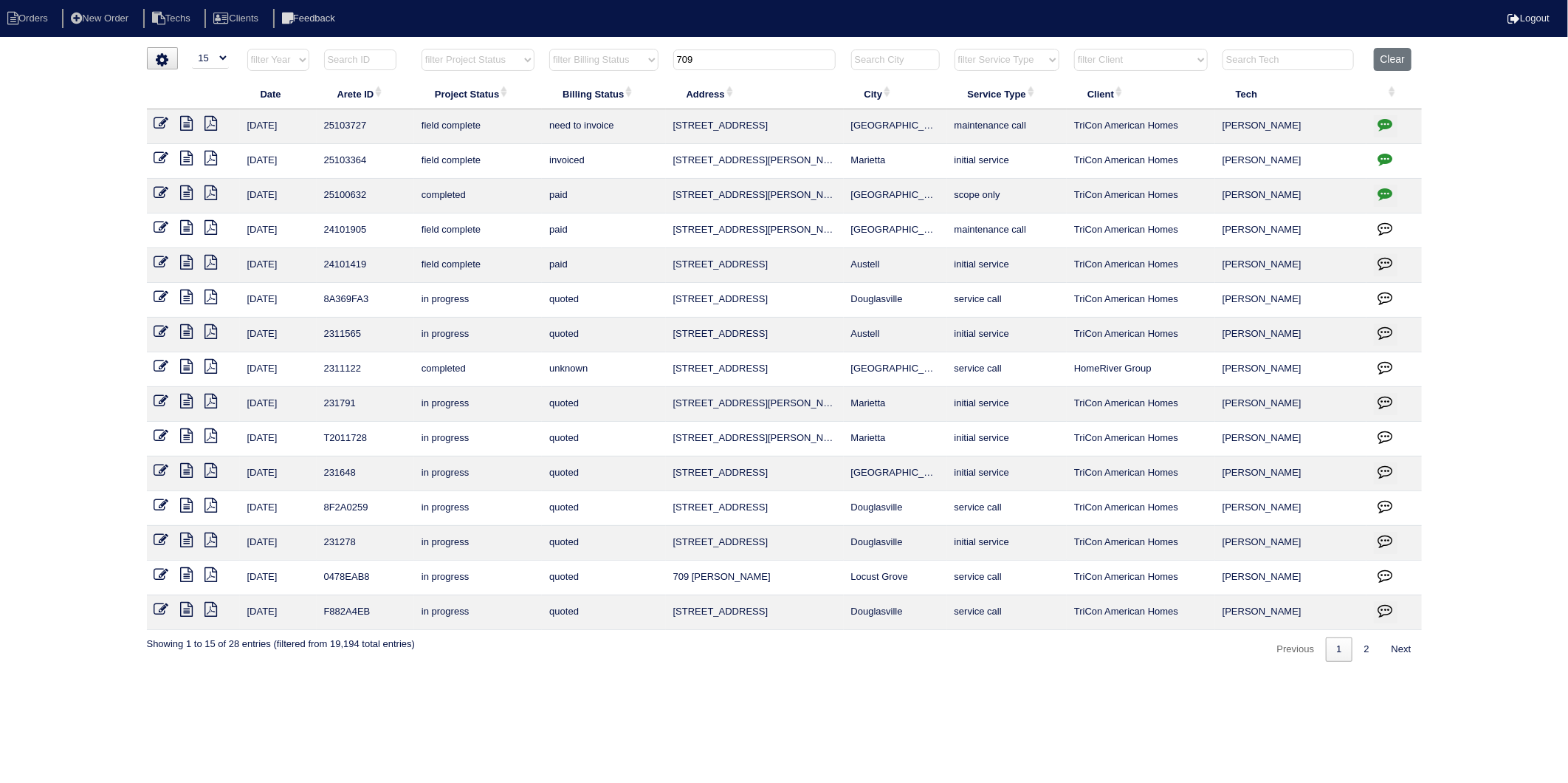
click at [168, 120] on icon at bounding box center [161, 123] width 15 height 15
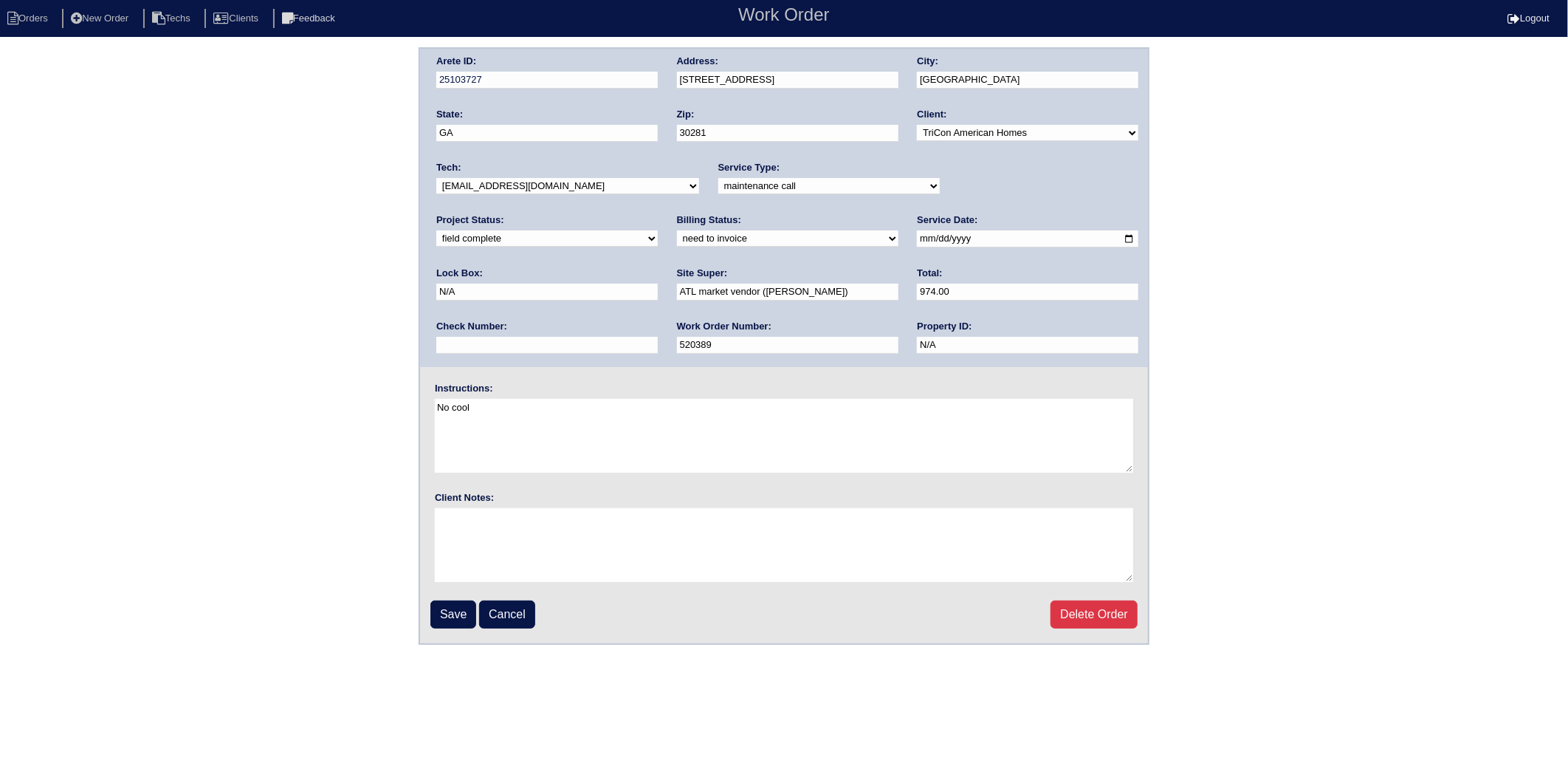
click at [677, 236] on select "need to quote quoted need to invoice invoiced paid warranty purchase order need…" at bounding box center [788, 239] width 222 height 16
select select "invoiced"
click at [677, 231] on select "need to quote quoted need to invoice invoiced paid warranty purchase order need…" at bounding box center [788, 239] width 222 height 16
click at [449, 610] on input "Save" at bounding box center [453, 614] width 46 height 28
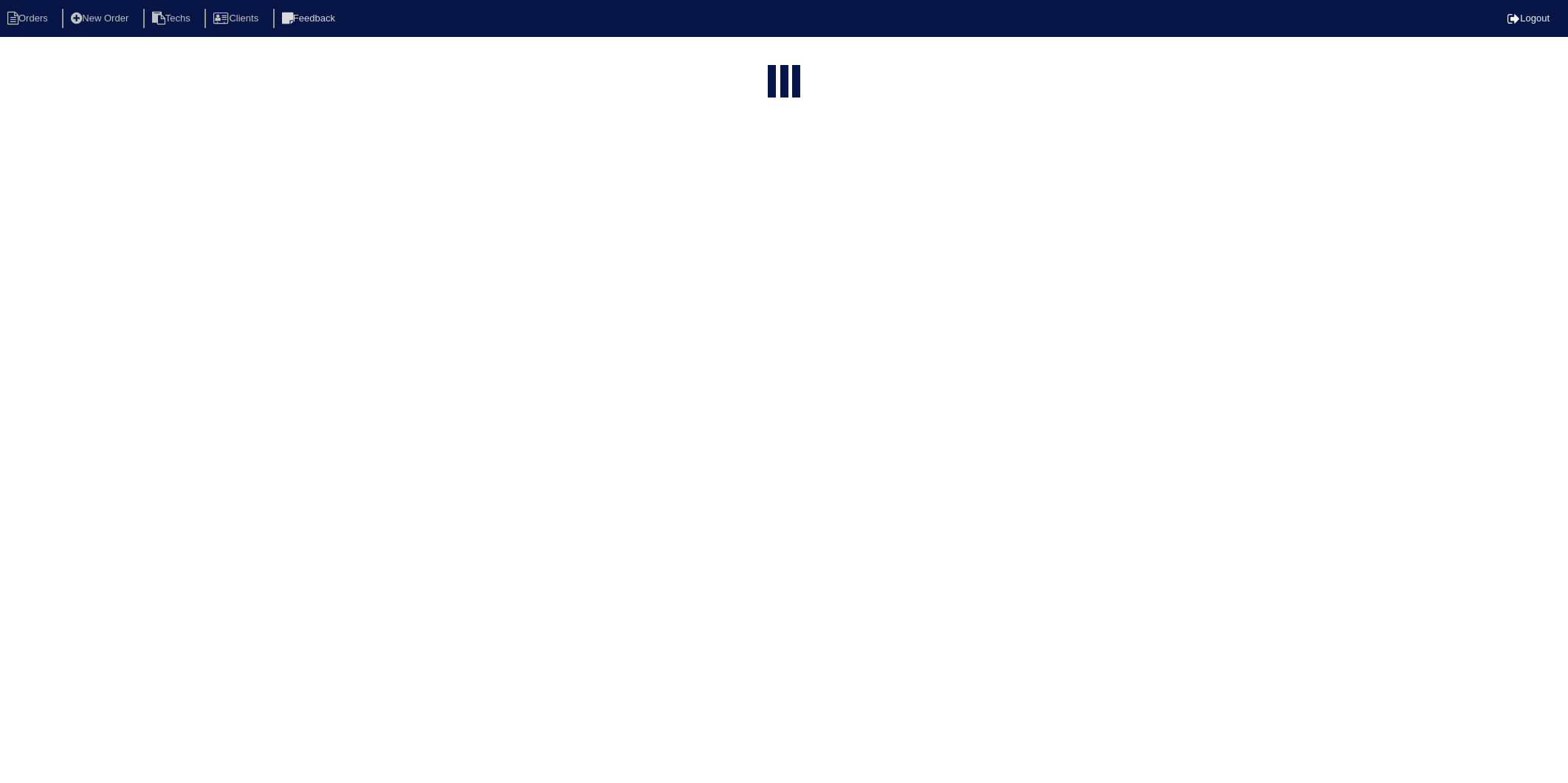
select select "15"
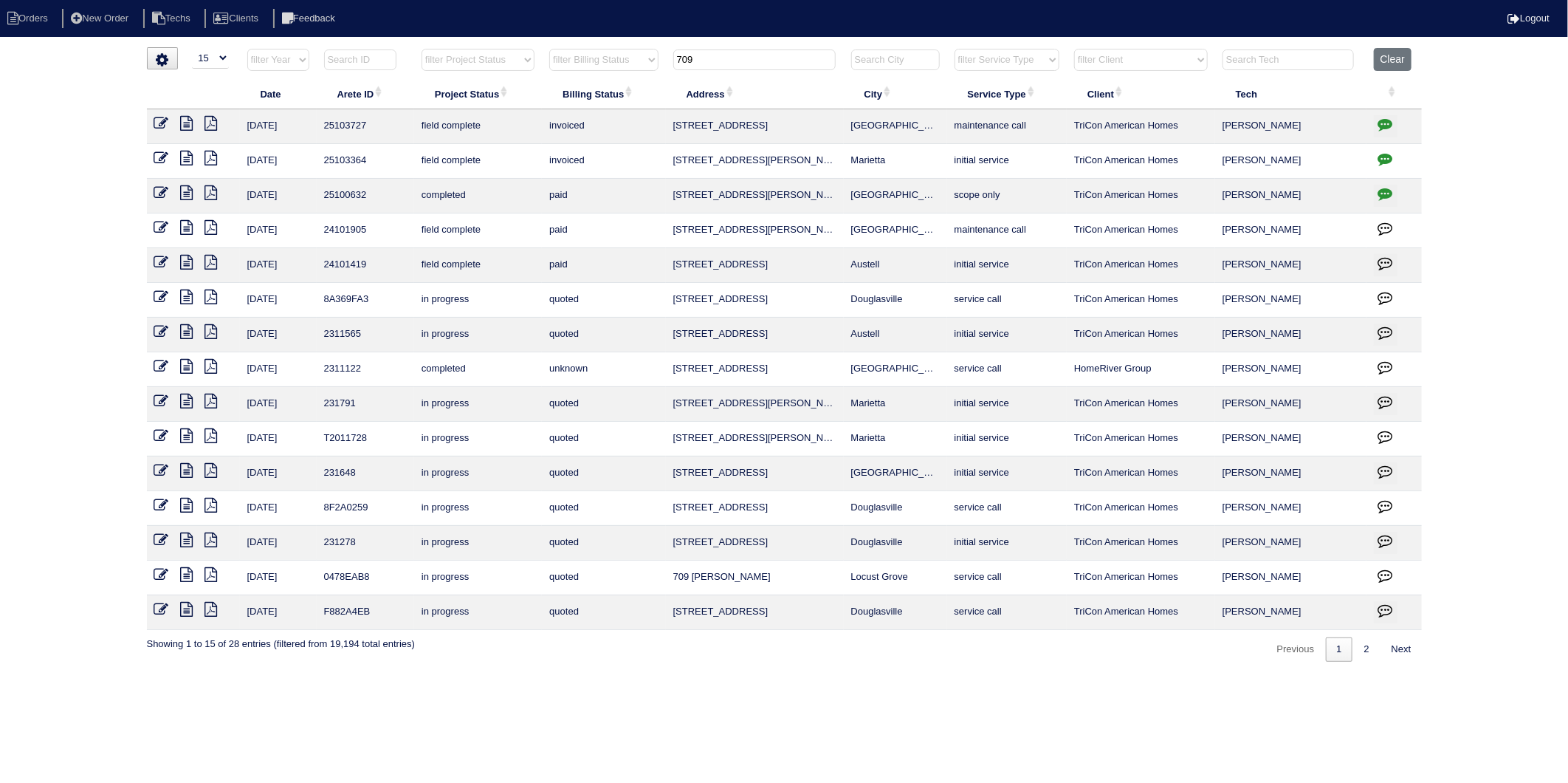
drag, startPoint x: 713, startPoint y: 60, endPoint x: 542, endPoint y: 88, distance: 173.3
click at [542, 88] on table "Date Arete ID Project Status Billing Status Address City Service Type Client Te…" at bounding box center [784, 339] width 1275 height 582
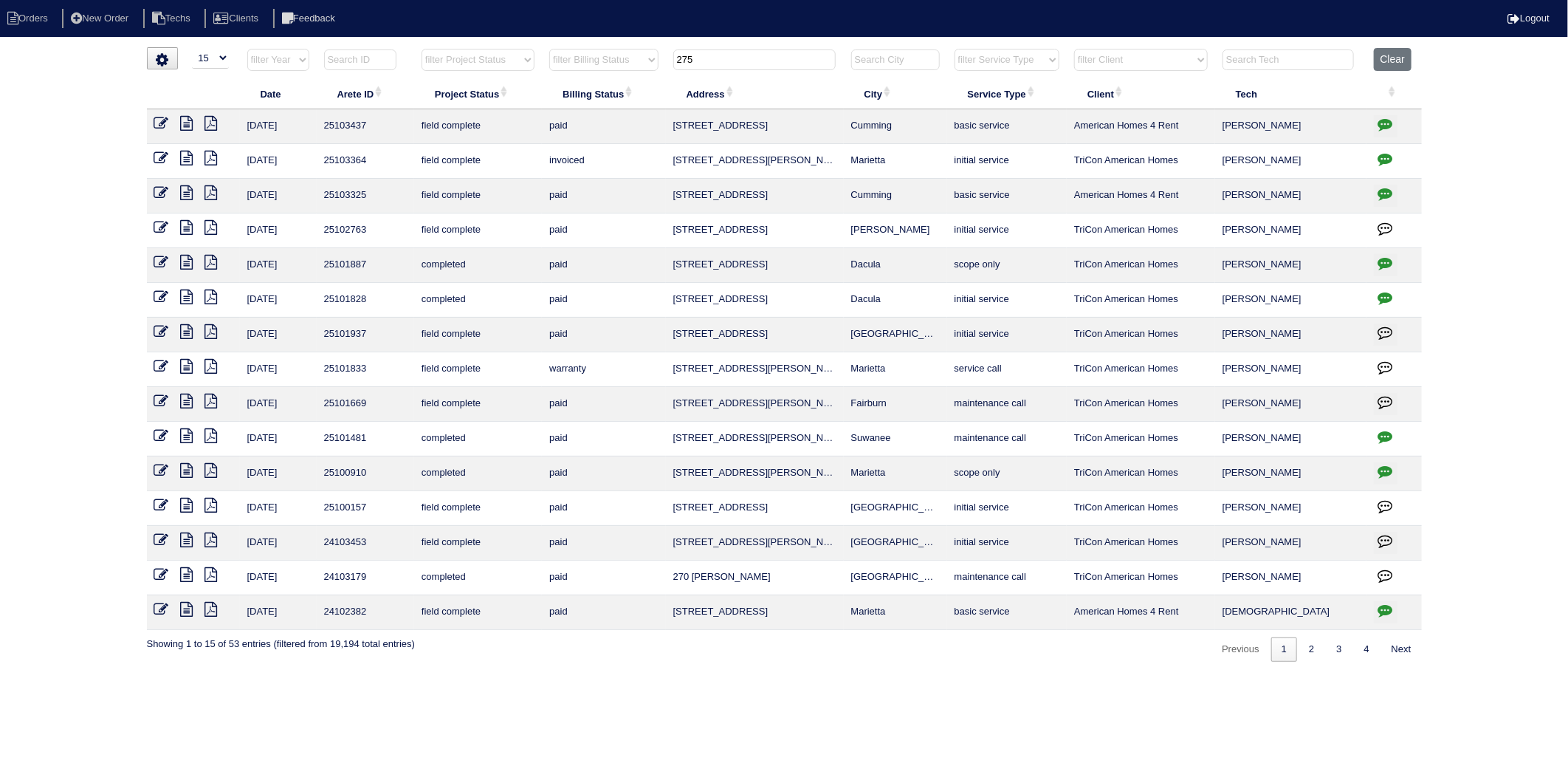
type input "275"
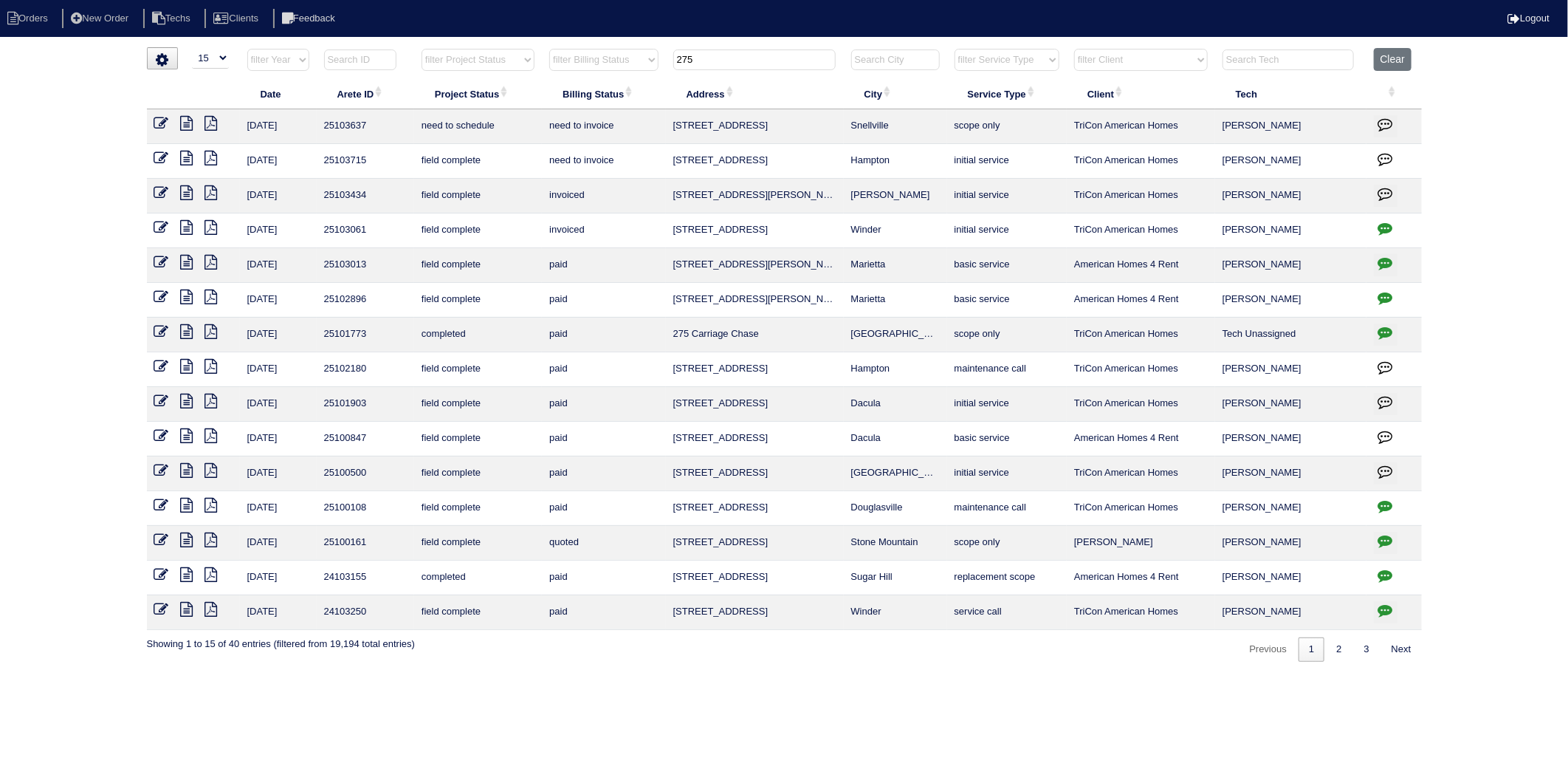
click at [163, 161] on icon at bounding box center [161, 158] width 15 height 15
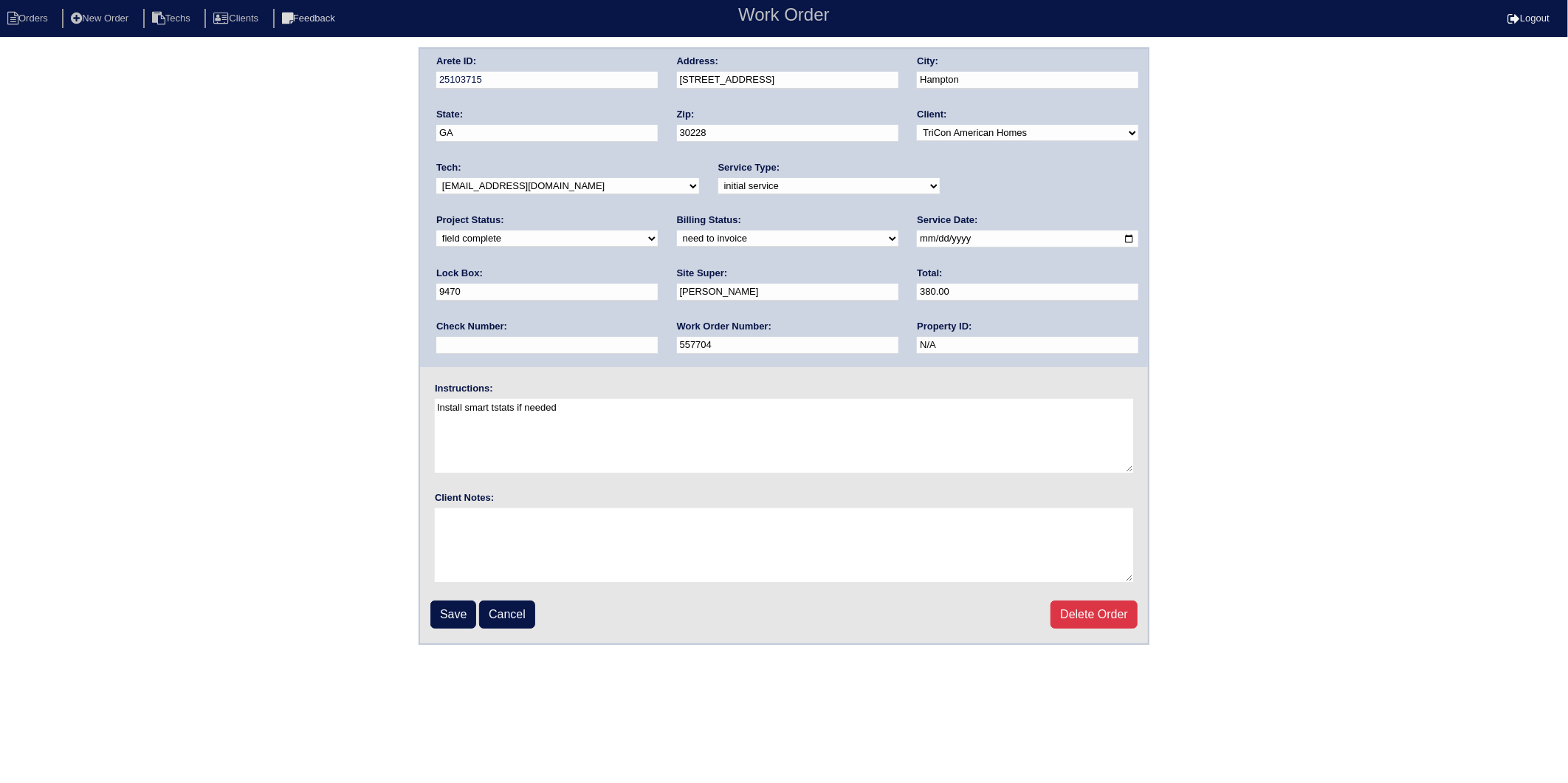
click at [677, 241] on select "need to quote quoted need to invoice invoiced paid warranty purchase order need…" at bounding box center [788, 239] width 222 height 16
select select "invoiced"
click at [677, 231] on select "need to quote quoted need to invoice invoiced paid warranty purchase order need…" at bounding box center [788, 239] width 222 height 16
click at [441, 606] on input "Save" at bounding box center [453, 614] width 46 height 28
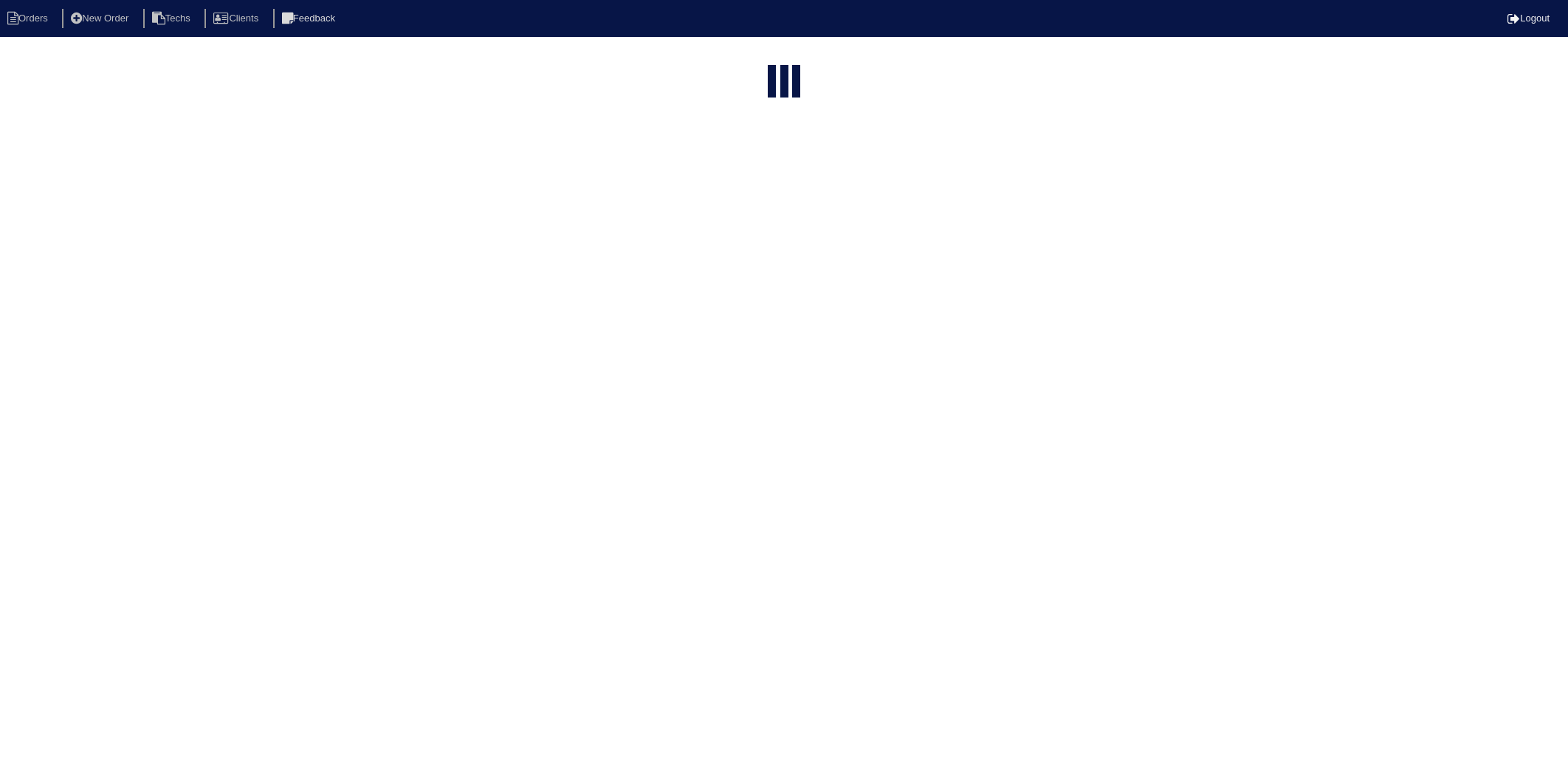
select select "15"
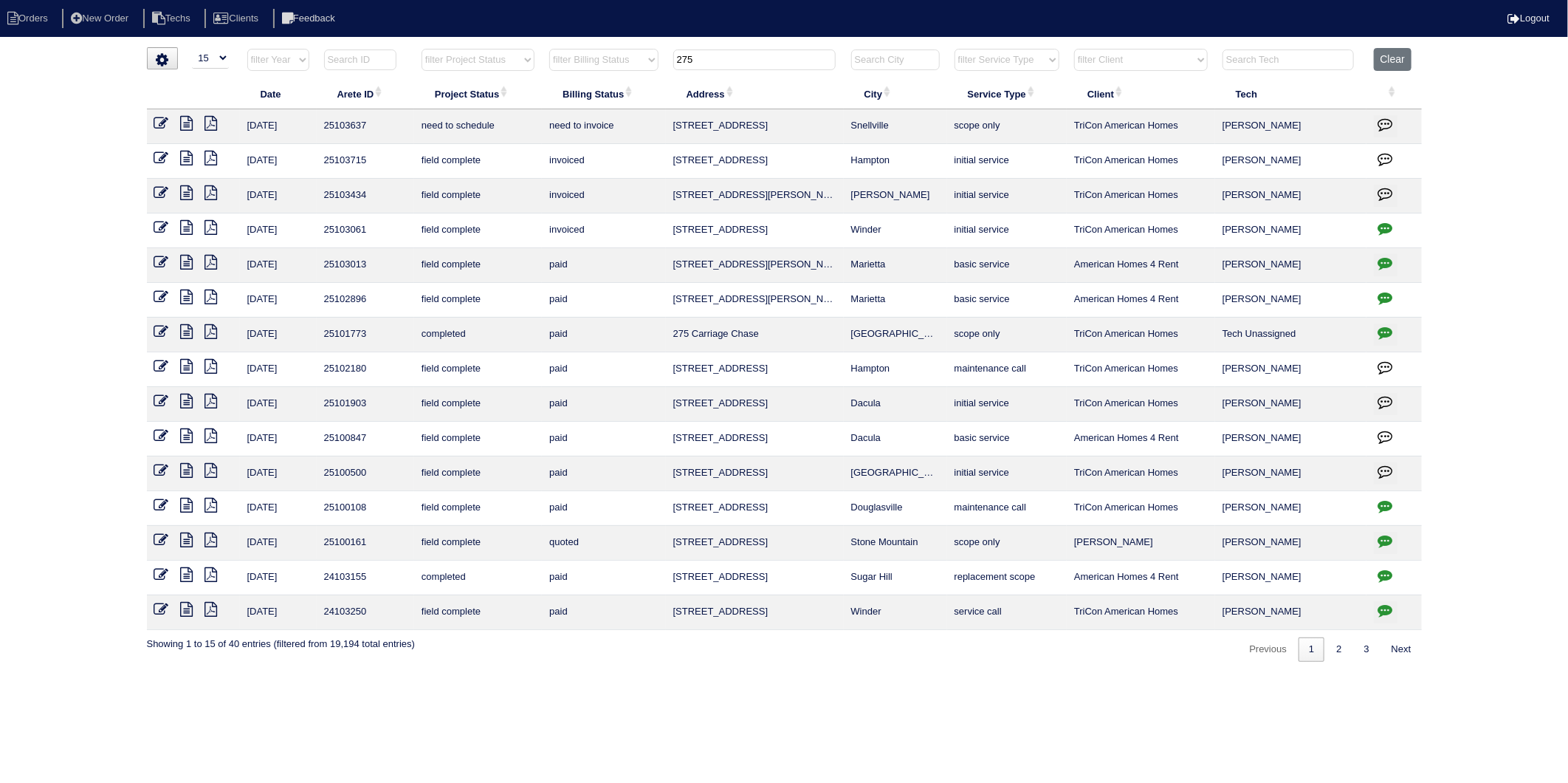
drag, startPoint x: 665, startPoint y: 67, endPoint x: 630, endPoint y: 72, distance: 35.4
click at [630, 72] on tr "filter Year -- Any Year -- 2025 2024 2023 2022 2021 2020 2019 filter Project St…" at bounding box center [784, 63] width 1275 height 30
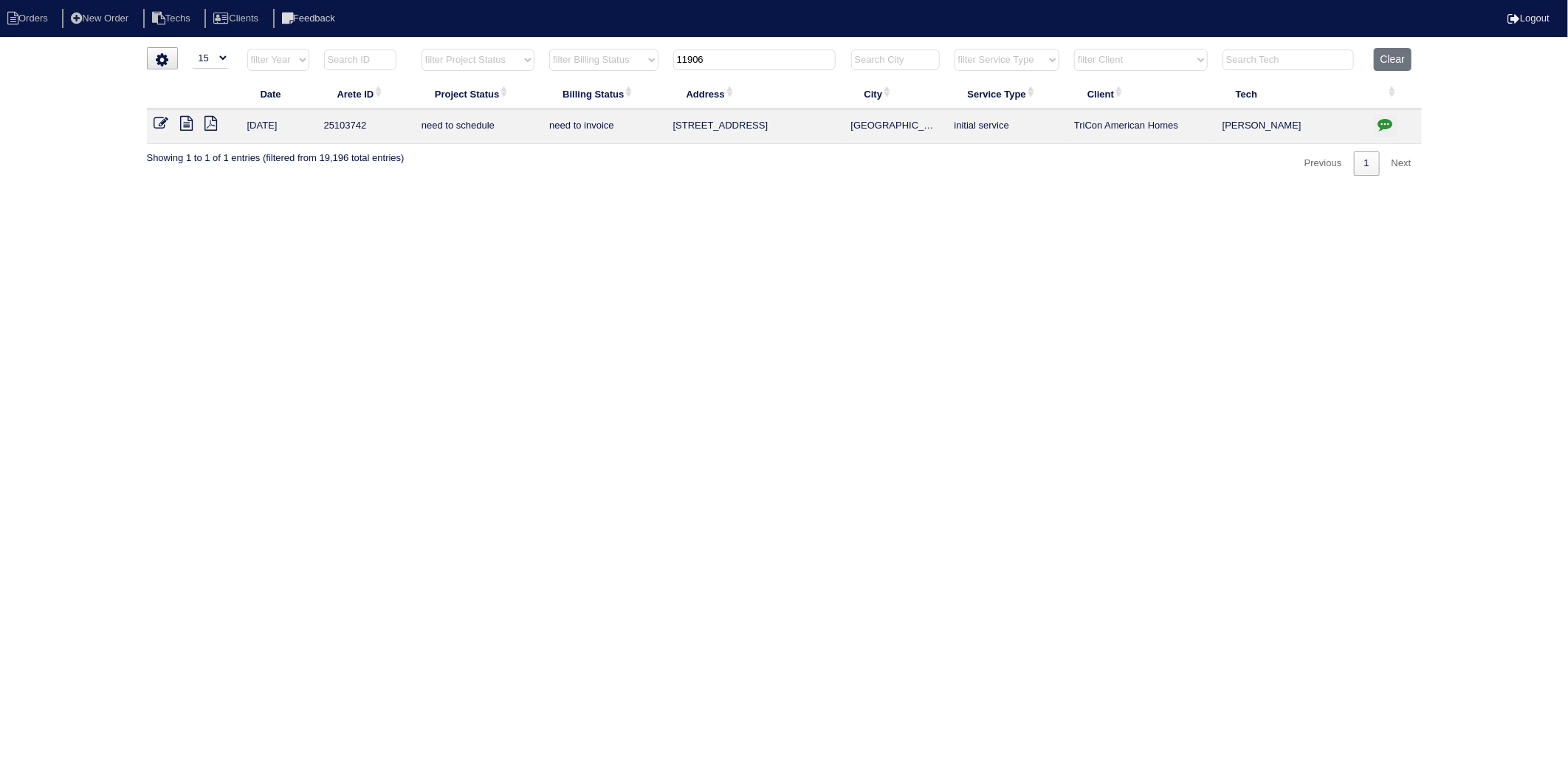
type input "11906"
click at [186, 122] on icon at bounding box center [187, 123] width 13 height 15
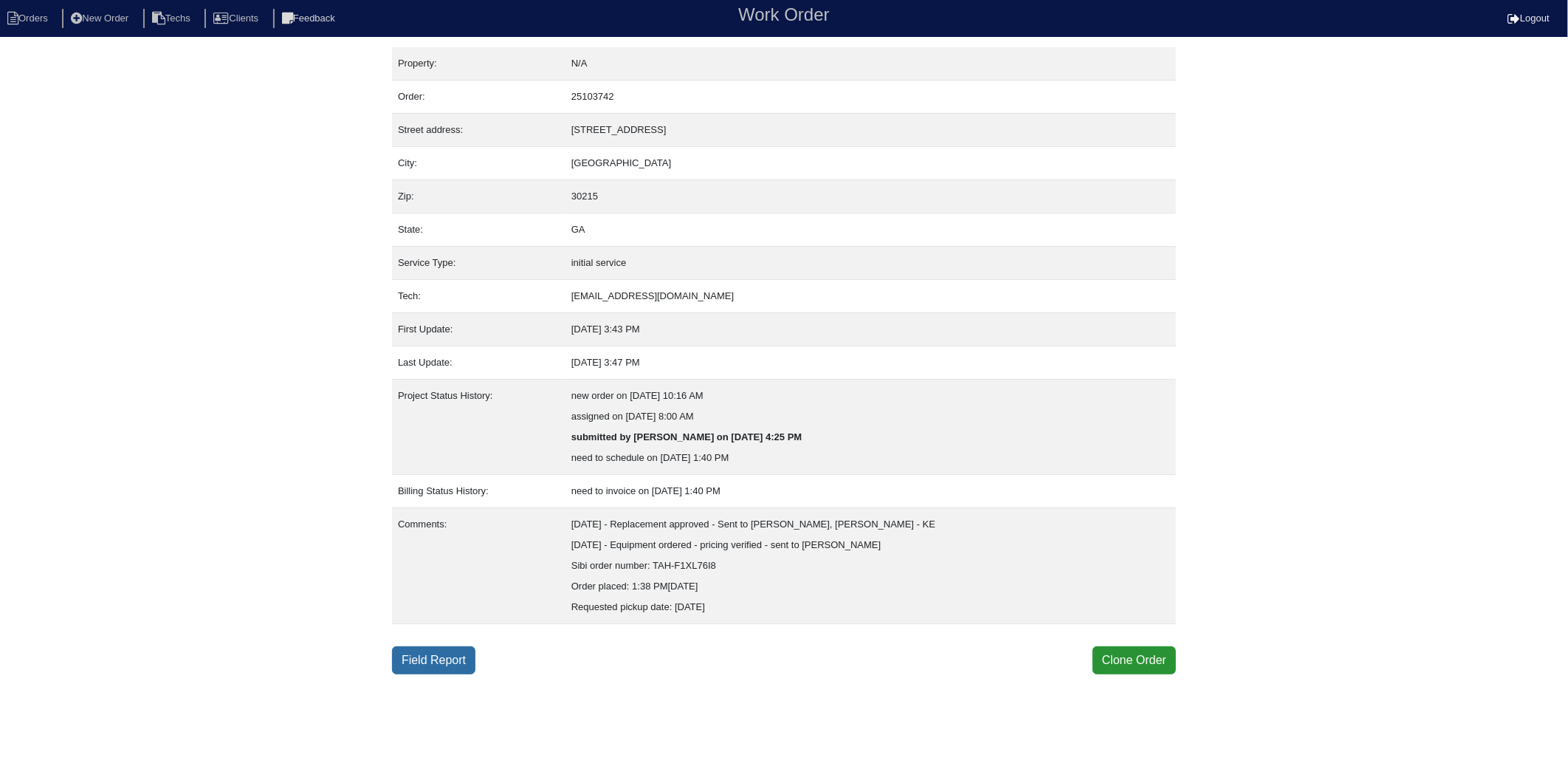
click at [449, 660] on link "Field Report" at bounding box center [434, 660] width 84 height 28
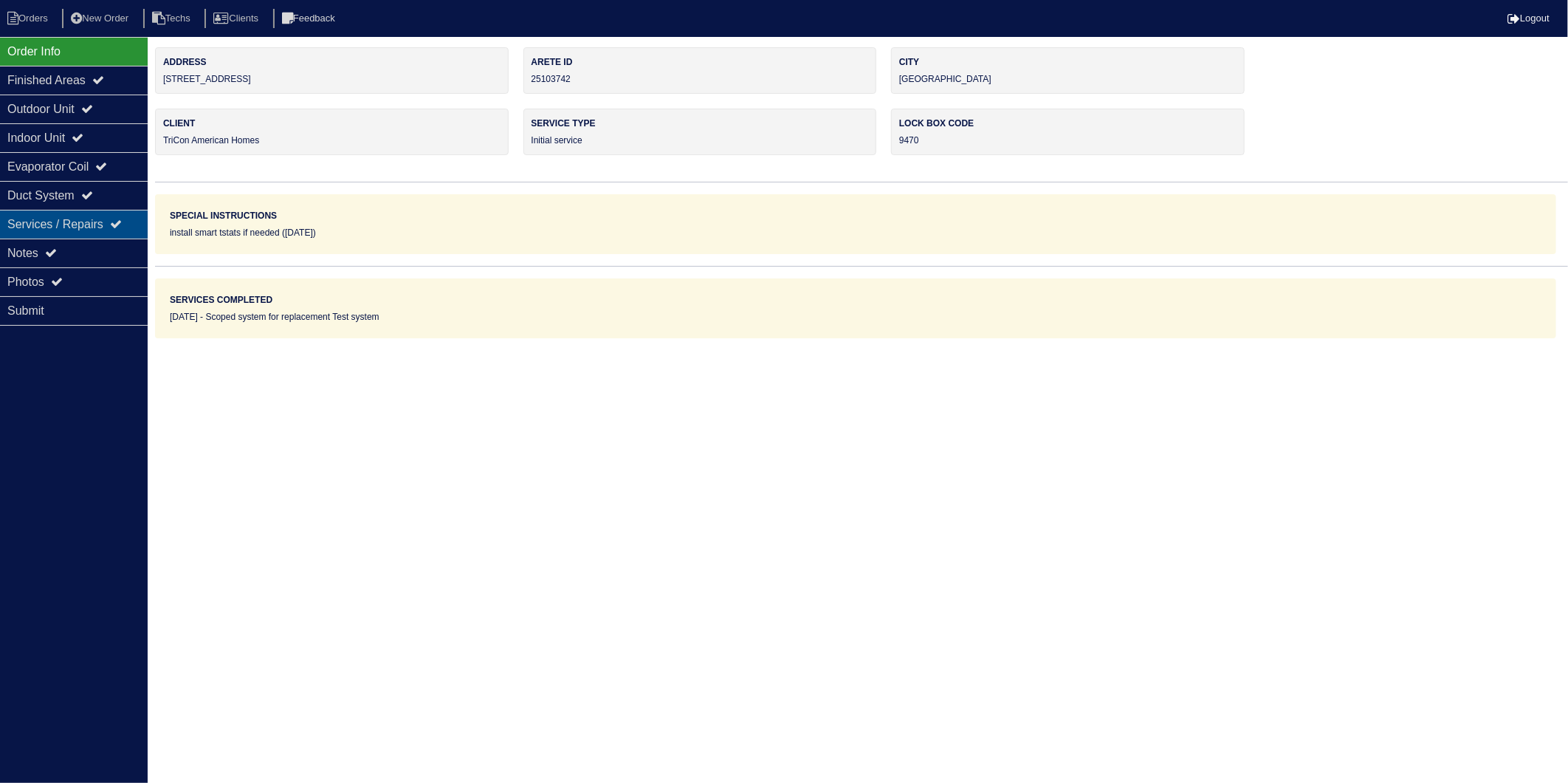
drag, startPoint x: 42, startPoint y: 252, endPoint x: 61, endPoint y: 236, distance: 24.8
click at [42, 252] on div "Notes" at bounding box center [74, 253] width 148 height 29
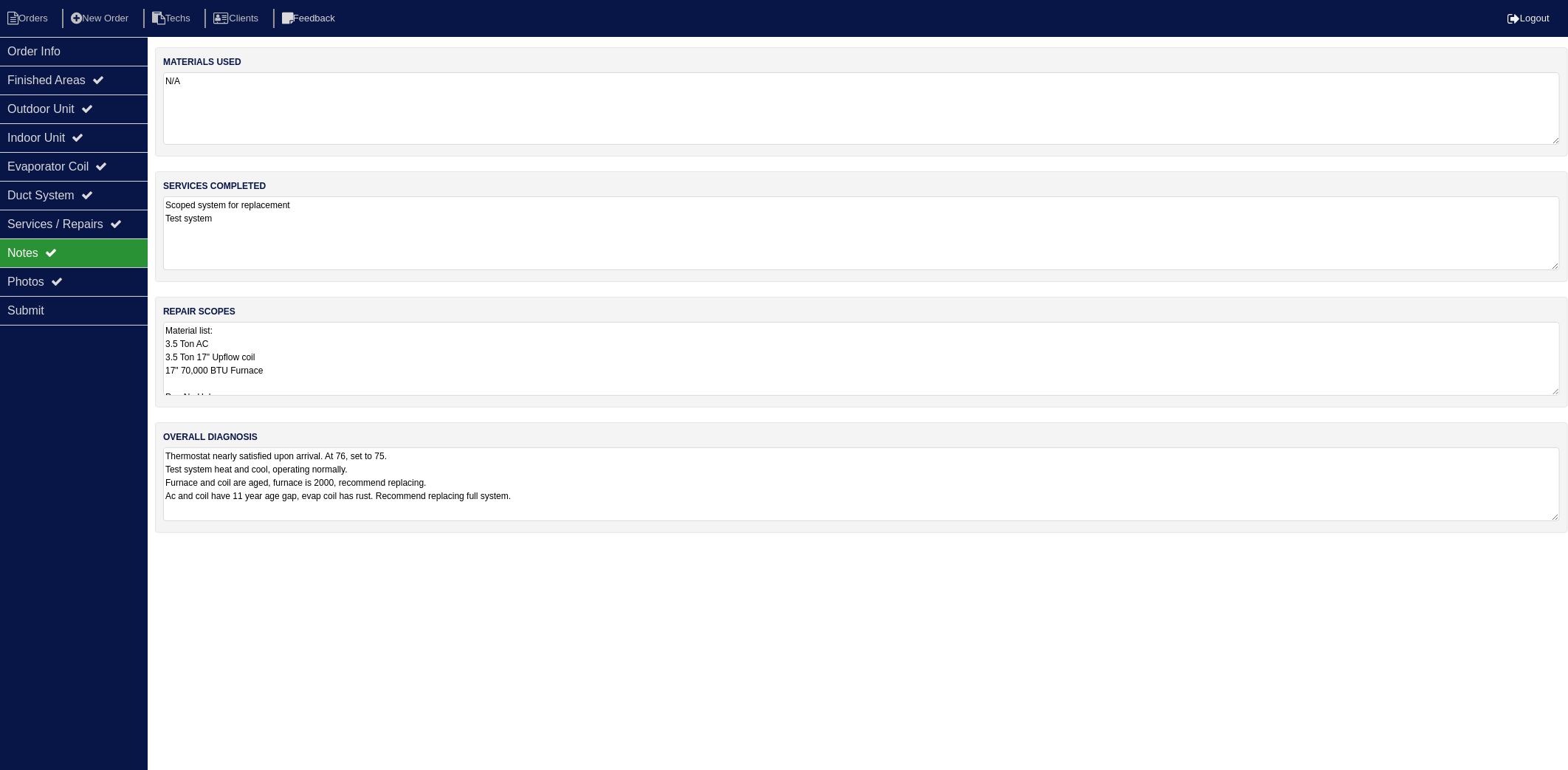
click at [255, 127] on textarea "N/A" at bounding box center [861, 108] width 1398 height 72
click at [328, 227] on textarea "Scoped system for replacement Test system" at bounding box center [861, 232] width 1398 height 74
click at [353, 358] on textarea "Material list: 3.5 Ton AC 3.5 Ton 17" Upflow coil 17" 70,000 BTU Furnace Pan No…" at bounding box center [861, 358] width 1398 height 74
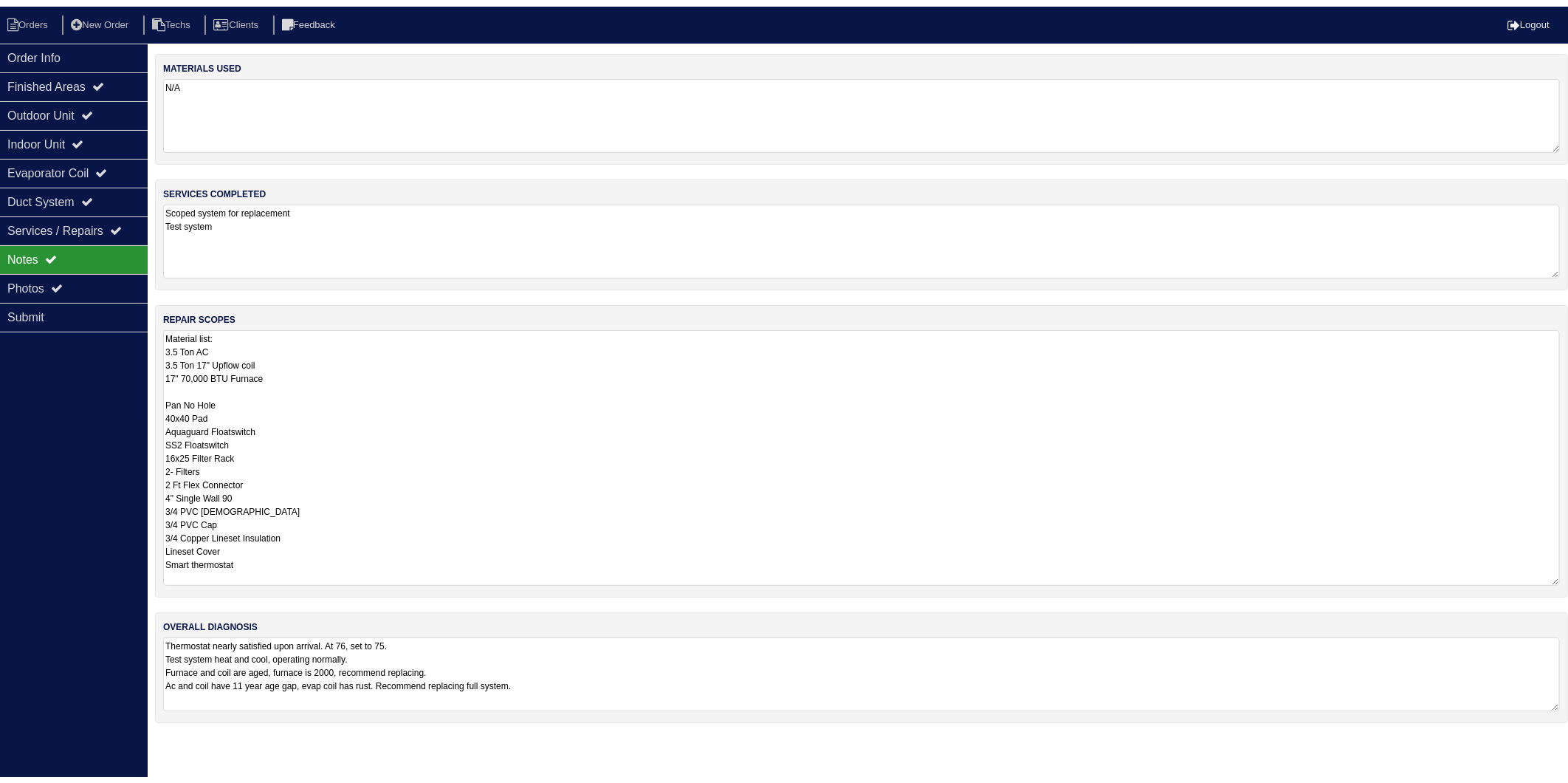
scroll to position [2, 0]
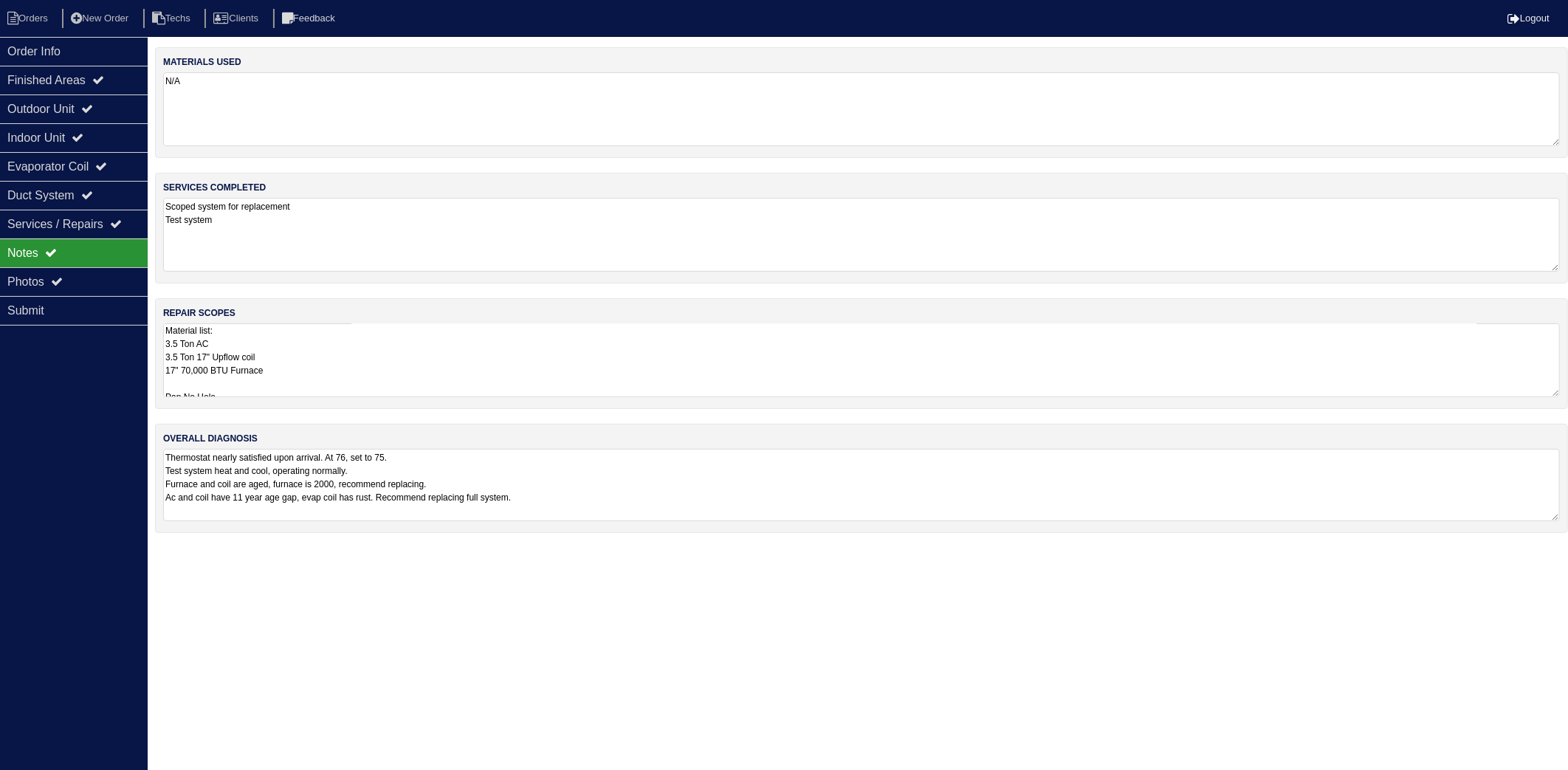
click at [647, 548] on html "Orders New Order Techs Clients Feedback Logout Orders New Order Users Clients M…" at bounding box center [784, 273] width 1568 height 548
click at [32, 56] on div "Order Info" at bounding box center [74, 52] width 148 height 29
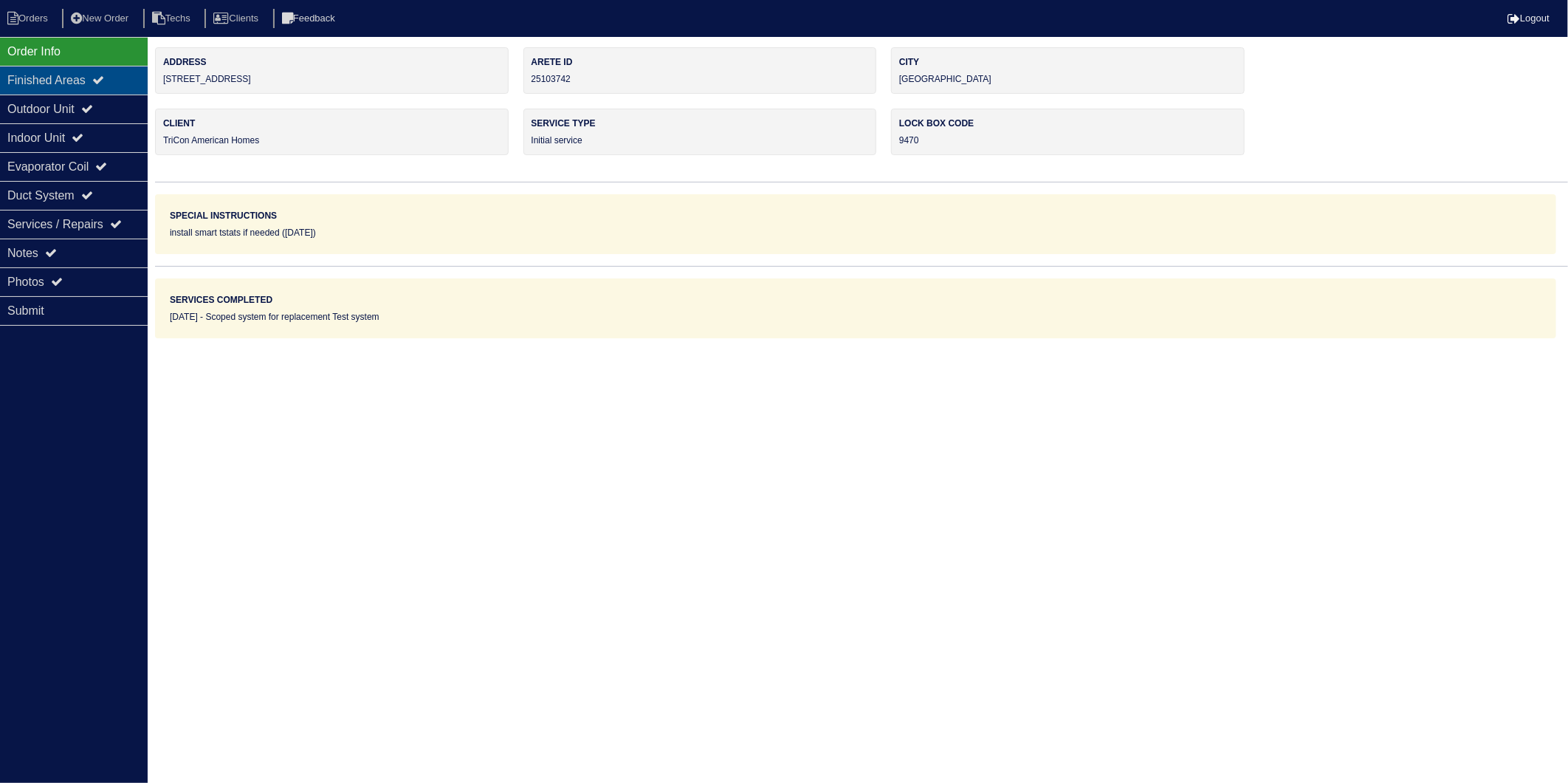
click at [33, 88] on div "Finished Areas" at bounding box center [74, 80] width 148 height 29
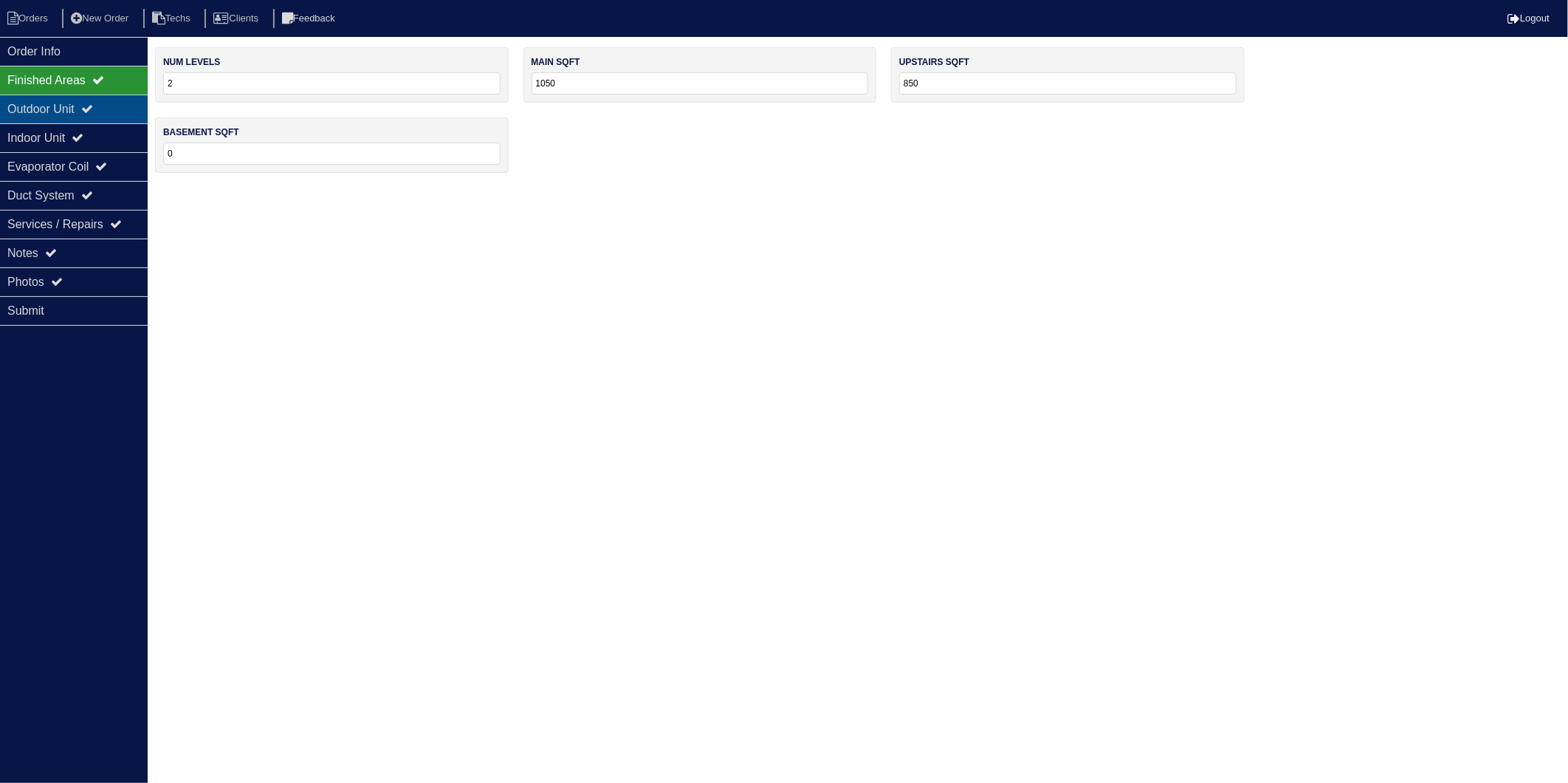
click at [33, 103] on div "Outdoor Unit" at bounding box center [74, 109] width 148 height 29
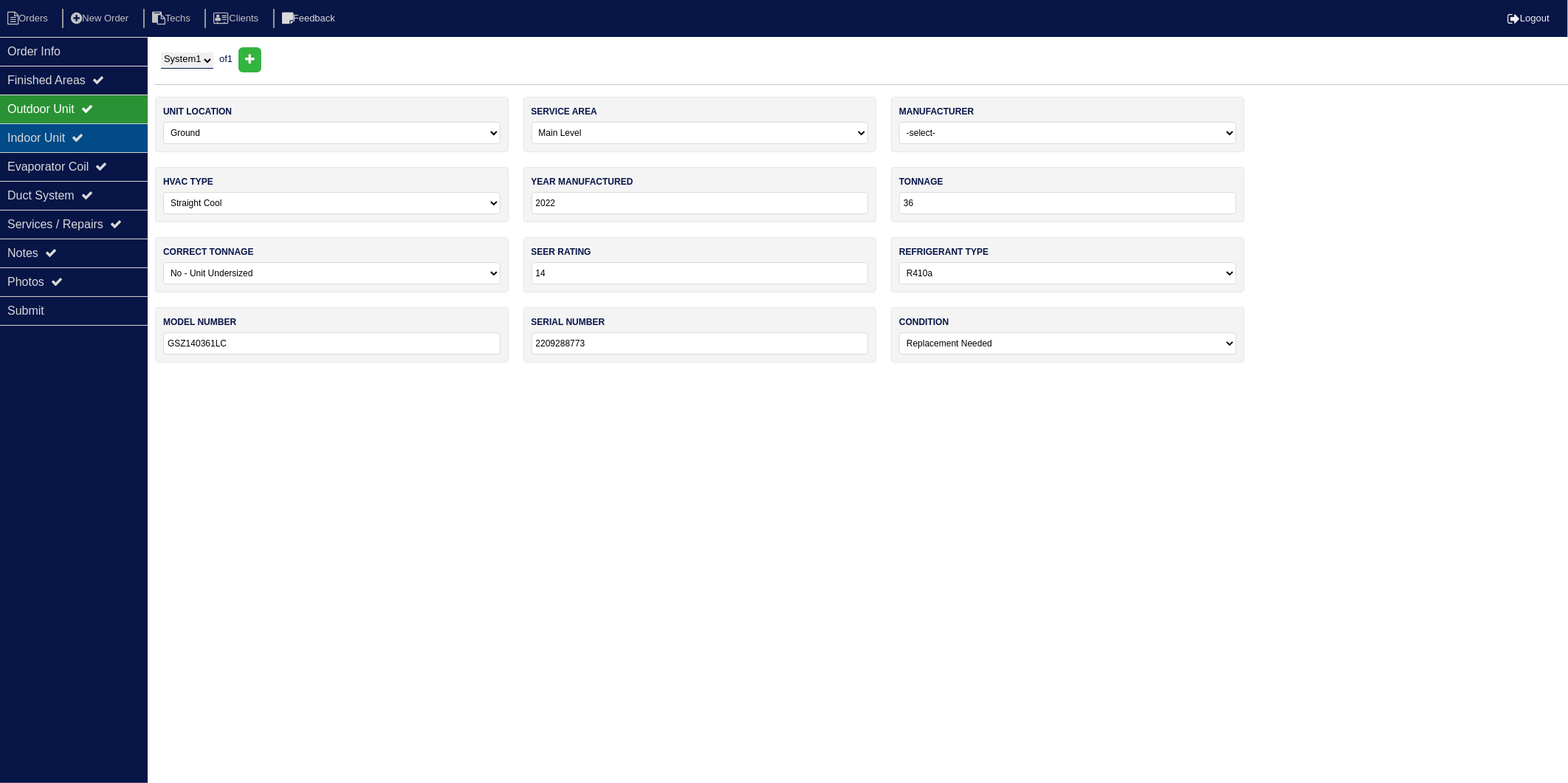
click at [37, 134] on div "Indoor Unit" at bounding box center [74, 138] width 148 height 29
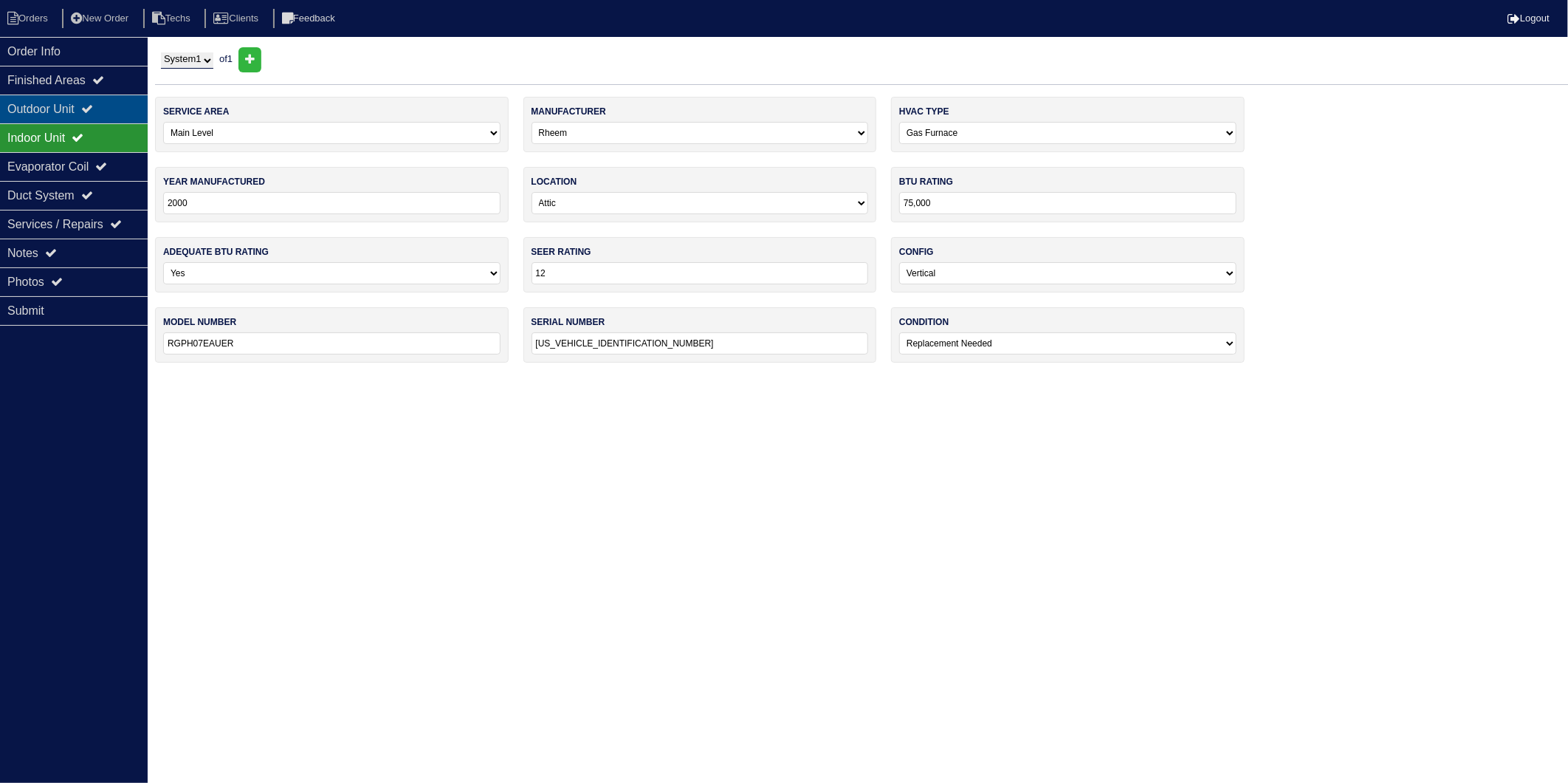
click at [33, 109] on div "Outdoor Unit" at bounding box center [74, 109] width 148 height 29
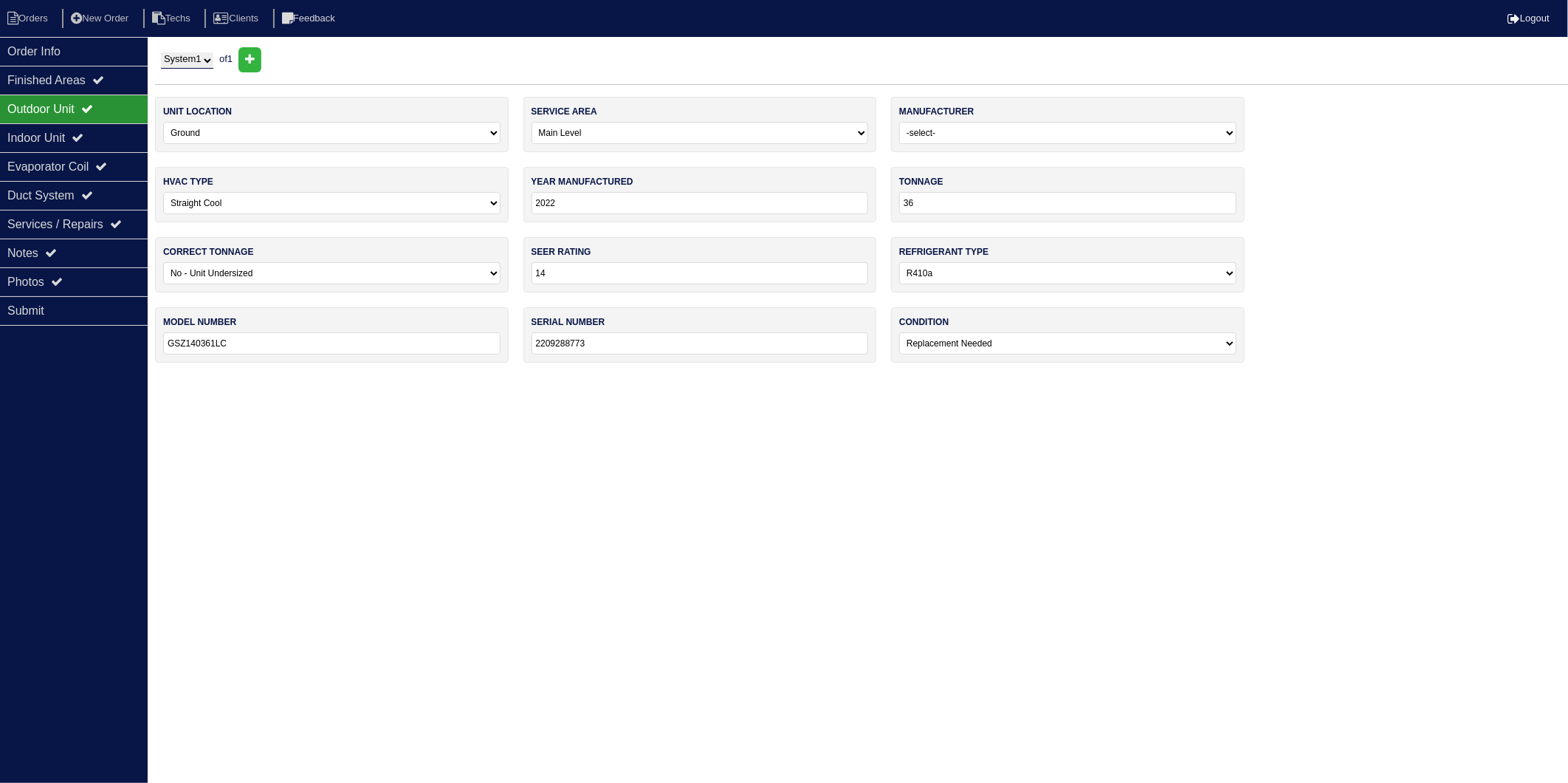
click at [468, 377] on html "Orders New Order Techs Clients Feedback Logout Orders New Order Users Clients M…" at bounding box center [784, 189] width 1568 height 377
click at [28, 27] on li "Orders" at bounding box center [30, 19] width 60 height 20
select select "15"
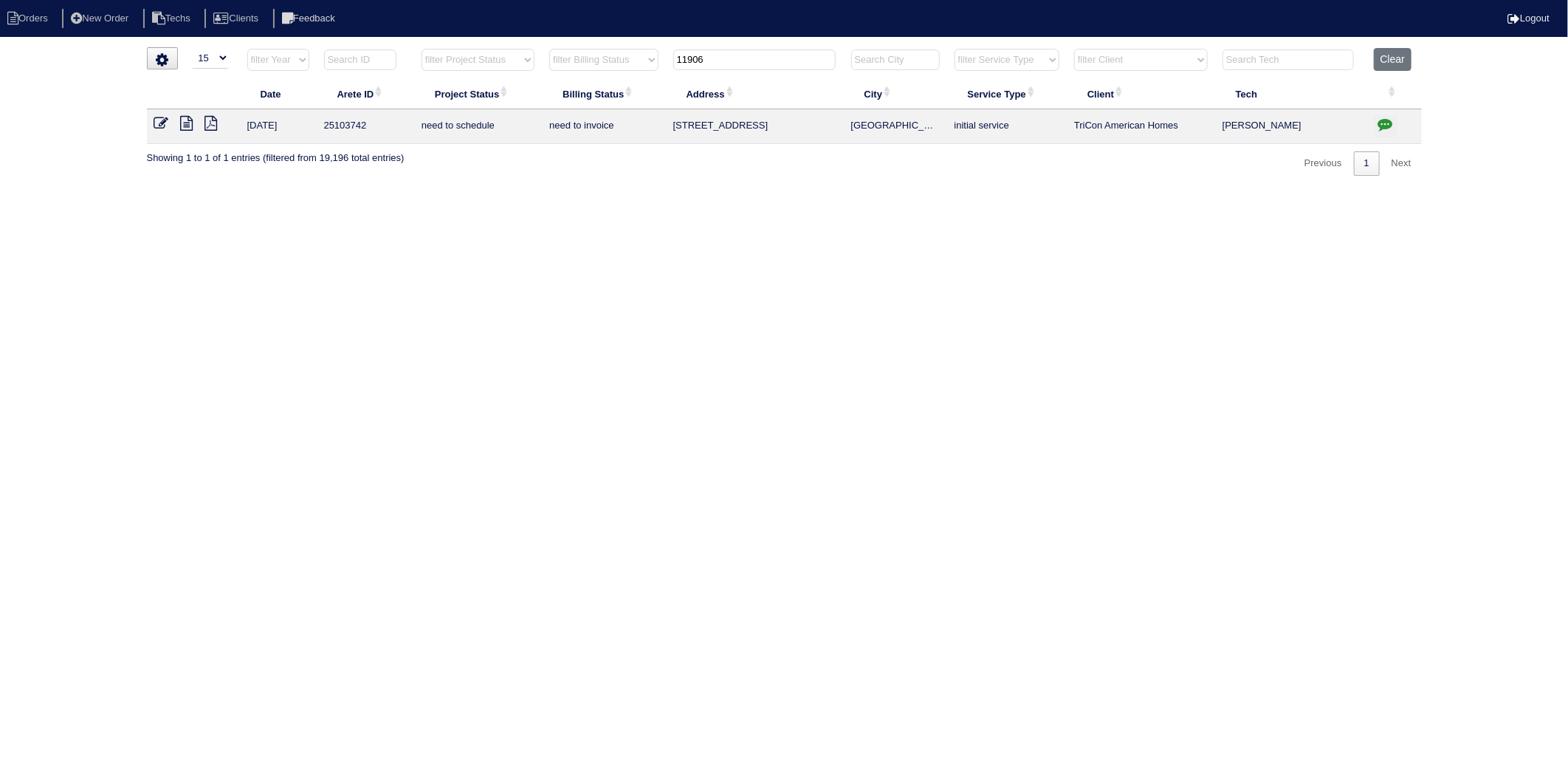
drag, startPoint x: 647, startPoint y: 241, endPoint x: 628, endPoint y: 246, distance: 19.6
click at [646, 191] on html "Orders New Order Techs Clients Feedback Logout Orders New Order Users Clients M…" at bounding box center [784, 95] width 1568 height 191
